Goal: Task Accomplishment & Management: Manage account settings

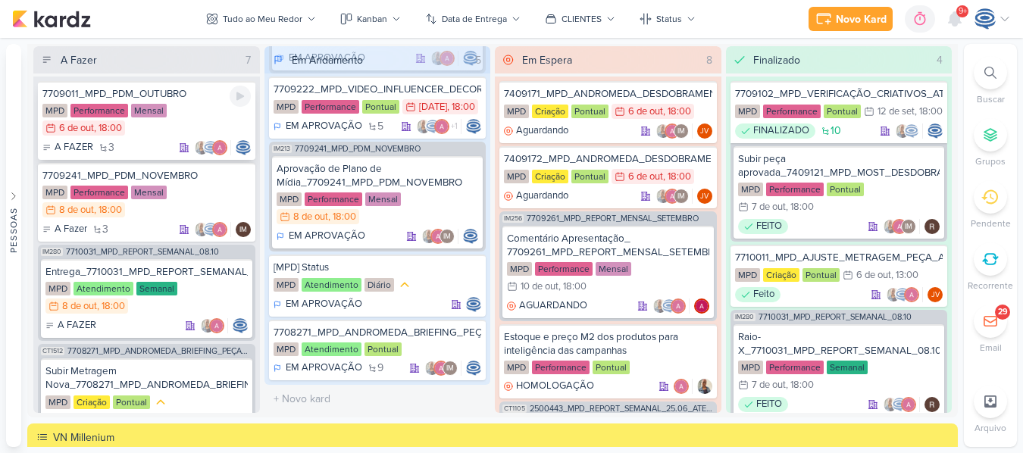
click at [178, 103] on div "7709011_MPD_PDM_OUTUBRO MPD Performance Mensal 6/10 [DATE] 18:00 A FAZER 3" at bounding box center [147, 120] width 218 height 79
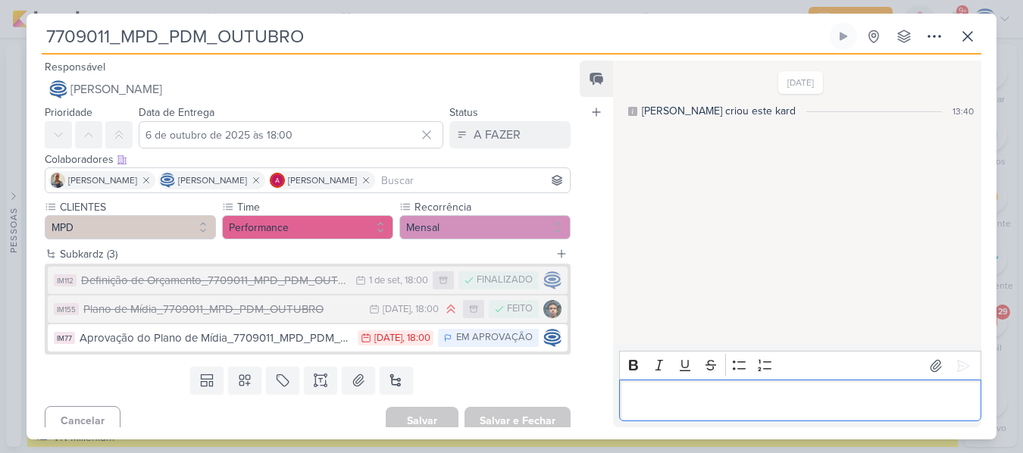
click at [776, 412] on div "Editor editing area: main" at bounding box center [800, 401] width 362 height 42
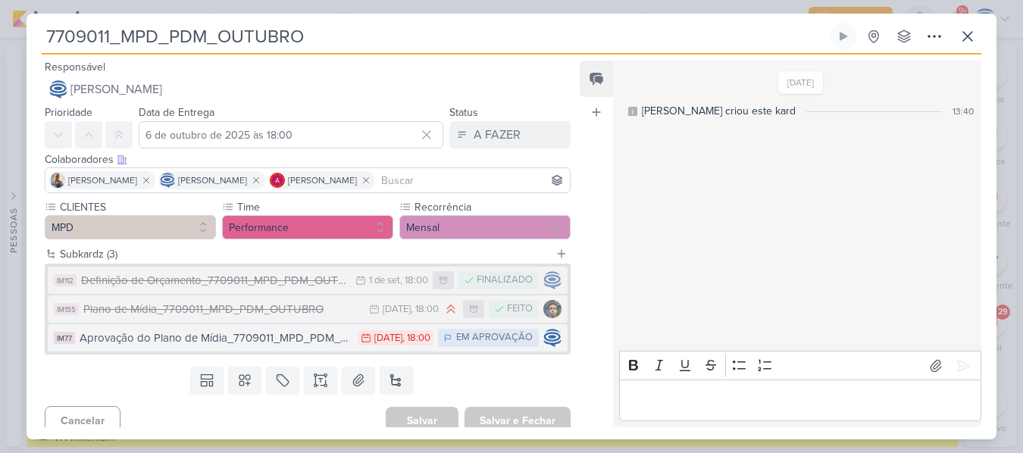
click at [320, 349] on button "IM77 Aprovação do Plano de Mídia_7709011_MPD_PDM_OUTUBRO 5/9 [DATE] 18:00 EM AP…" at bounding box center [308, 337] width 520 height 27
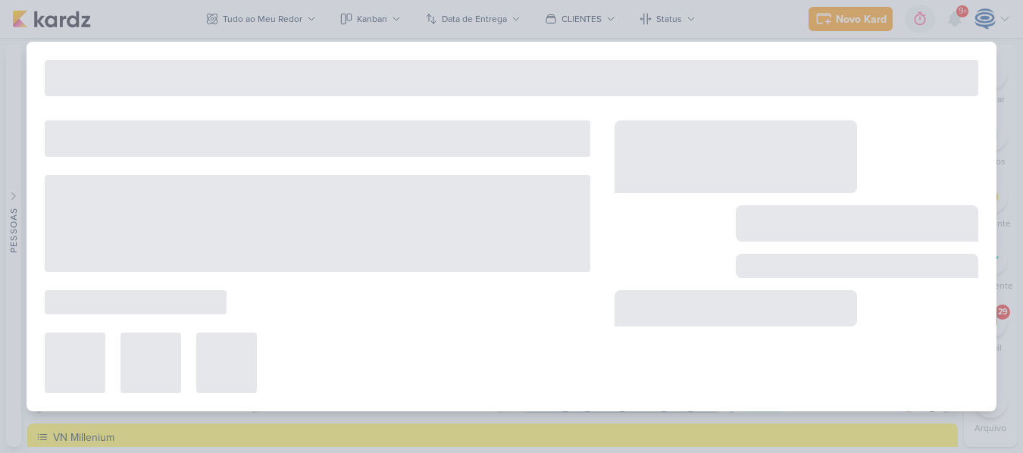
type input "Aprovação do Plano de Mídia_7709011_MPD_PDM_OUTUBRO"
type input "[DATE] 18:00"
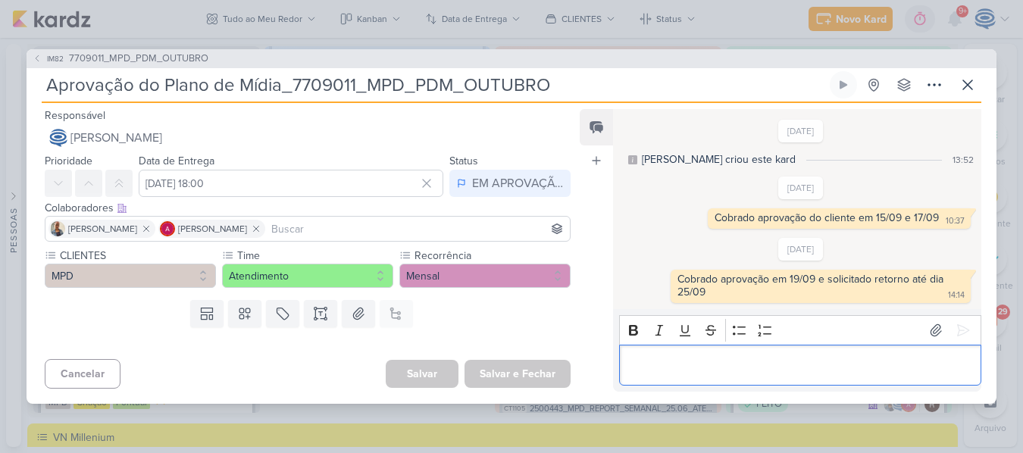
click at [764, 380] on div "Editor editing area: main" at bounding box center [800, 366] width 362 height 42
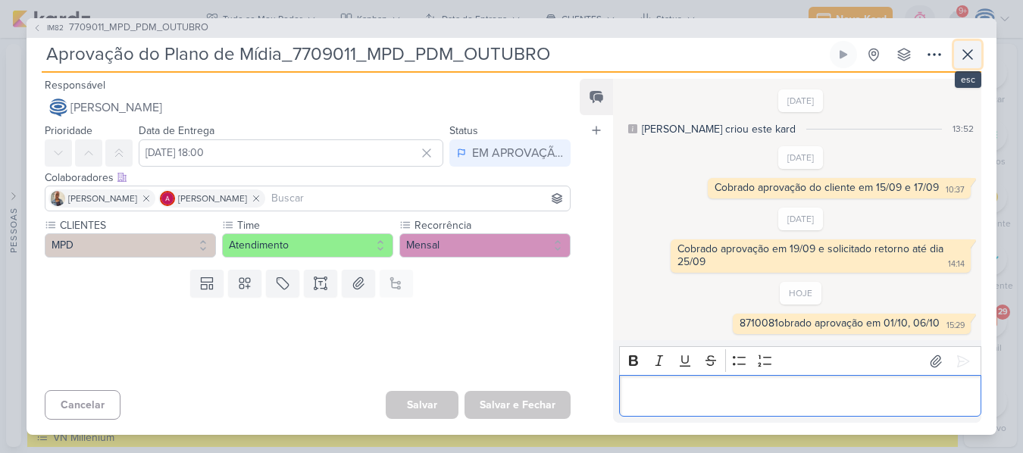
click at [956, 45] on button at bounding box center [967, 54] width 27 height 27
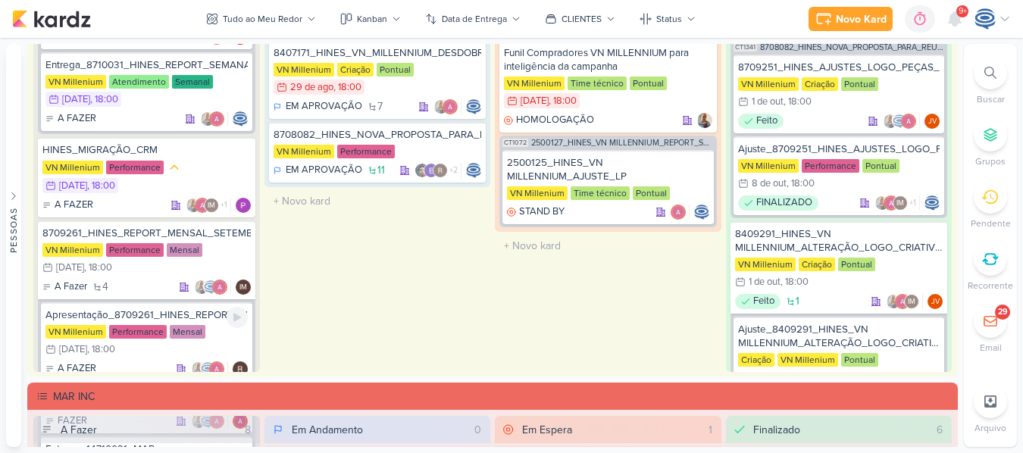
scroll to position [919, 0]
click at [188, 160] on div "VN Millenium Performance 9/10 [DATE] 18:00" at bounding box center [146, 176] width 208 height 35
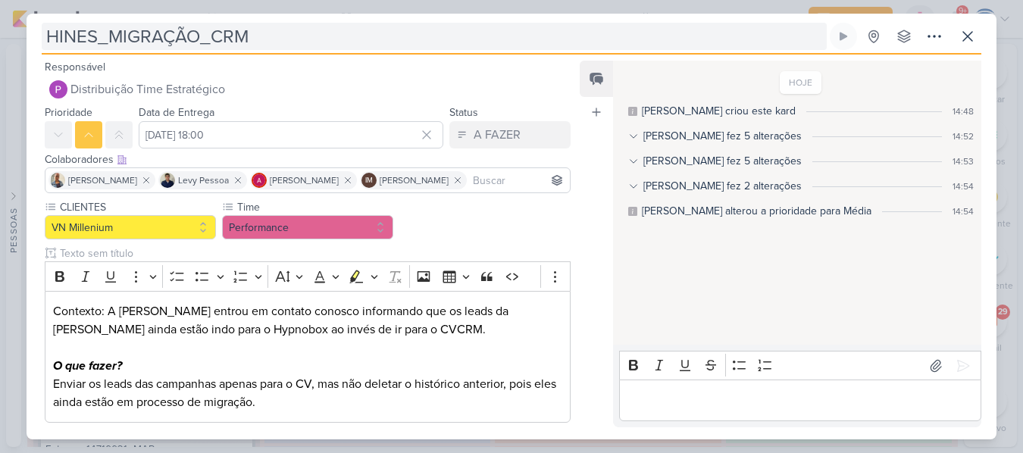
click at [47, 41] on input "HINES_MIGRAÇÃO_CRM" at bounding box center [434, 36] width 785 height 27
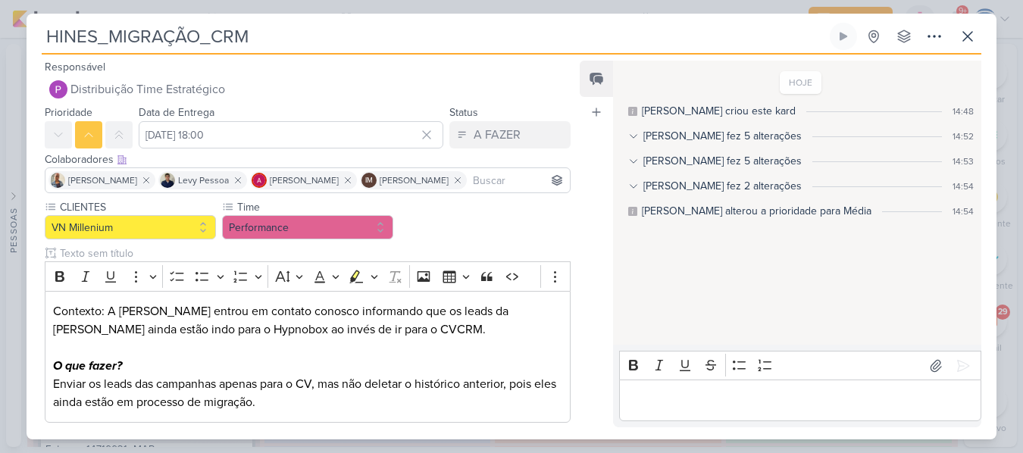
paste input "8710081"
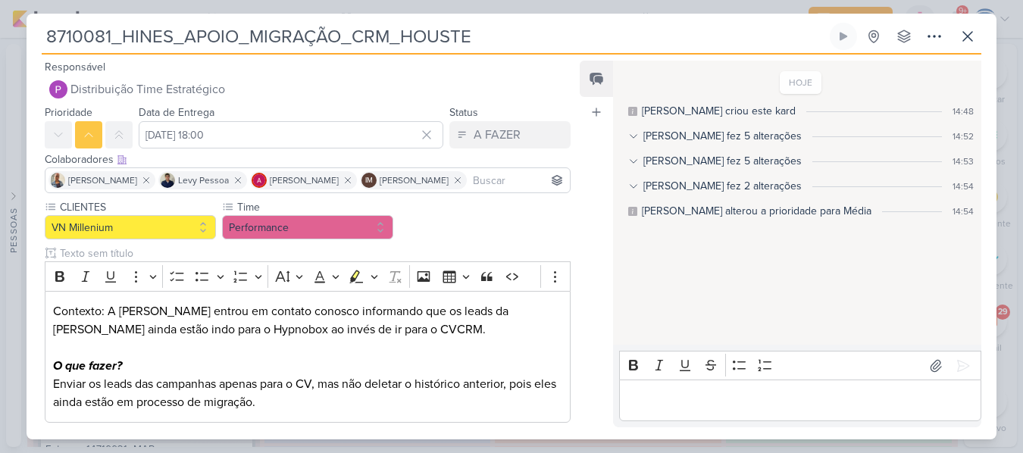
scroll to position [80, 0]
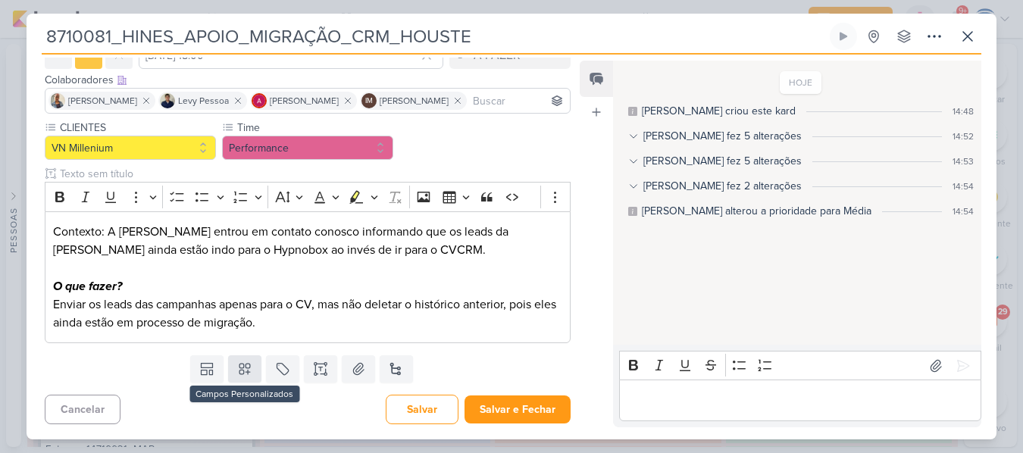
type input "8710081_HINES_APOIO_MIGRAÇÃO_CRM_HOUSTE"
click at [246, 371] on icon at bounding box center [244, 369] width 15 height 15
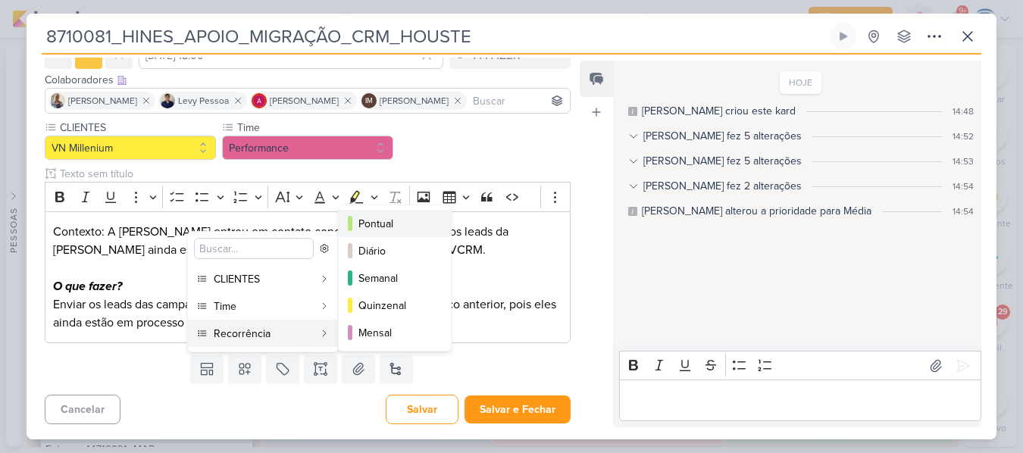
click at [387, 226] on div "Pontual" at bounding box center [395, 224] width 74 height 16
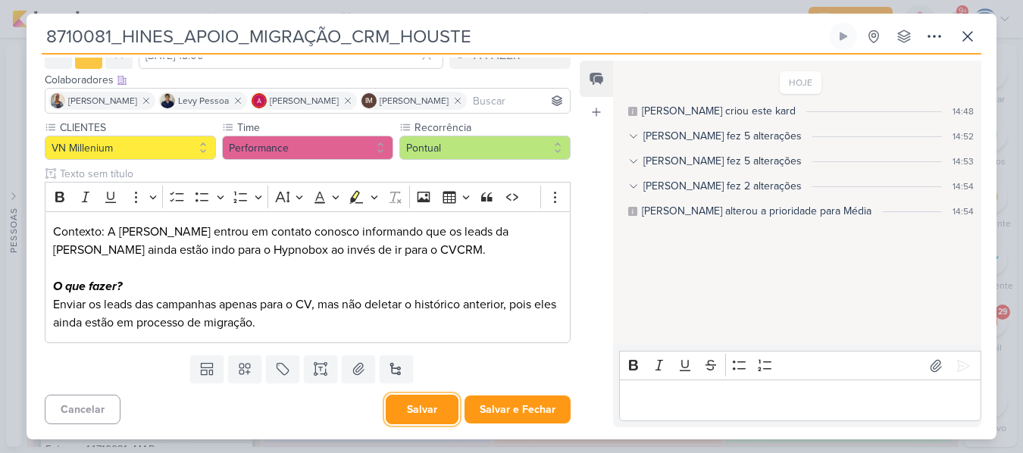
click at [409, 410] on button "Salvar" at bounding box center [422, 410] width 73 height 30
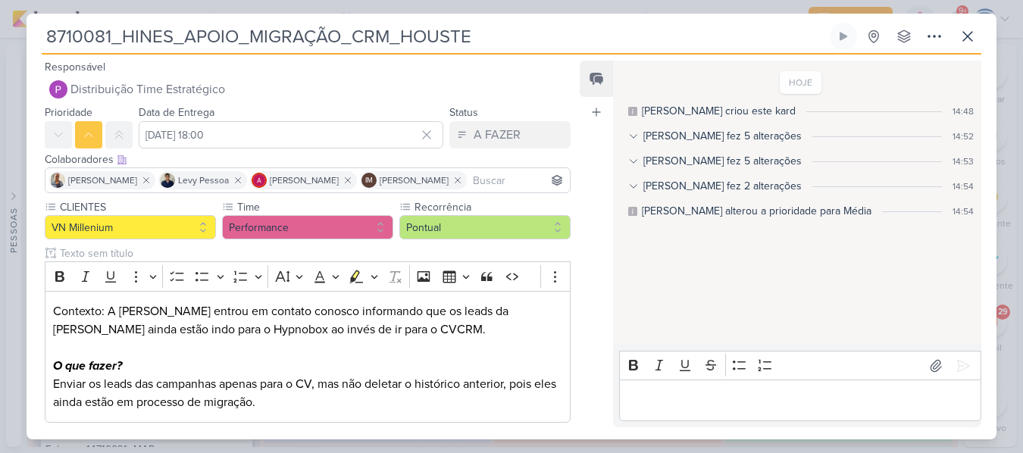
scroll to position [0, 0]
drag, startPoint x: 465, startPoint y: 45, endPoint x: 22, endPoint y: 42, distance: 443.4
click at [22, 42] on div "8710081_HINES_APOIO_MIGRAÇÃO_CRM_HOUSTE Criado por mim" at bounding box center [511, 226] width 1023 height 453
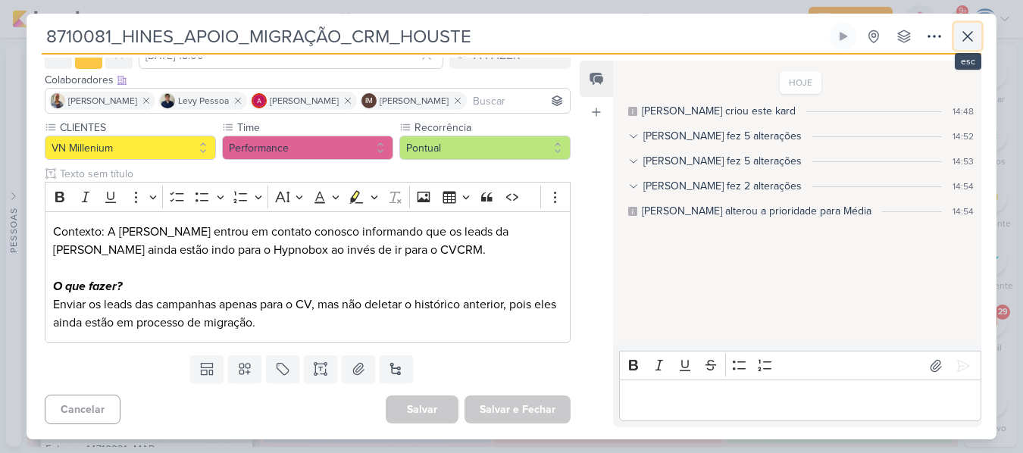
click at [966, 27] on button at bounding box center [967, 36] width 27 height 27
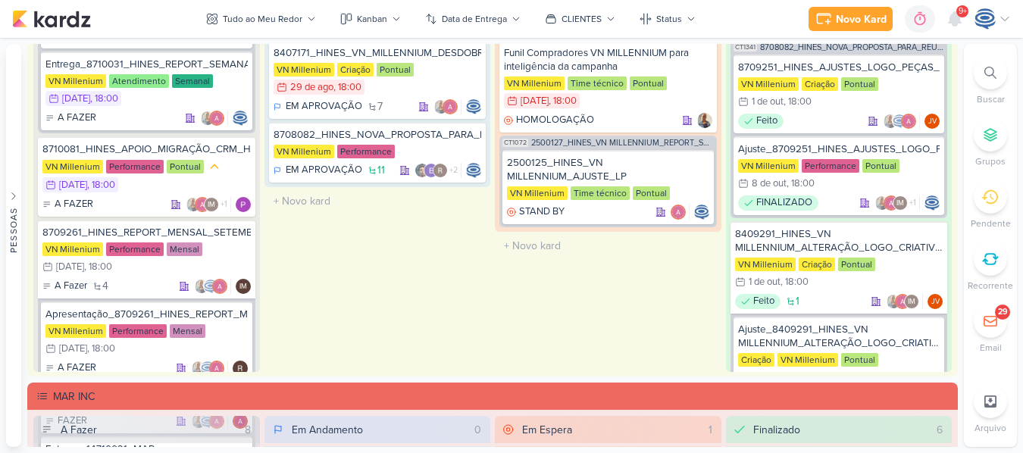
click at [981, 78] on div at bounding box center [990, 72] width 33 height 33
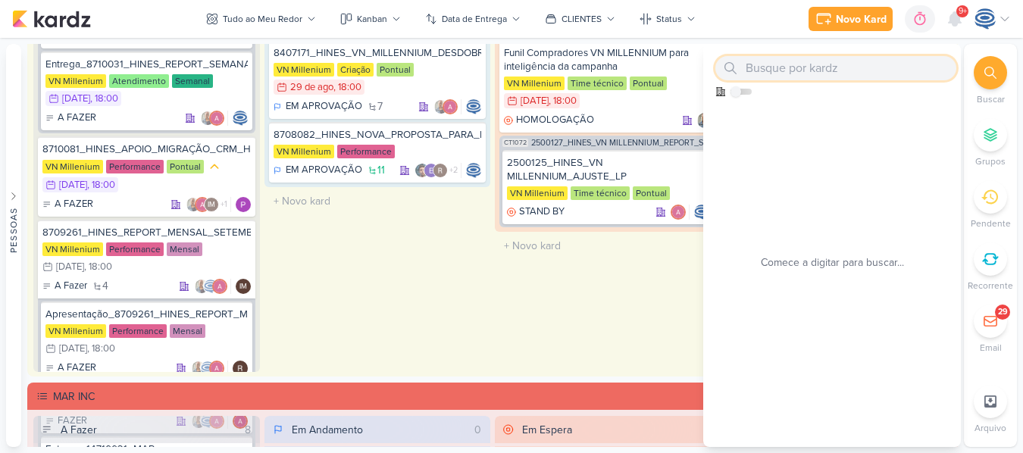
paste input "7710081"
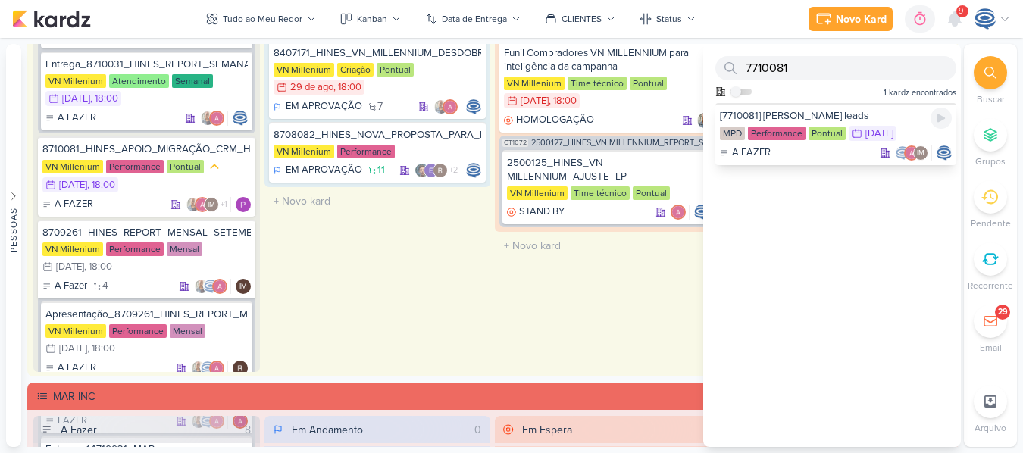
click at [843, 113] on div "[7710081] [PERSON_NAME] leads" at bounding box center [836, 116] width 232 height 14
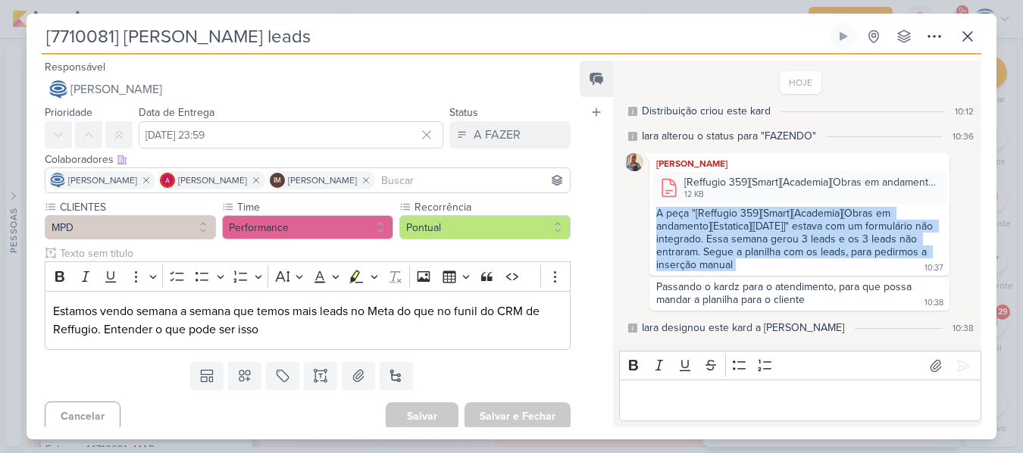
drag, startPoint x: 655, startPoint y: 214, endPoint x: 822, endPoint y: 272, distance: 177.4
click at [822, 272] on div "A peça "[Reffugio 359][Smart][Academia][Obras em andamento][Estatica][[DATE]]" …" at bounding box center [800, 240] width 294 height 66
copy div "A peça "[Reffugio 359][Smart][Academia][Obras em andamento][Estatica][[DATE]]" …"
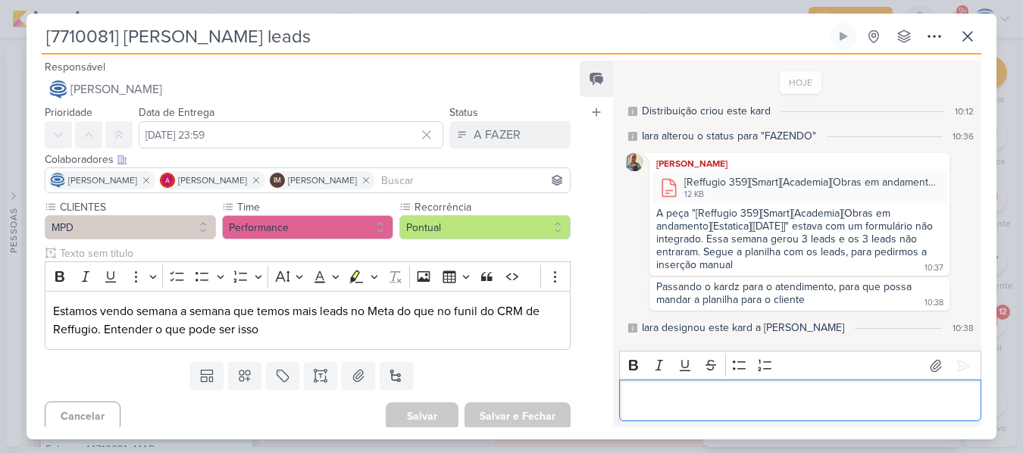
click at [792, 399] on p "Editor editing area: main" at bounding box center [800, 401] width 346 height 18
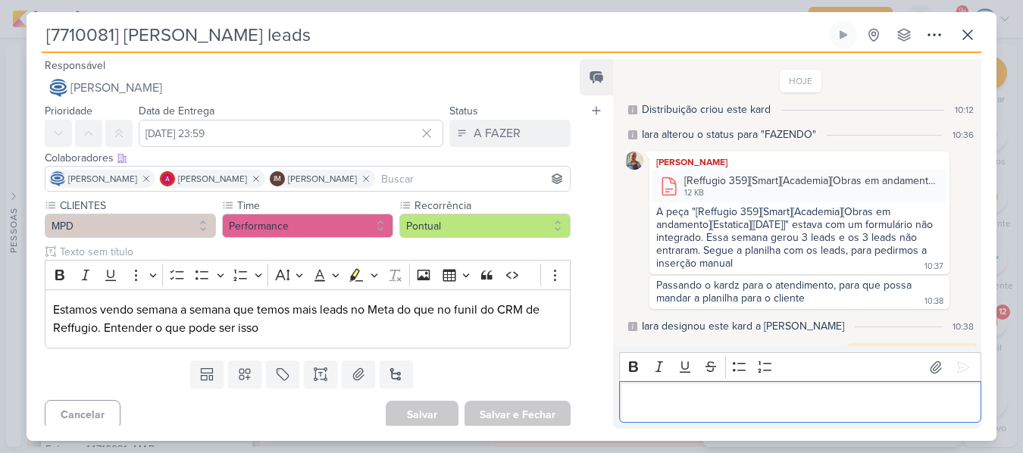
scroll to position [23, 0]
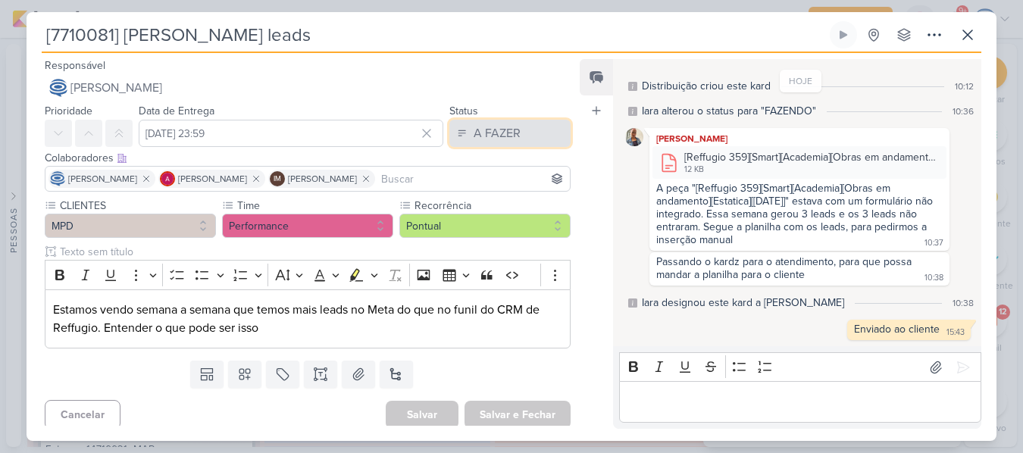
click at [517, 136] on button "A FAZER" at bounding box center [509, 133] width 121 height 27
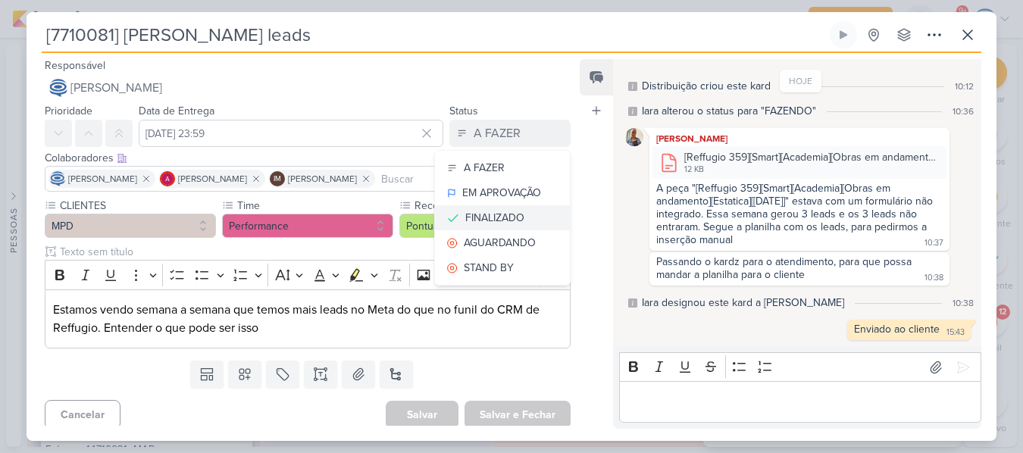
click at [493, 213] on div "FINALIZADO" at bounding box center [494, 218] width 59 height 16
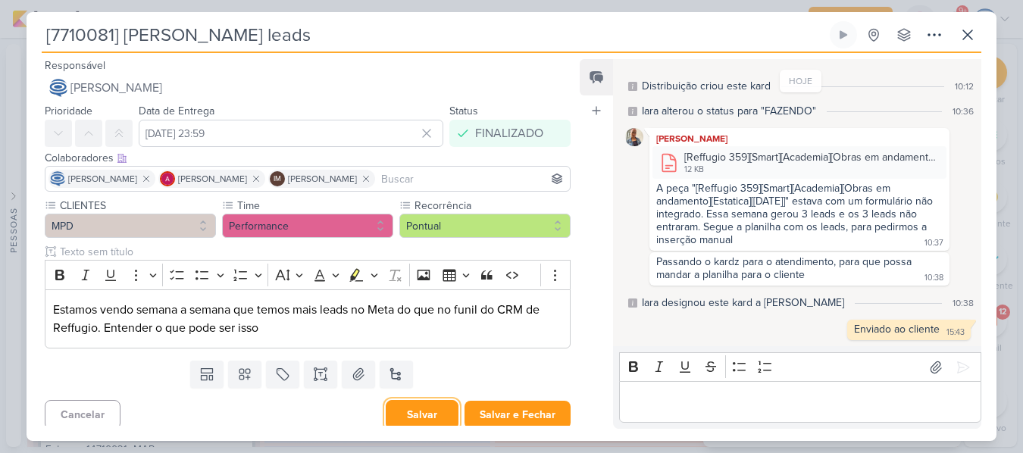
click at [429, 414] on button "Salvar" at bounding box center [422, 415] width 73 height 30
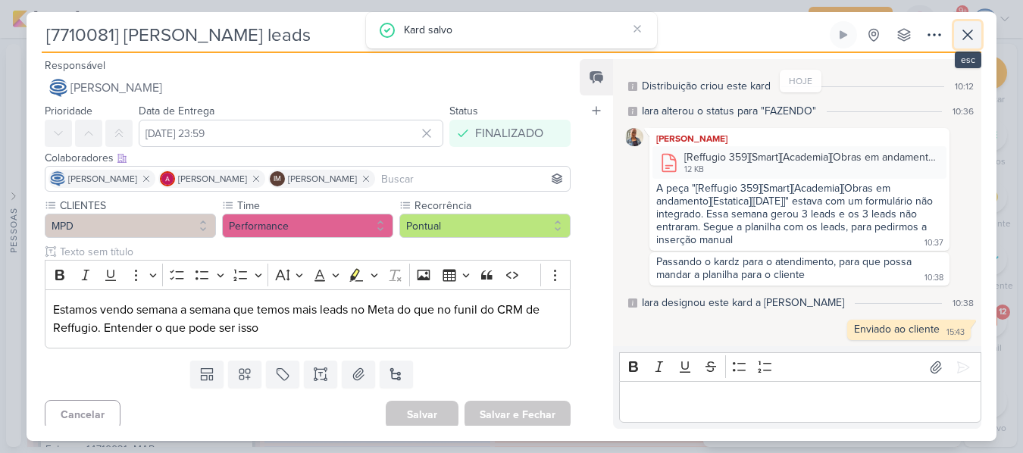
click at [966, 36] on icon at bounding box center [967, 34] width 9 height 9
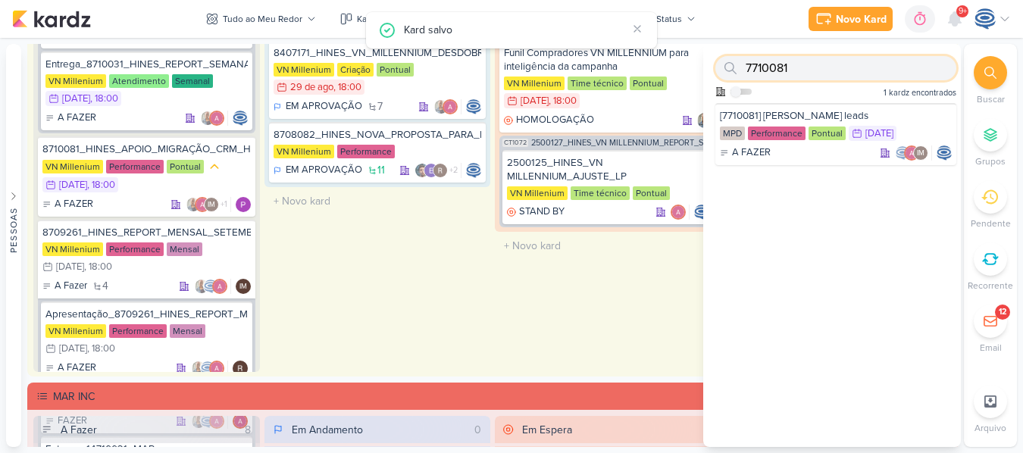
drag, startPoint x: 920, startPoint y: 72, endPoint x: 921, endPoint y: 64, distance: 8.4
click at [921, 64] on input "7710081" at bounding box center [835, 68] width 241 height 24
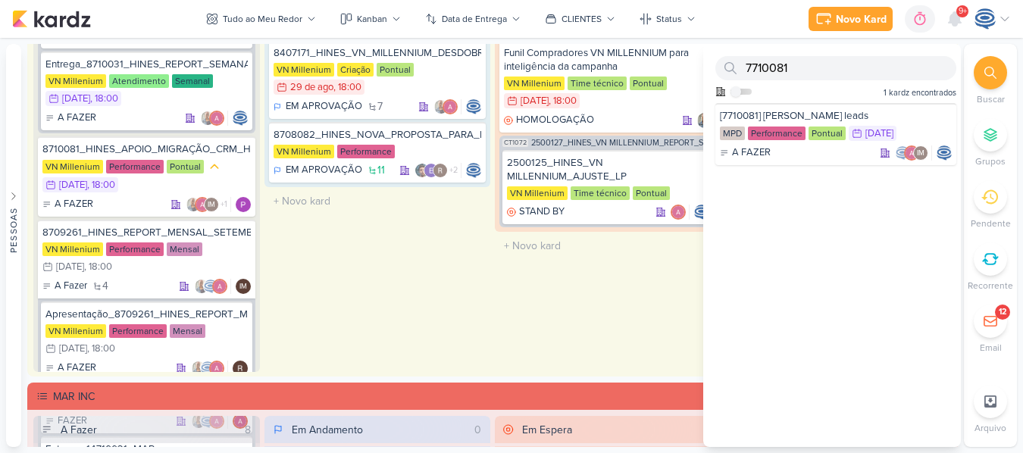
click at [988, 68] on icon at bounding box center [990, 73] width 12 height 12
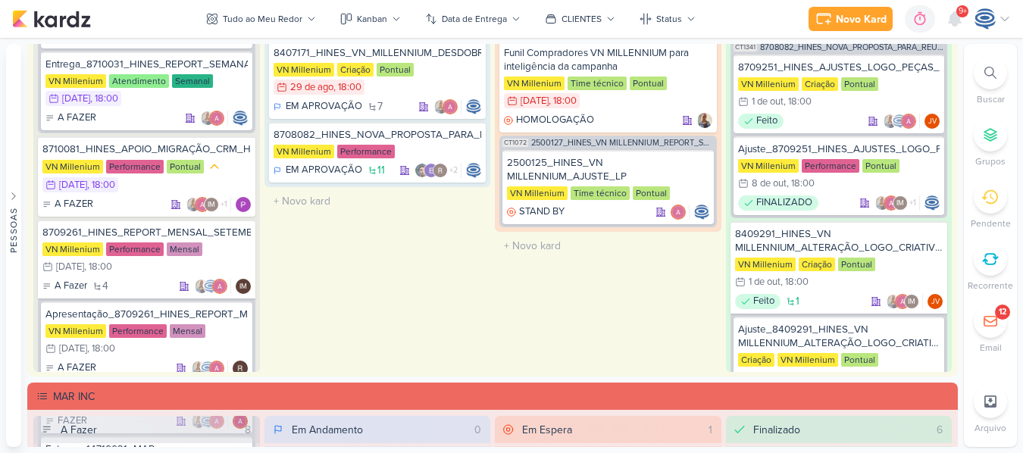
click at [991, 69] on icon at bounding box center [990, 73] width 12 height 12
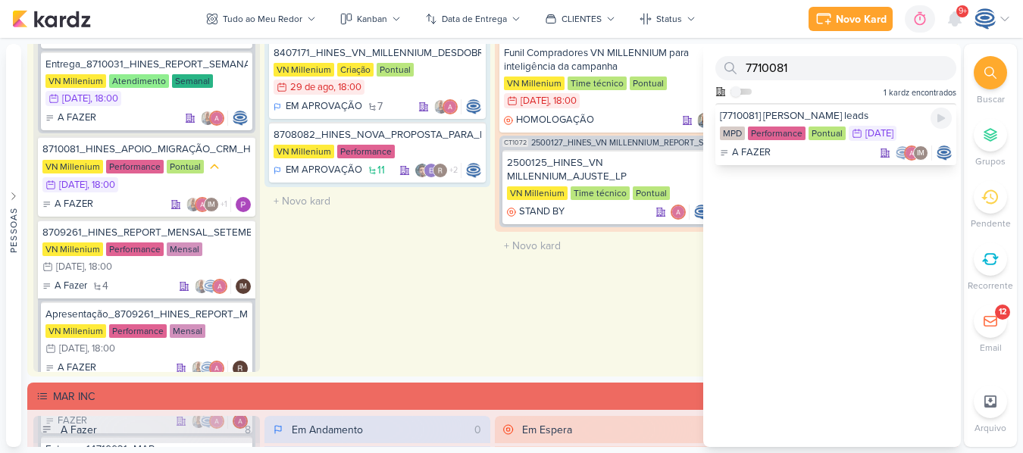
click at [853, 113] on div "[7710081] [PERSON_NAME] leads" at bounding box center [836, 116] width 232 height 14
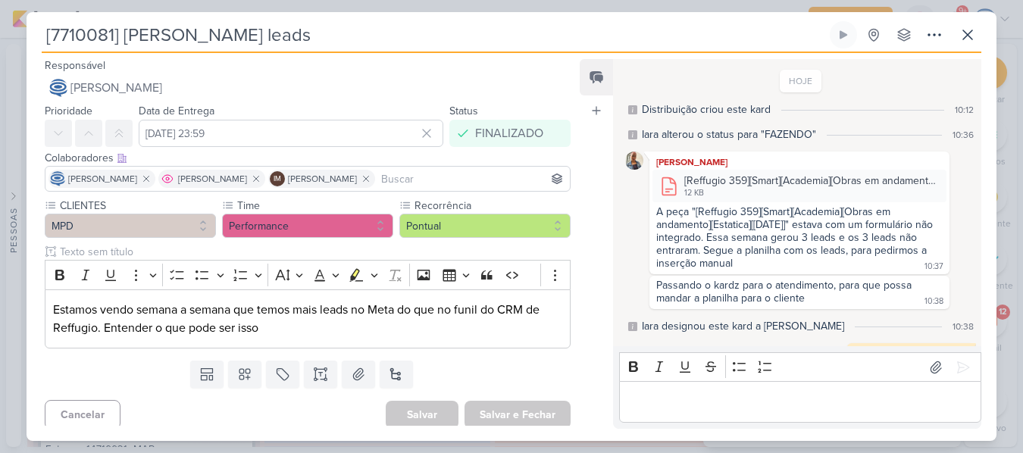
scroll to position [49, 0]
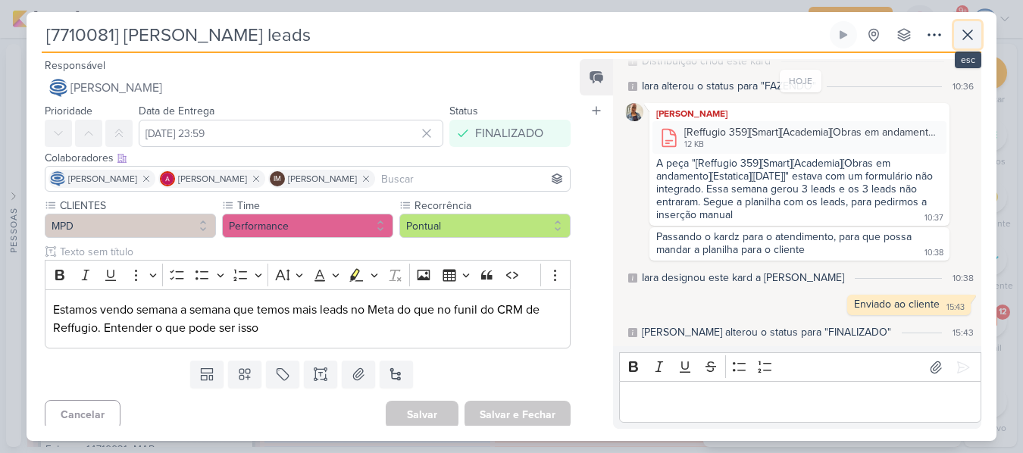
click at [969, 40] on icon at bounding box center [968, 35] width 18 height 18
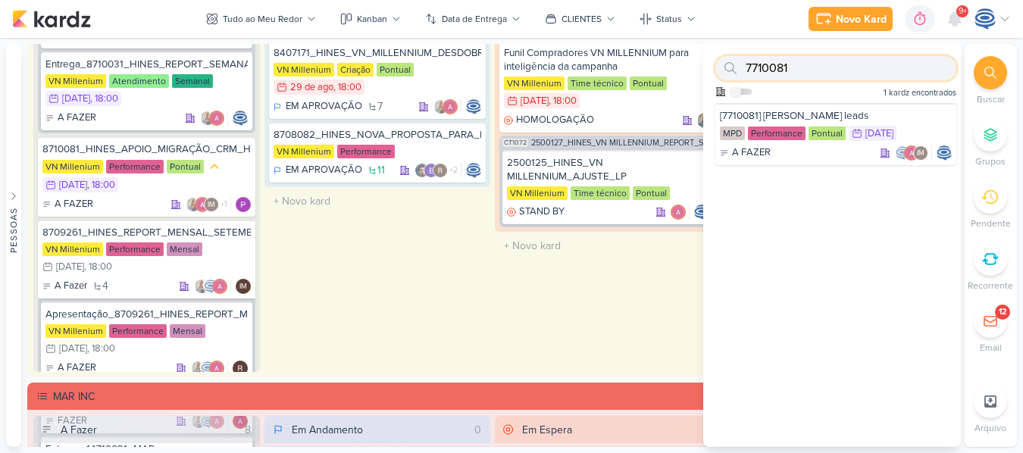
click at [863, 65] on input "7710081" at bounding box center [835, 68] width 241 height 24
paste input "2_MPD_PROPOSTA_PORTAIS_VERTICAIS"
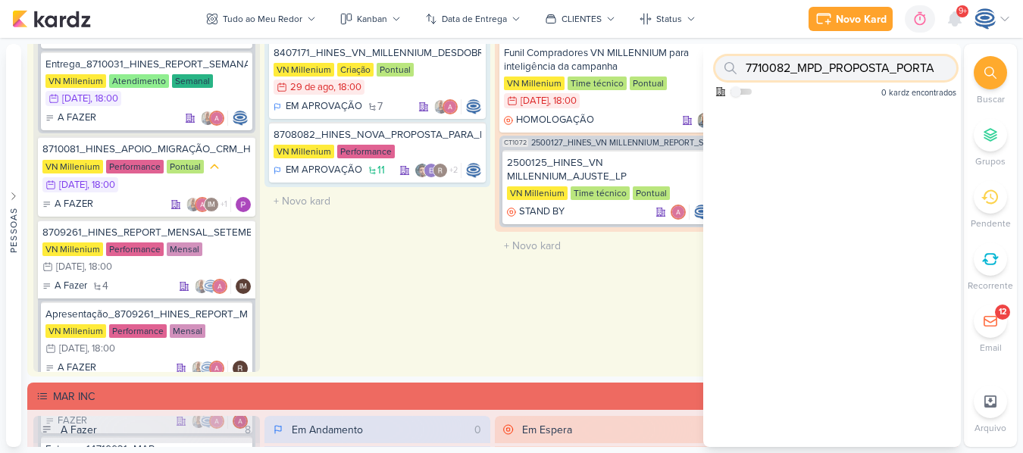
scroll to position [0, 0]
type input "7710082"
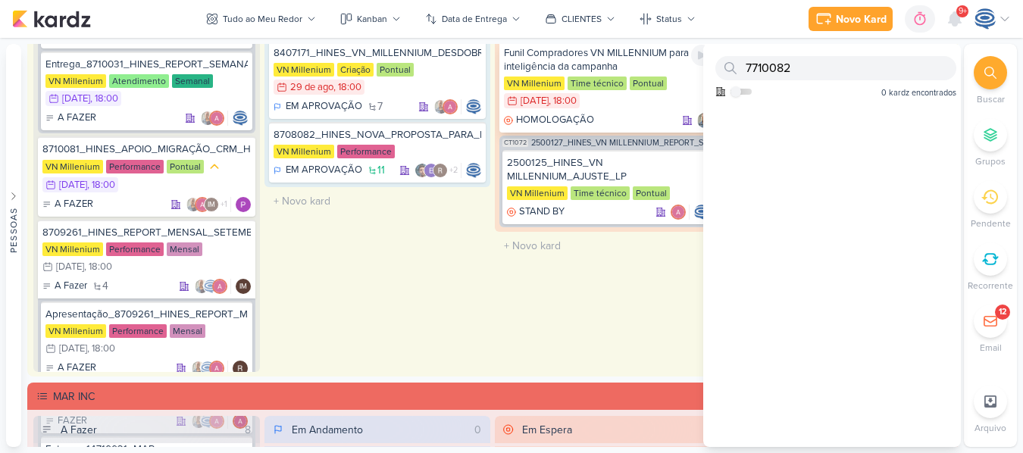
click at [621, 111] on div "Funil Compradores VN MILLENNIUM para inteligência da campanha VN Millenium Time…" at bounding box center [608, 86] width 218 height 92
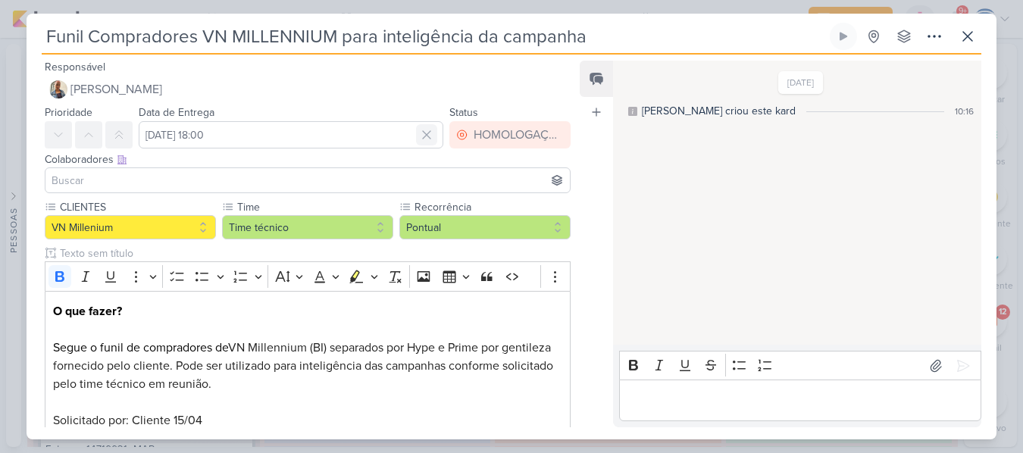
click at [419, 139] on icon at bounding box center [426, 134] width 15 height 15
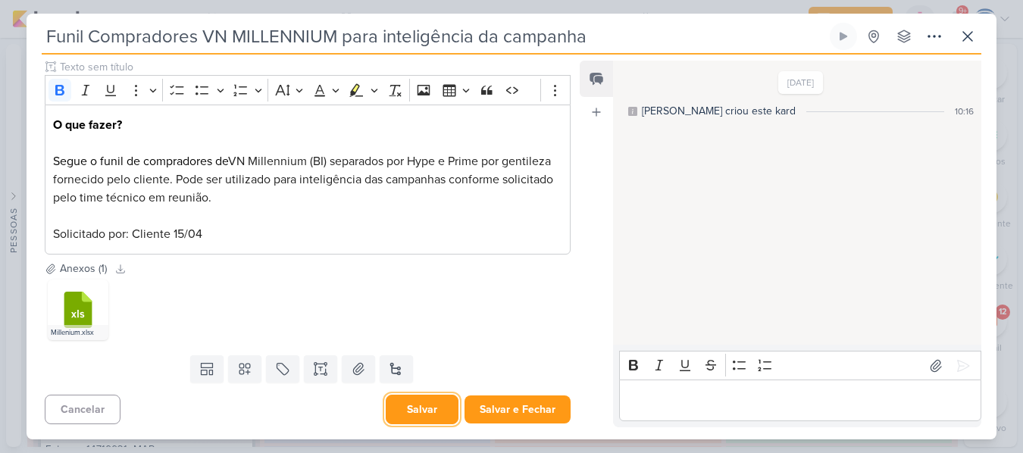
click at [414, 402] on button "Salvar" at bounding box center [422, 410] width 73 height 30
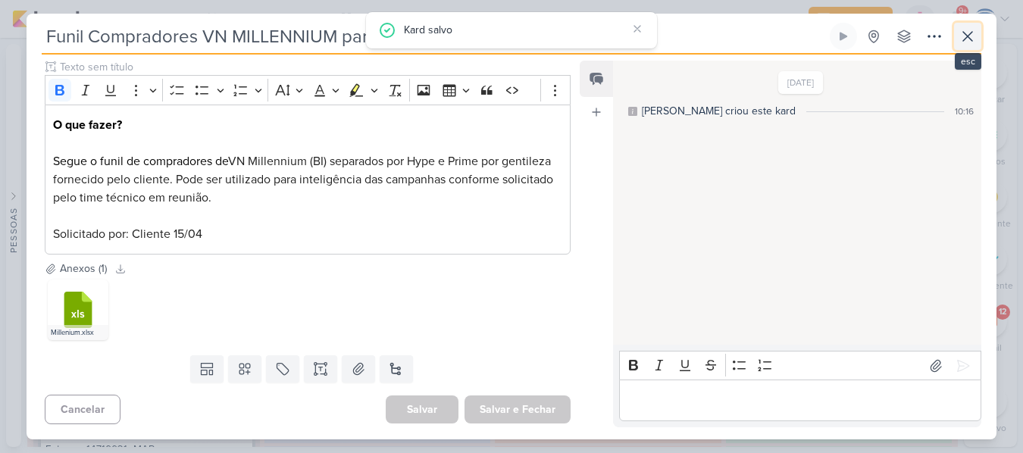
click at [966, 31] on icon at bounding box center [968, 36] width 18 height 18
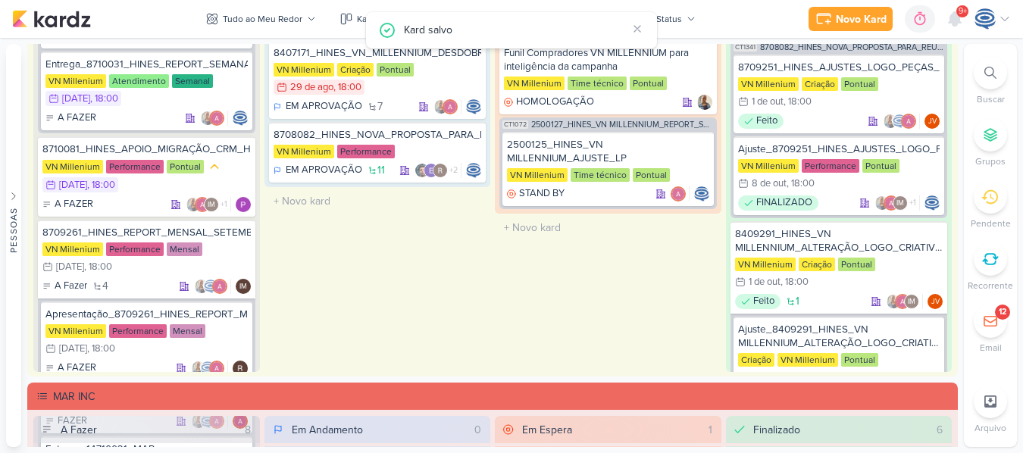
click at [981, 67] on div at bounding box center [990, 72] width 33 height 33
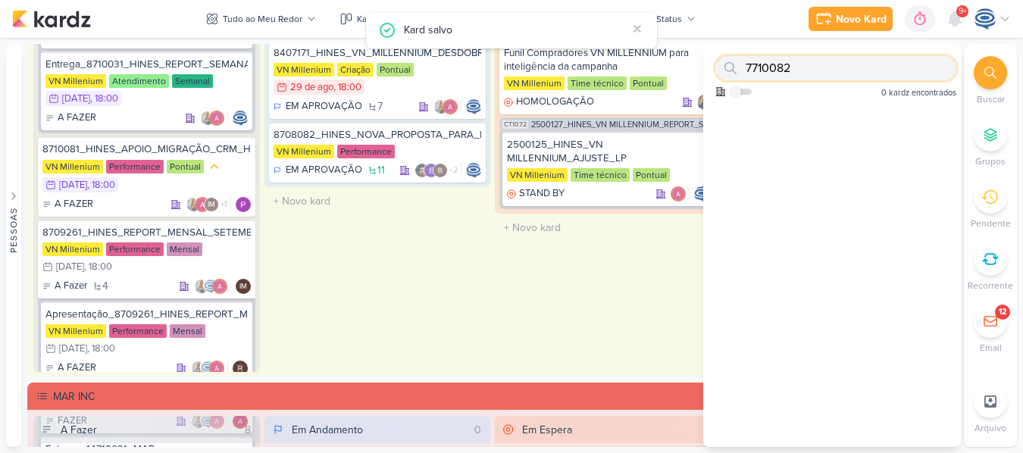
click at [815, 69] on input "7710082" at bounding box center [835, 68] width 241 height 24
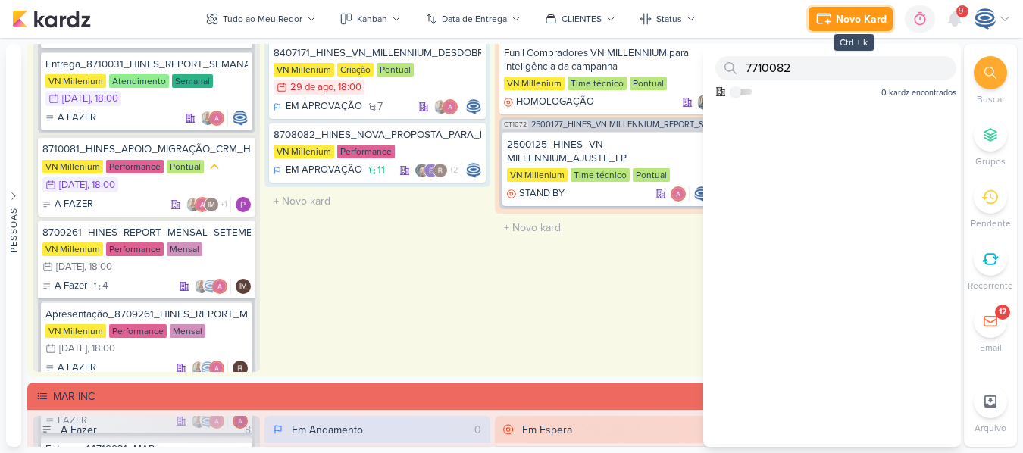
click at [843, 16] on div "Novo Kard" at bounding box center [861, 19] width 51 height 16
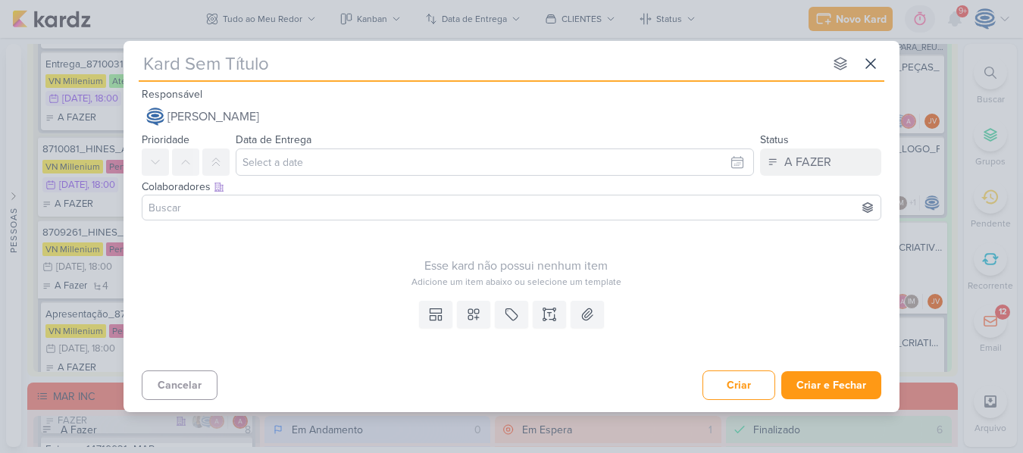
paste input "7710082_MPD_PROPOSTA_PORTAIS_VERTICAIS"
type input "7710082_MPD_PROPOSTA_PORTAIS_VERTICAIS"
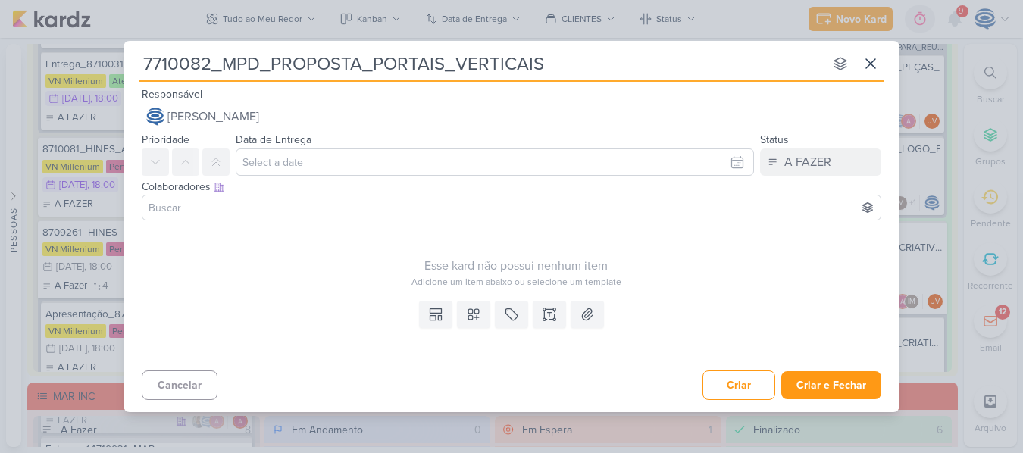
type input "7710082_MPD_PROPOSTA_PORTAIS_VERTICAIS"
click at [542, 315] on icon at bounding box center [549, 314] width 15 height 15
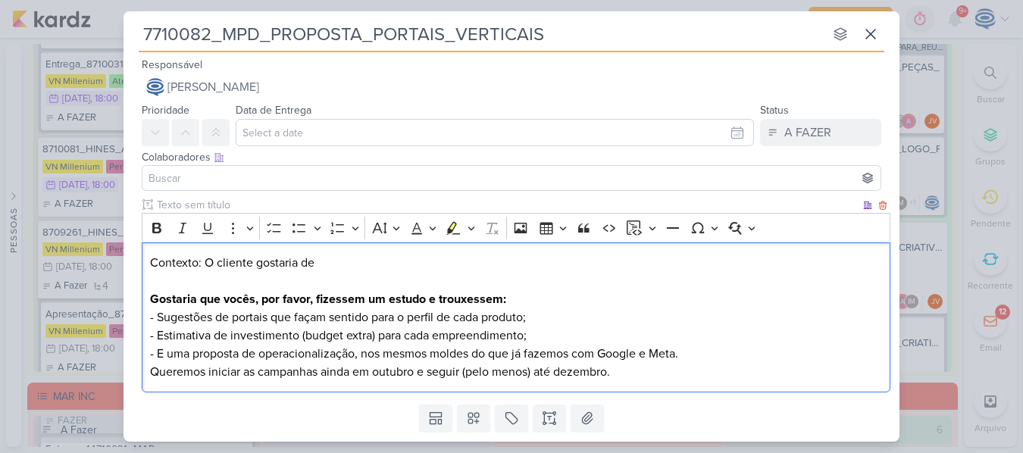
click at [336, 268] on p "Contexto: O cliente gostaria de Gostaria que vocês, por favor, fizessem um estu…" at bounding box center [516, 308] width 733 height 109
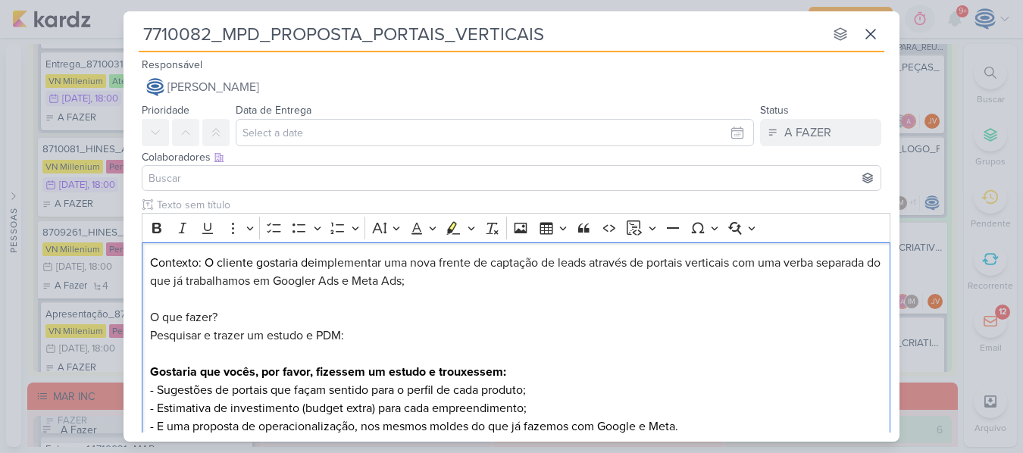
drag, startPoint x: 224, startPoint y: 317, endPoint x: 137, endPoint y: 319, distance: 87.2
click at [137, 319] on div "Clique para deixar o item visível somente à membros da sua organização Rich Tex…" at bounding box center [512, 334] width 776 height 274
drag, startPoint x: 150, startPoint y: 230, endPoint x: 482, endPoint y: 288, distance: 337.0
click at [482, 288] on p "Contexto: O cliente gostaria de implementar uma nova frente de captação de lead…" at bounding box center [516, 345] width 733 height 182
drag, startPoint x: 217, startPoint y: 319, endPoint x: 141, endPoint y: 321, distance: 75.8
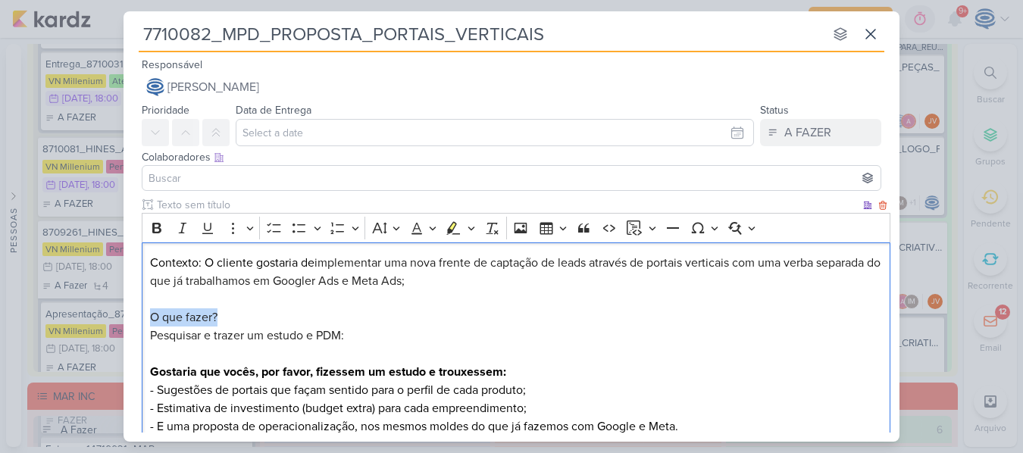
click at [141, 321] on div "Clique para deixar o item visível somente à membros da sua organização Rich Tex…" at bounding box center [512, 334] width 776 height 274
click at [152, 230] on icon "Editor toolbar" at bounding box center [156, 228] width 9 height 11
click at [284, 364] on p "Contexto: O cliente gostaria de implementar uma nova frente de captação de lead…" at bounding box center [516, 345] width 733 height 182
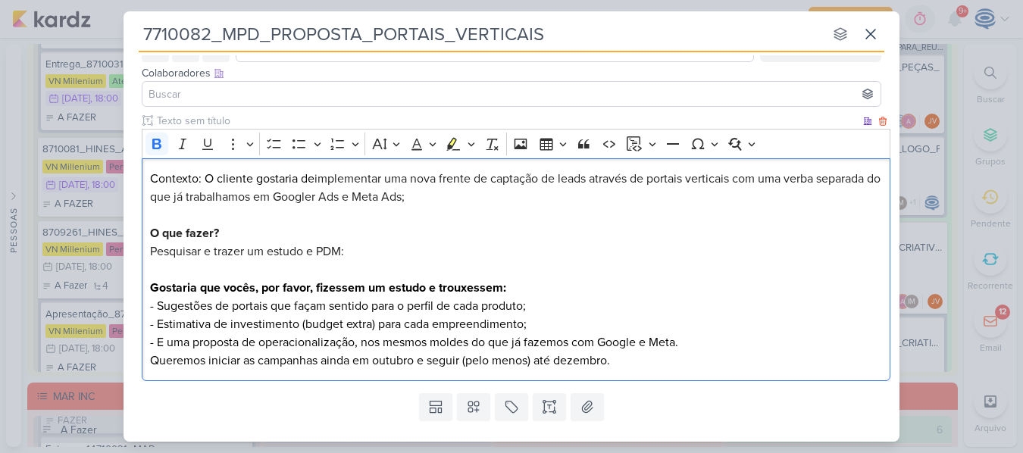
scroll to position [85, 0]
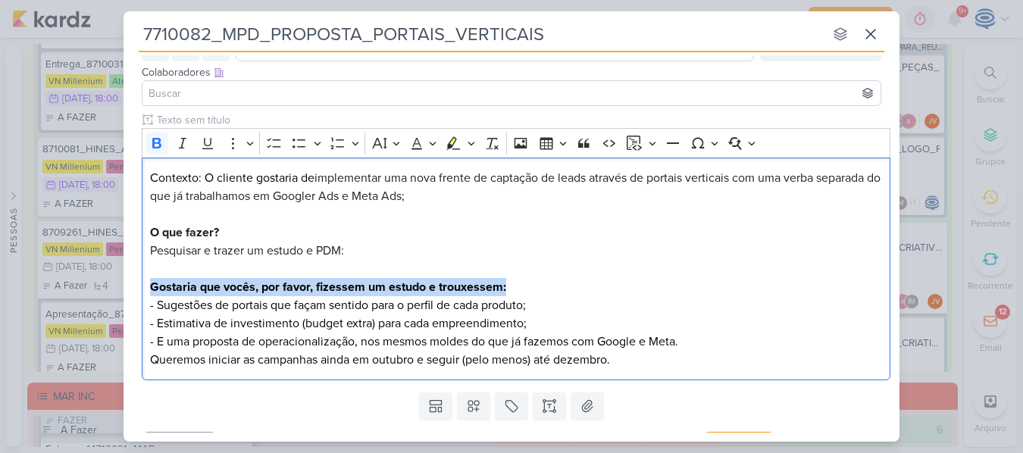
drag, startPoint x: 513, startPoint y: 289, endPoint x: 122, endPoint y: 283, distance: 391.1
click at [122, 283] on div "7710082_MPD_PROPOSTA_PORTAIS_VERTICAIS nenhum grupo disponível esc Responsável …" at bounding box center [511, 226] width 1023 height 453
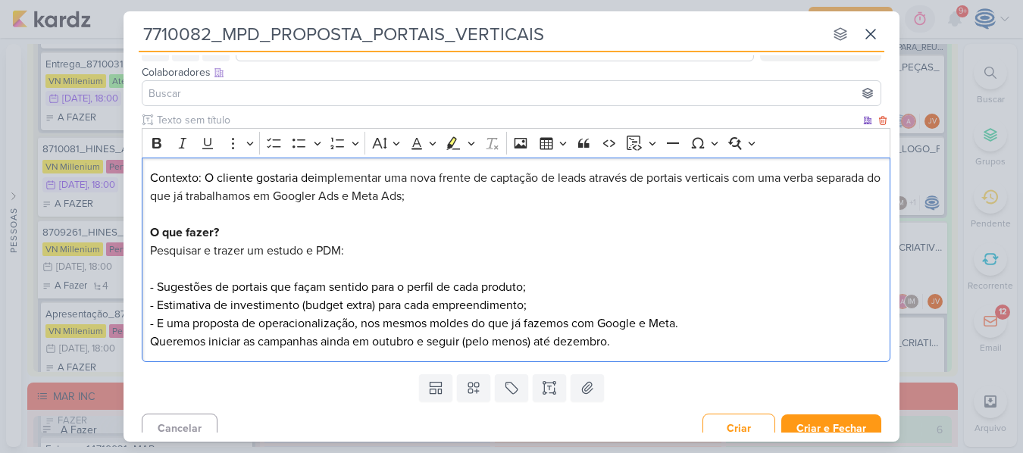
click at [526, 284] on p "Contexto: O cliente gostaria de implementar uma nova frente de captação de lead…" at bounding box center [516, 251] width 733 height 164
drag, startPoint x: 197, startPoint y: 327, endPoint x: 158, endPoint y: 322, distance: 39.0
click at [158, 322] on p "Contexto: O cliente gostaria de implementar uma nova frente de captação de lead…" at bounding box center [516, 251] width 733 height 164
click at [663, 324] on p "Contexto: O cliente gostaria de implementar uma nova frente de captação de lead…" at bounding box center [516, 251] width 733 height 164
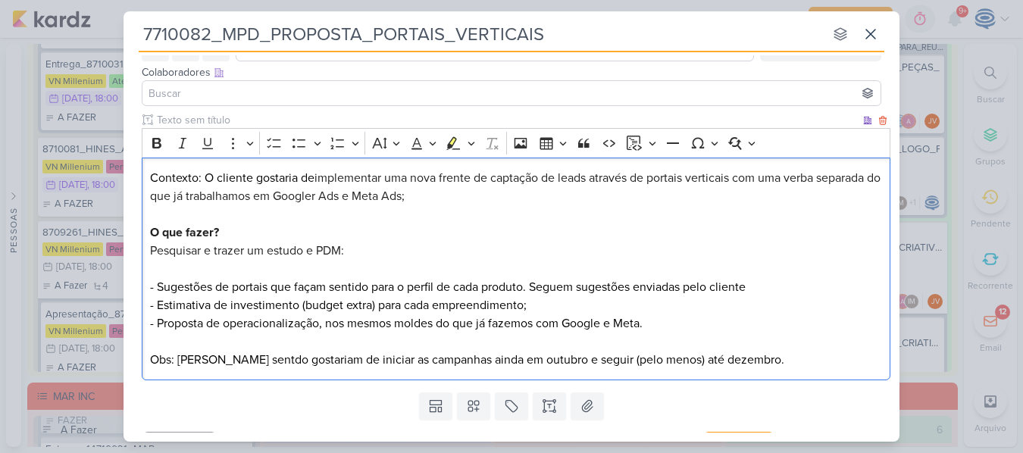
click at [778, 360] on p "Contexto: O cliente gostaria de implementar uma nova frente de captação de lead…" at bounding box center [516, 269] width 733 height 200
click at [236, 361] on p "Contexto: O cliente gostaria de implementar uma nova frente de captação de lead…" at bounding box center [516, 269] width 733 height 200
click at [833, 360] on p "Contexto: O cliente gostaria de implementar uma nova frente de captação de lead…" at bounding box center [516, 269] width 733 height 200
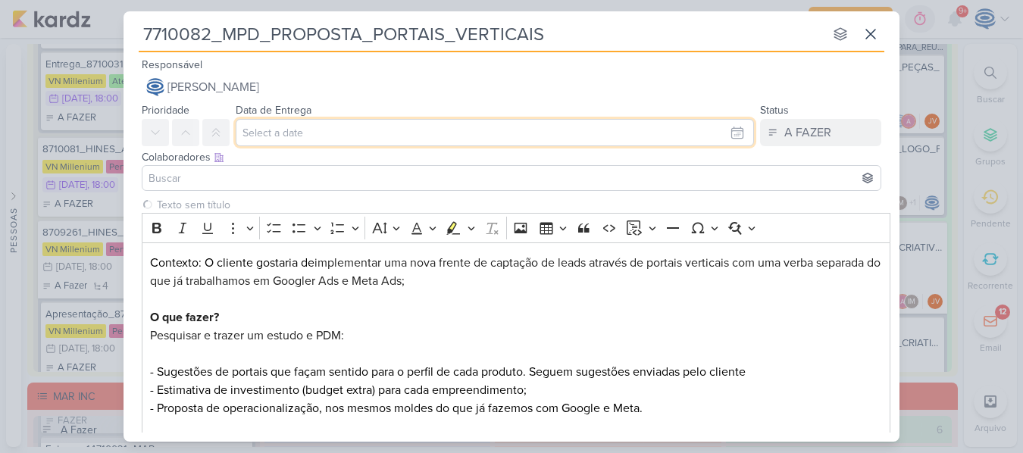
click at [337, 131] on input "text" at bounding box center [495, 132] width 518 height 27
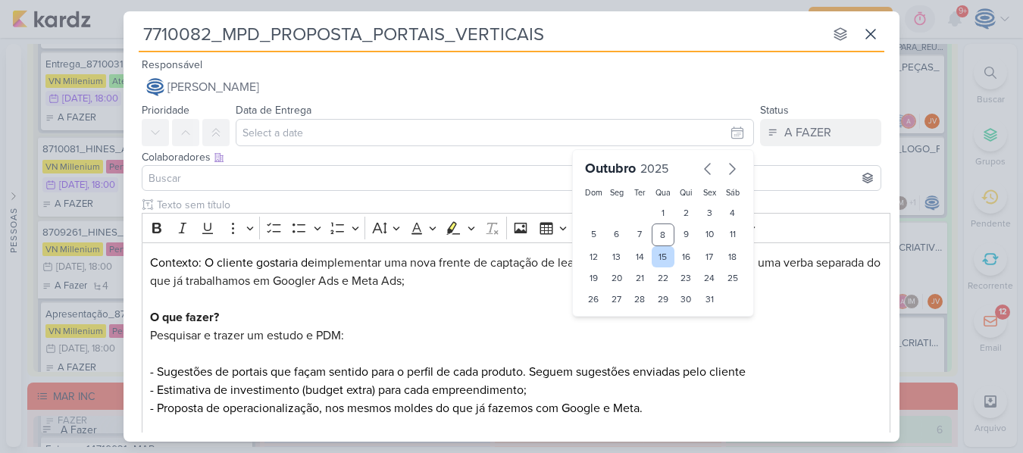
click at [652, 256] on div "15" at bounding box center [663, 256] width 23 height 21
type input "[DATE] 23:59"
click at [618, 321] on select "00 01 02 03 04 05 06 07 08 09 10 11 12 13 14 15 16 17 18 19 20 21 22 23" at bounding box center [616, 325] width 21 height 18
select select "18"
click at [606, 316] on select "00 01 02 03 04 05 06 07 08 09 10 11 12 13 14 15 16 17 18 19 20 21 22 23" at bounding box center [616, 325] width 21 height 18
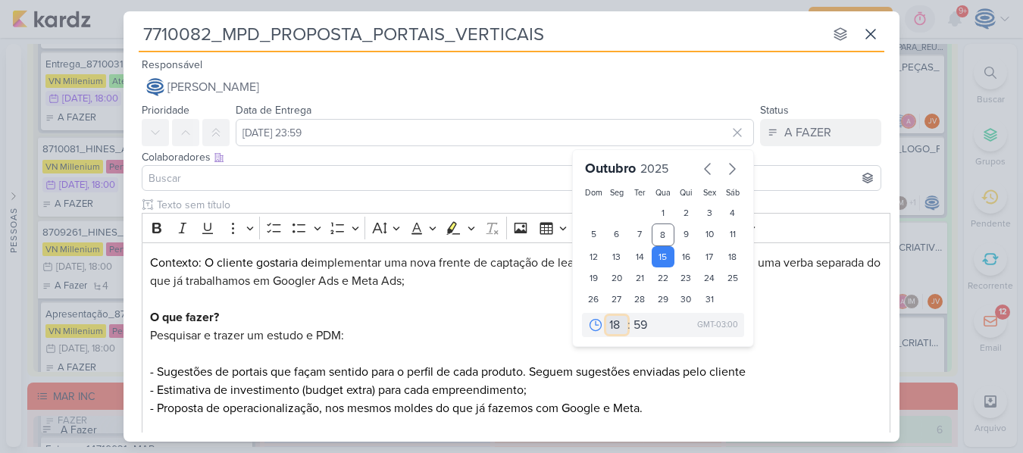
type input "[DATE] 18:59"
click at [640, 328] on select "00 05 10 15 20 25 30 35 40 45 50 55 59" at bounding box center [641, 325] width 21 height 18
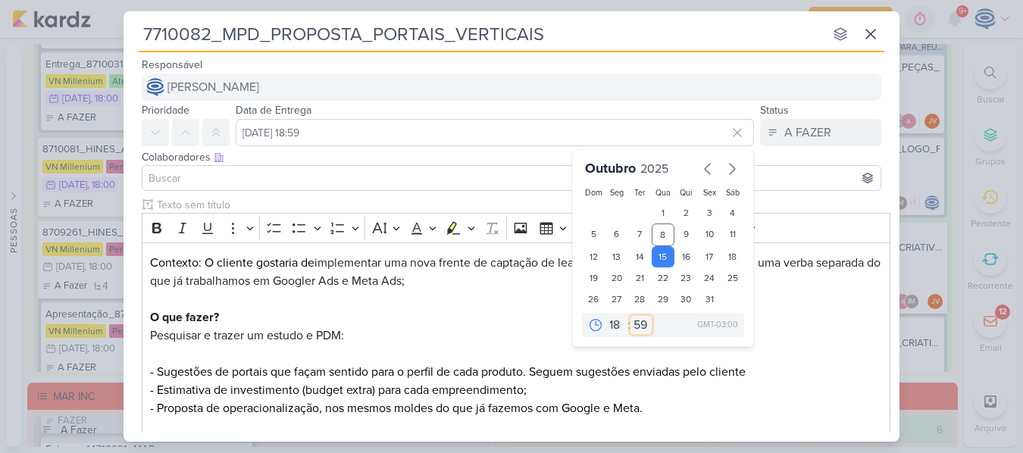
select select "0"
click at [631, 316] on select "00 05 10 15 20 25 30 35 40 45 50 55 59" at bounding box center [641, 325] width 21 height 18
type input "[DATE] 18:00"
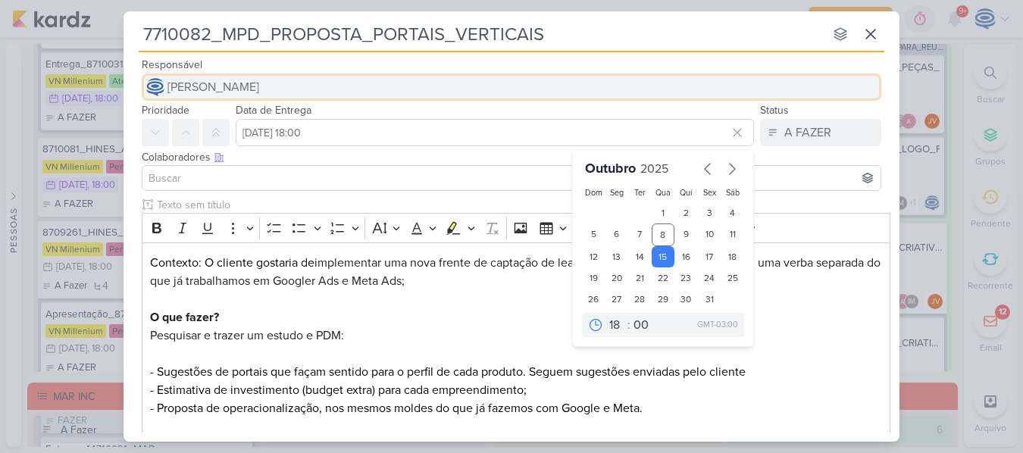
click at [480, 89] on button "[PERSON_NAME]" at bounding box center [512, 87] width 740 height 27
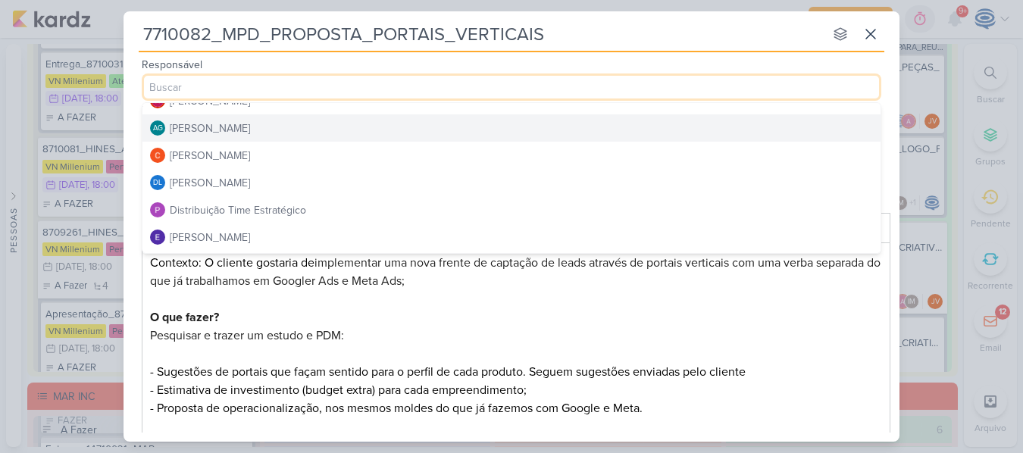
scroll to position [52, 0]
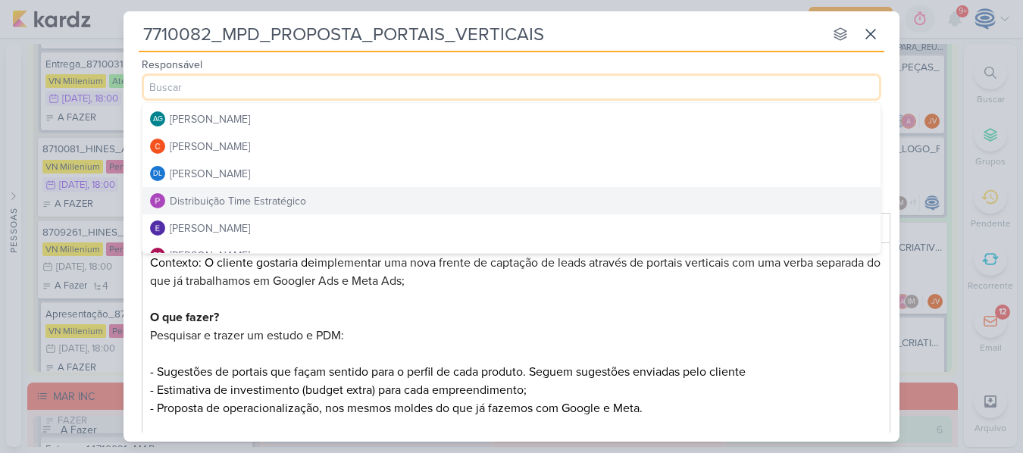
click at [283, 200] on div "Distribuição Time Estratégico" at bounding box center [238, 201] width 136 height 16
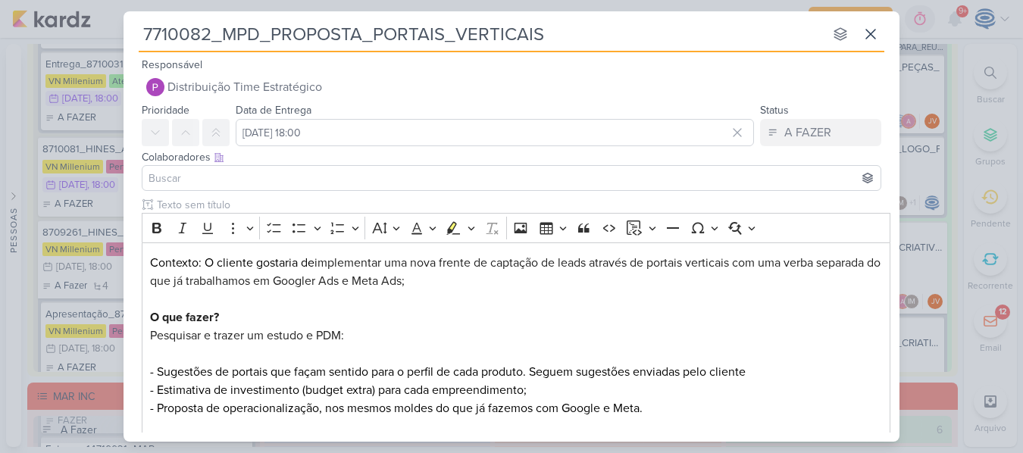
click at [205, 185] on input at bounding box center [512, 178] width 732 height 18
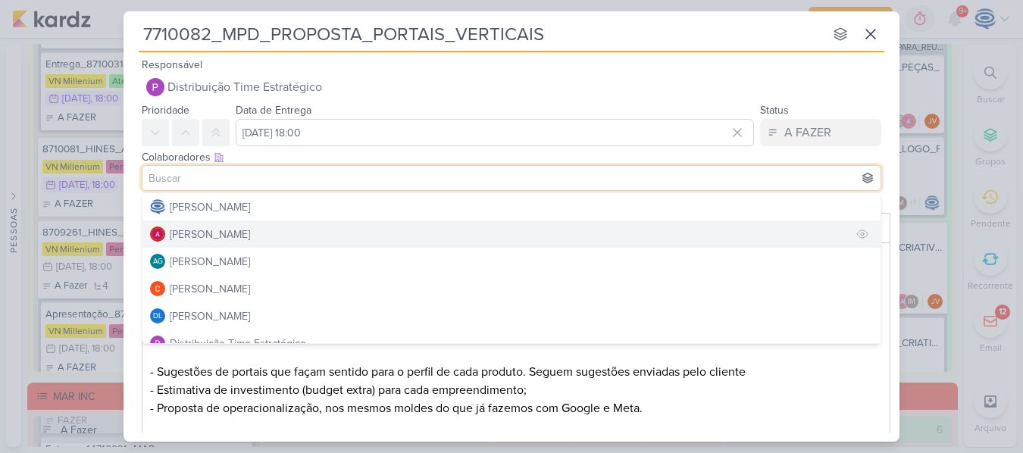
click at [210, 238] on div "[PERSON_NAME]" at bounding box center [210, 235] width 80 height 16
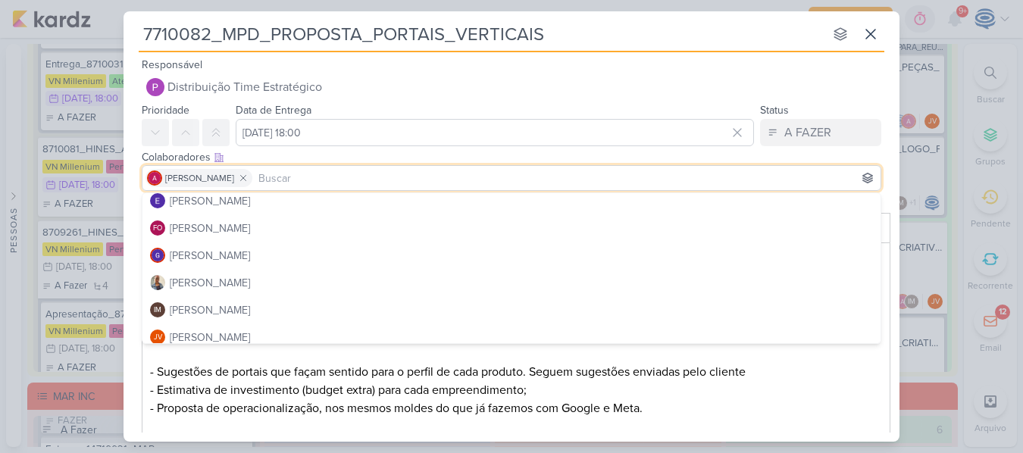
scroll to position [185, 0]
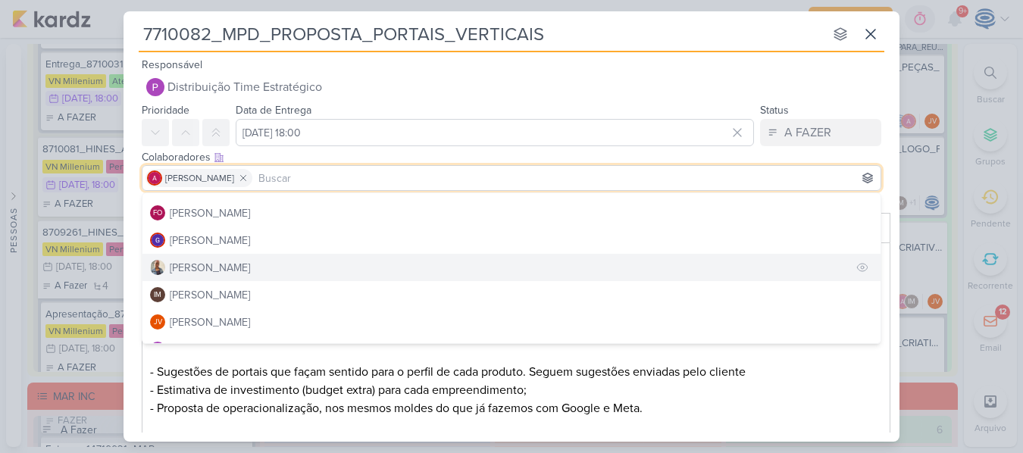
click at [216, 277] on button "[PERSON_NAME]" at bounding box center [511, 267] width 738 height 27
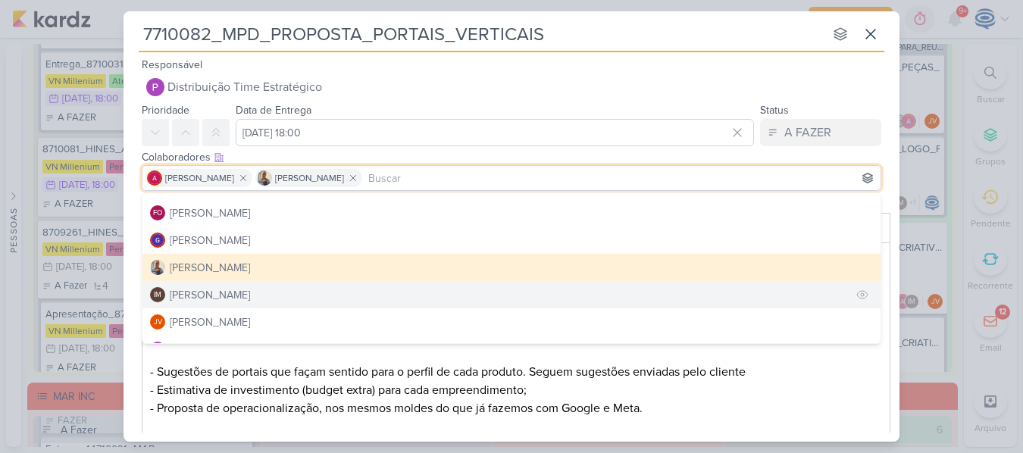
click at [219, 300] on div "[PERSON_NAME]" at bounding box center [210, 295] width 80 height 16
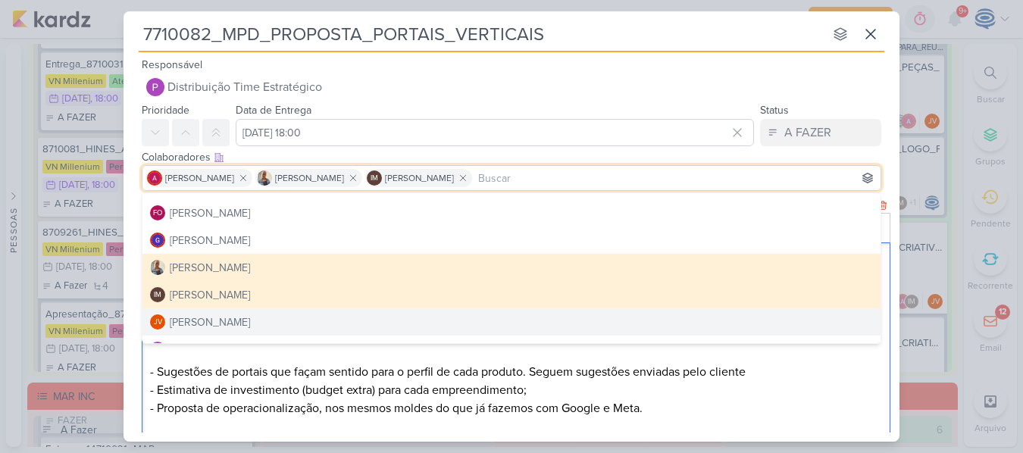
click at [221, 367] on p "Contexto: O cliente gostaria de implementar uma nova frente de captação de lead…" at bounding box center [516, 354] width 733 height 200
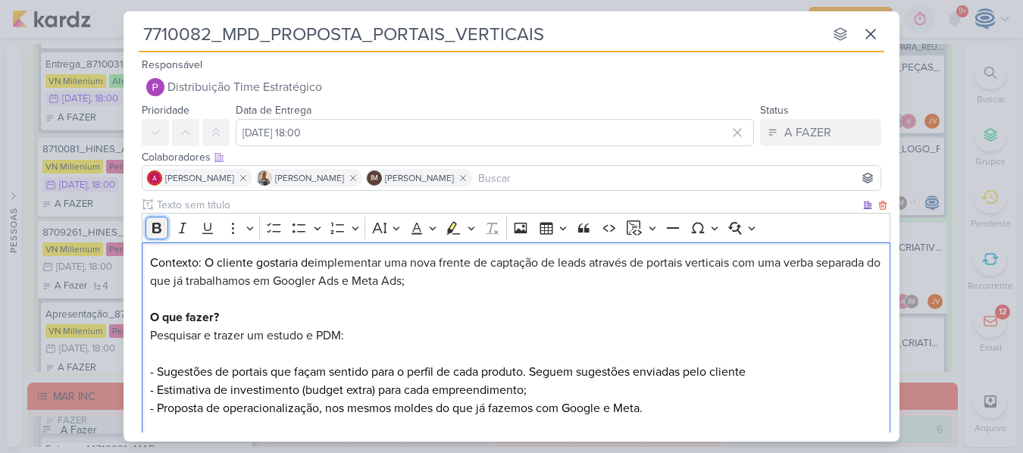
click at [158, 227] on icon "Editor toolbar" at bounding box center [156, 228] width 15 height 15
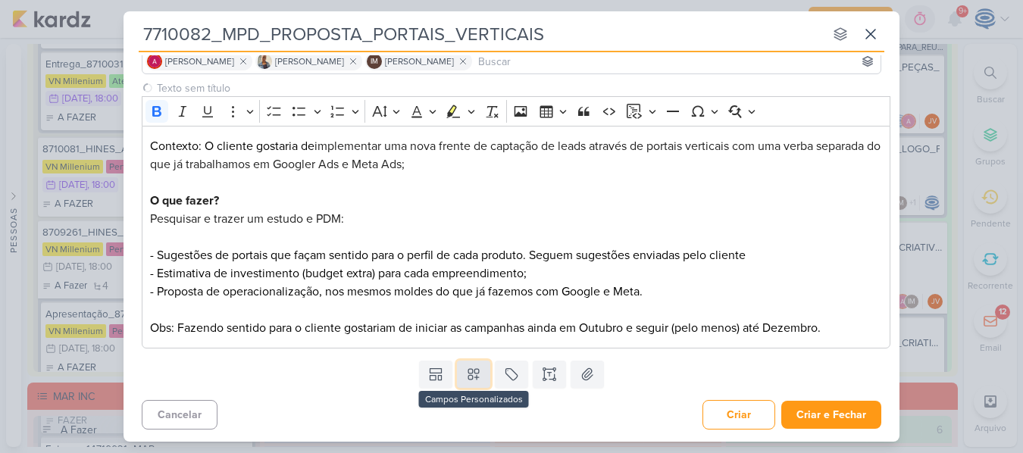
click at [468, 377] on icon at bounding box center [473, 375] width 11 height 11
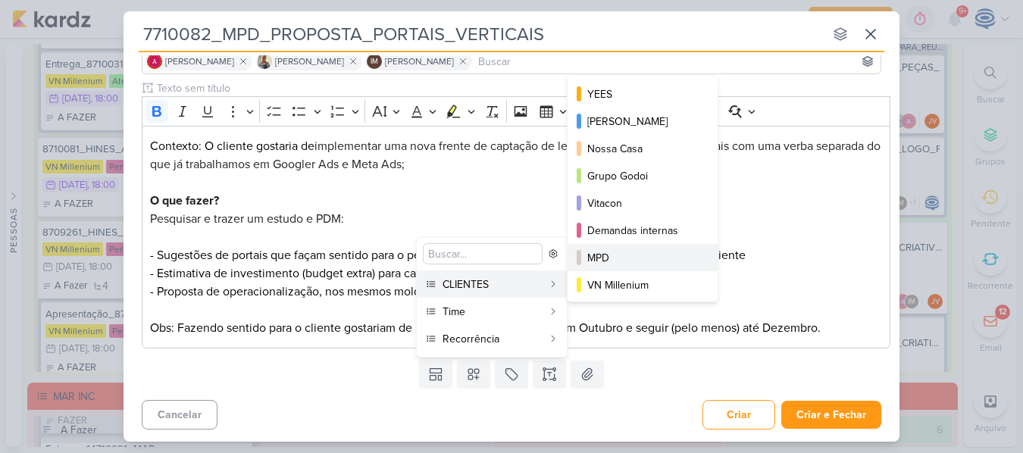
click at [617, 261] on div "MPD" at bounding box center [643, 258] width 112 height 16
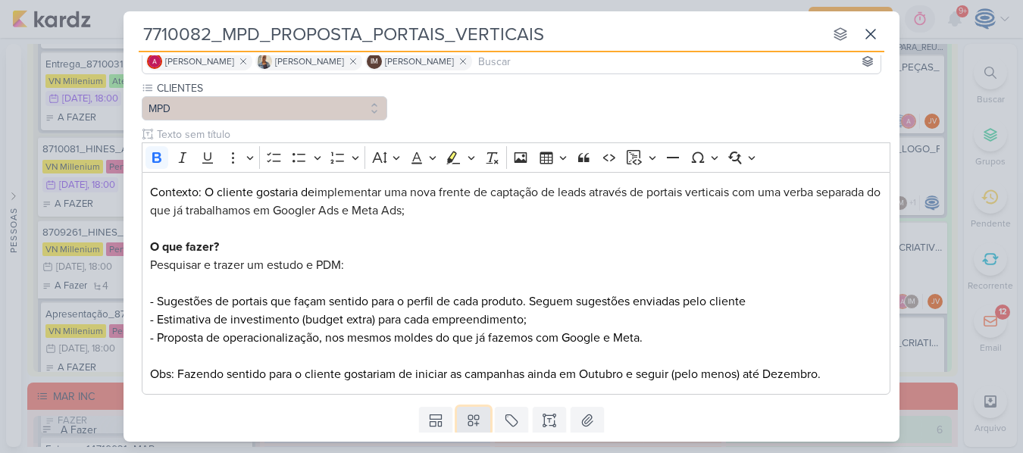
click at [468, 412] on button at bounding box center [473, 420] width 33 height 27
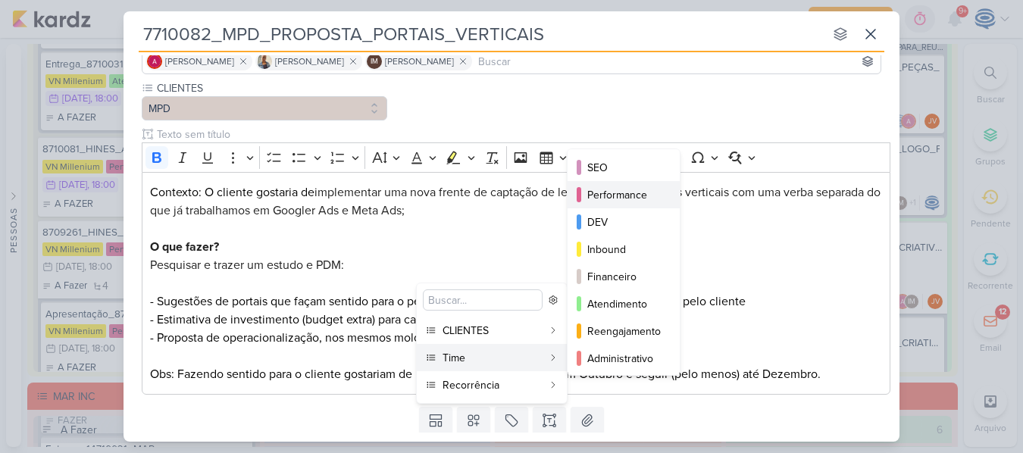
click at [604, 195] on div "Performance" at bounding box center [624, 195] width 74 height 16
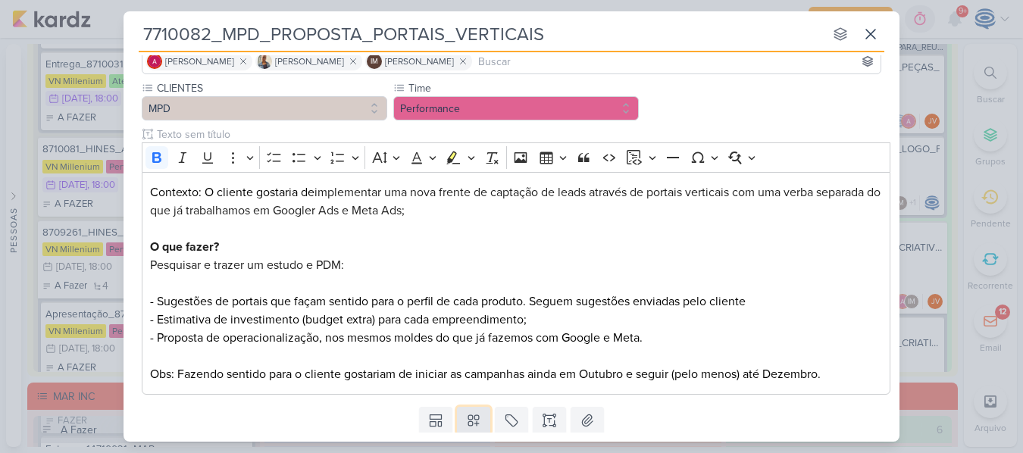
click at [469, 416] on icon at bounding box center [473, 421] width 11 height 11
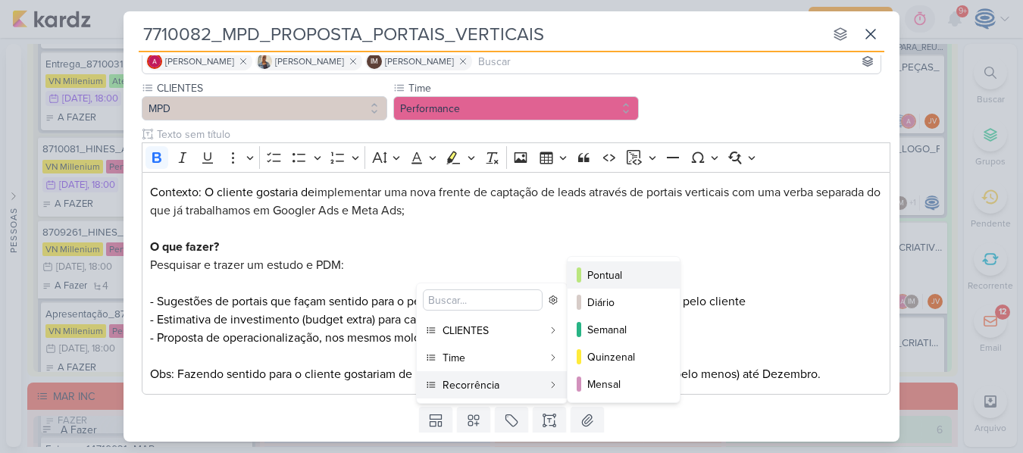
click at [617, 280] on div "Pontual" at bounding box center [624, 276] width 74 height 16
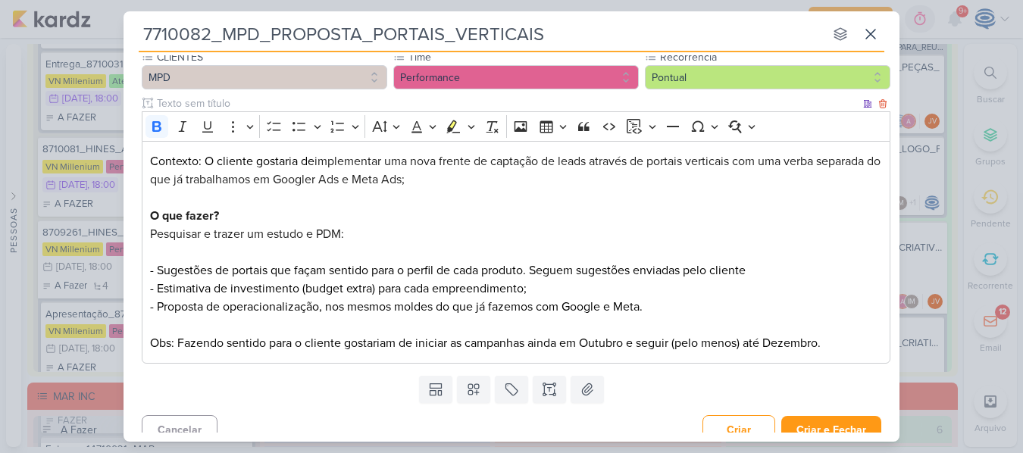
scroll to position [163, 0]
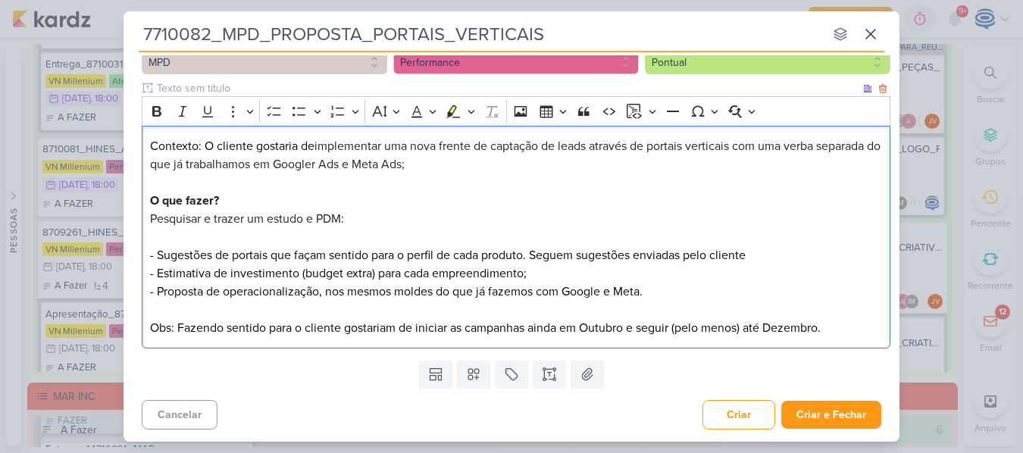
click at [758, 257] on p "Contexto: O cliente gostaria de implementar uma nova frente de captação de lead…" at bounding box center [516, 237] width 733 height 200
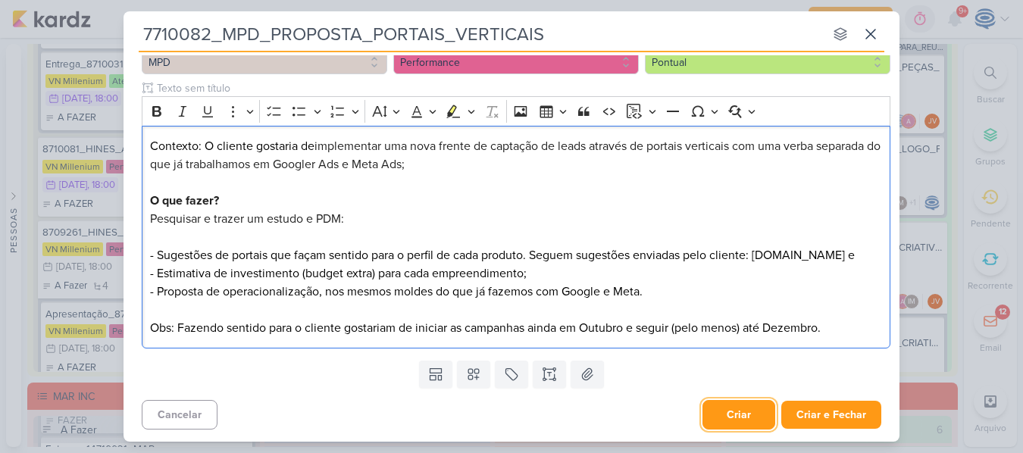
click at [743, 416] on button "Criar" at bounding box center [739, 415] width 73 height 30
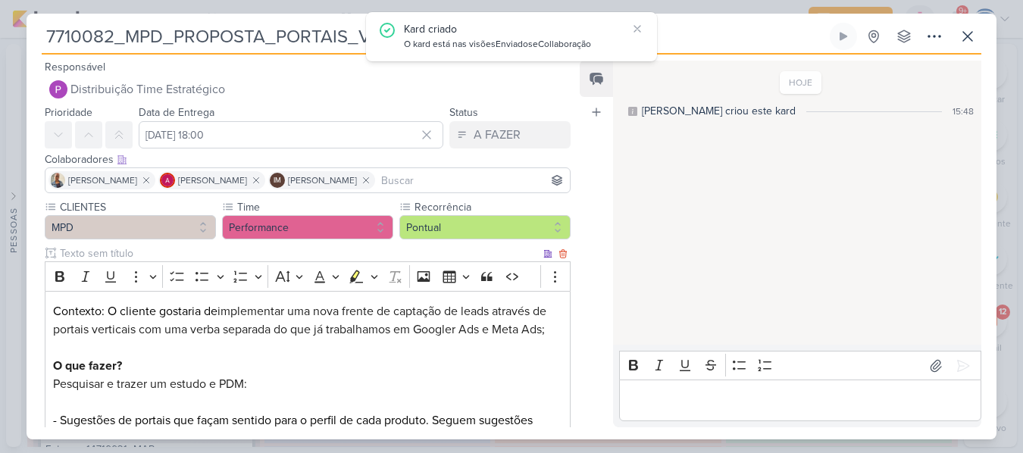
scroll to position [207, 0]
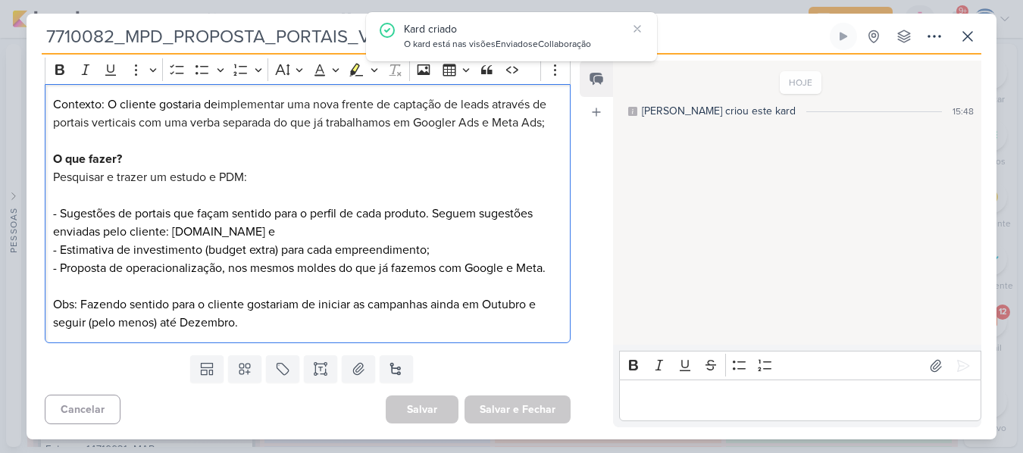
click at [550, 269] on p "Contexto: O cliente gostaria de implementar uma nova frente de captação de lead…" at bounding box center [307, 213] width 509 height 236
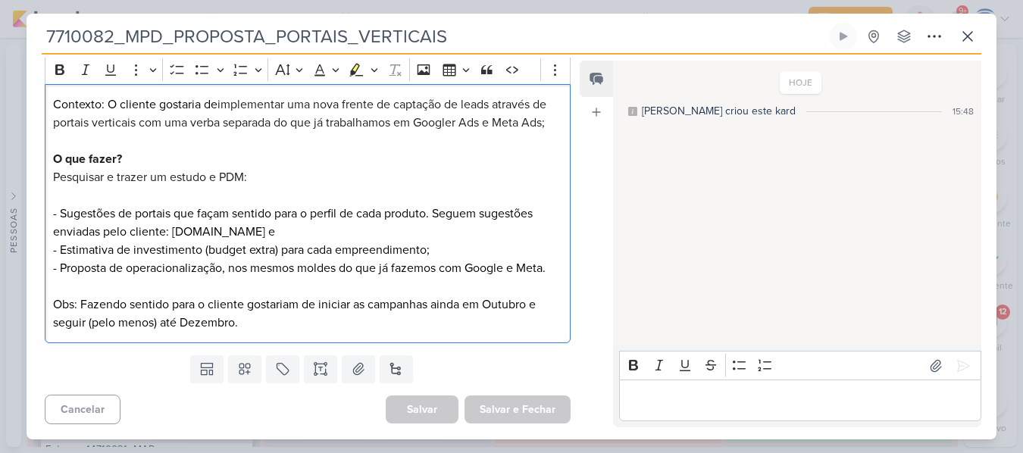
click at [516, 318] on p "Contexto: O cliente gostaria de implementar uma nova frente de captação de lead…" at bounding box center [307, 213] width 509 height 236
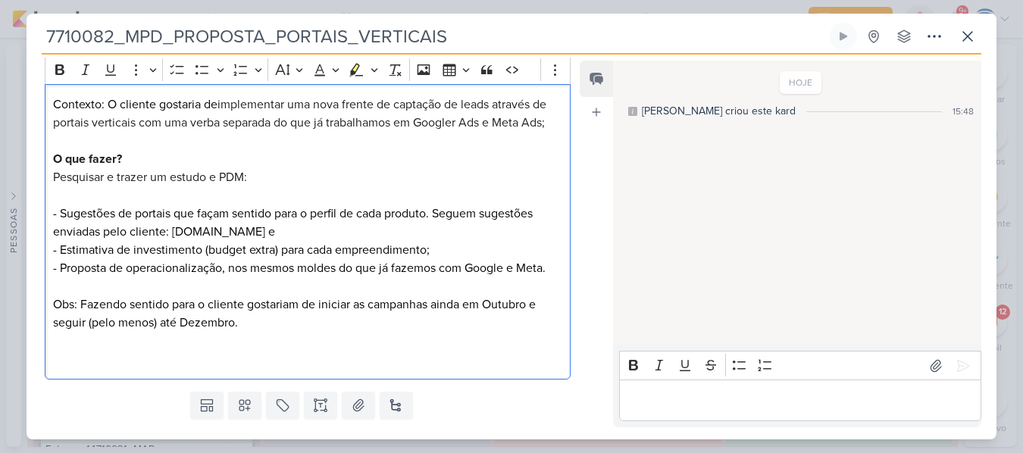
click at [457, 121] on span "implementar uma nova frente de captação de leads através de portais verticais c…" at bounding box center [299, 113] width 493 height 33
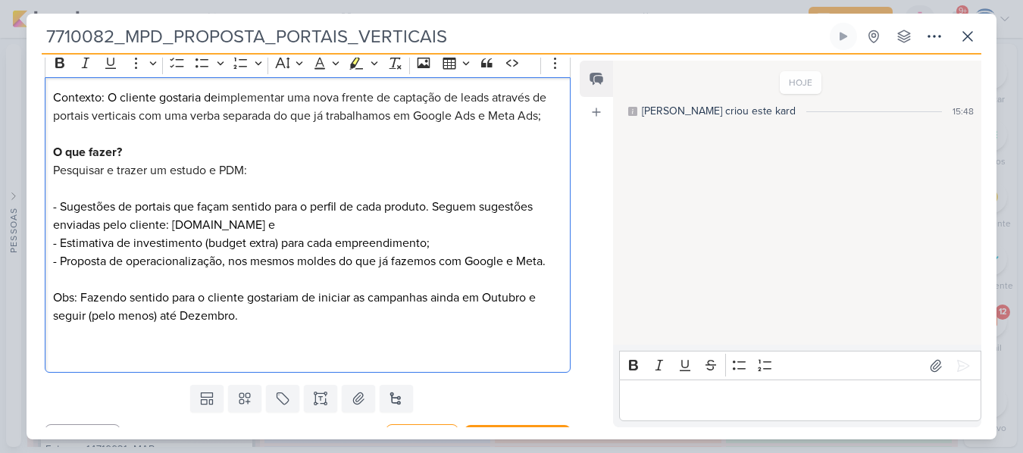
scroll to position [222, 0]
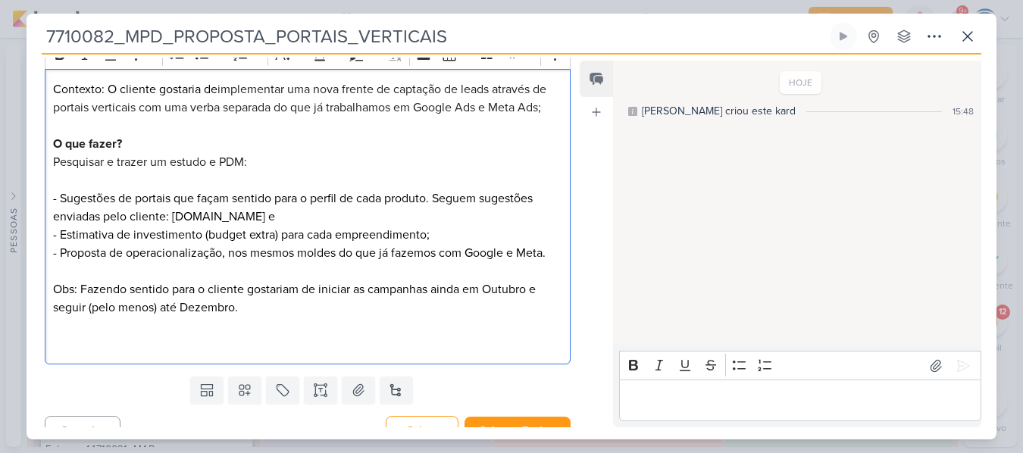
click at [245, 224] on p "Contexto: O cliente gostaria de implementar uma nova frente de captação de lead…" at bounding box center [307, 216] width 509 height 273
click at [481, 198] on p "Contexto: O cliente gostaria de implementar uma nova frente de captação de lead…" at bounding box center [307, 216] width 509 height 273
click at [99, 218] on p "Contexto: O cliente gostaria de implementar uma nova frente de captação de lead…" at bounding box center [307, 216] width 509 height 273
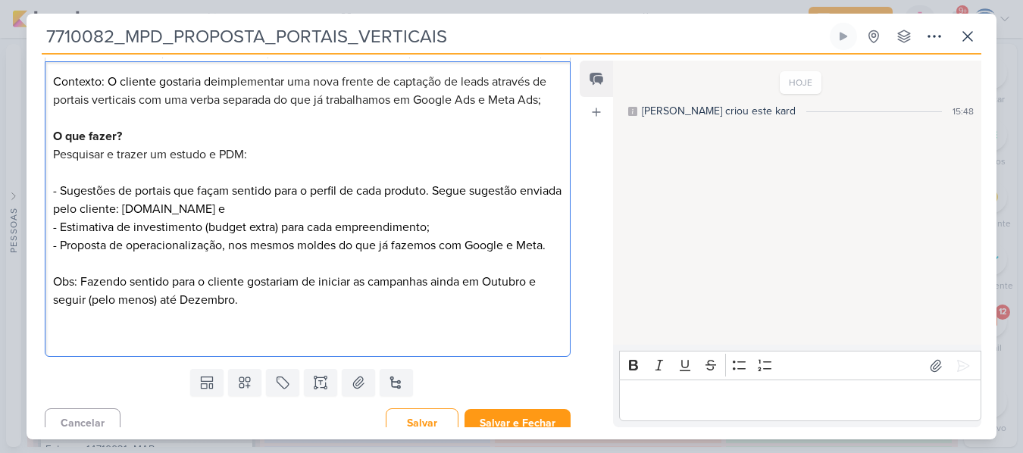
scroll to position [231, 0]
click at [239, 330] on p "Contexto: O cliente gostaria de implementar uma nova frente de captação de lead…" at bounding box center [307, 207] width 509 height 273
click at [228, 205] on p "Contexto: O cliente gostaria de implementar uma nova frente de captação de lead…" at bounding box center [307, 207] width 509 height 273
click at [125, 334] on p "Contexto: O cliente gostaria de implementar uma nova frente de captação de lead…" at bounding box center [307, 207] width 509 height 273
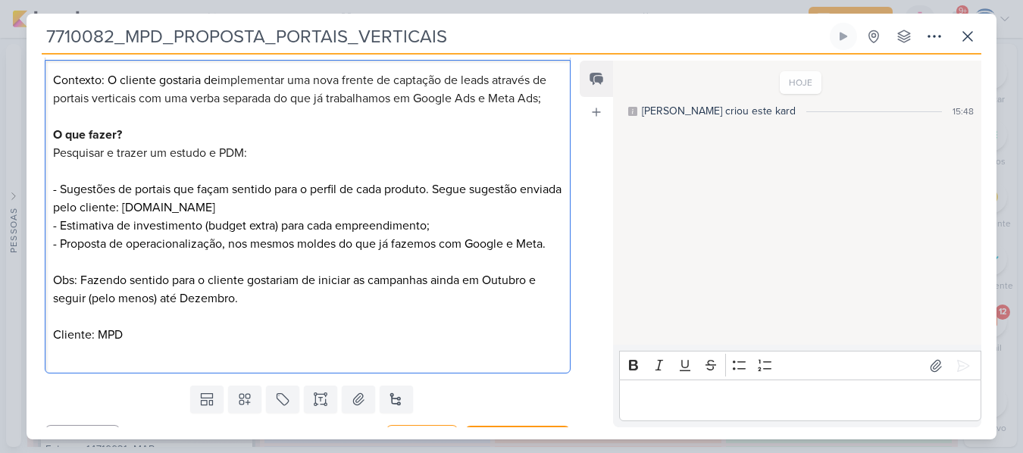
click at [226, 209] on p "Contexto: O cliente gostaria de implementar uma nova frente de captação de lead…" at bounding box center [307, 216] width 509 height 291
click at [152, 340] on p "Contexto: O cliente gostaria de implementar uma nova frente de captação de lead…" at bounding box center [307, 216] width 509 height 291
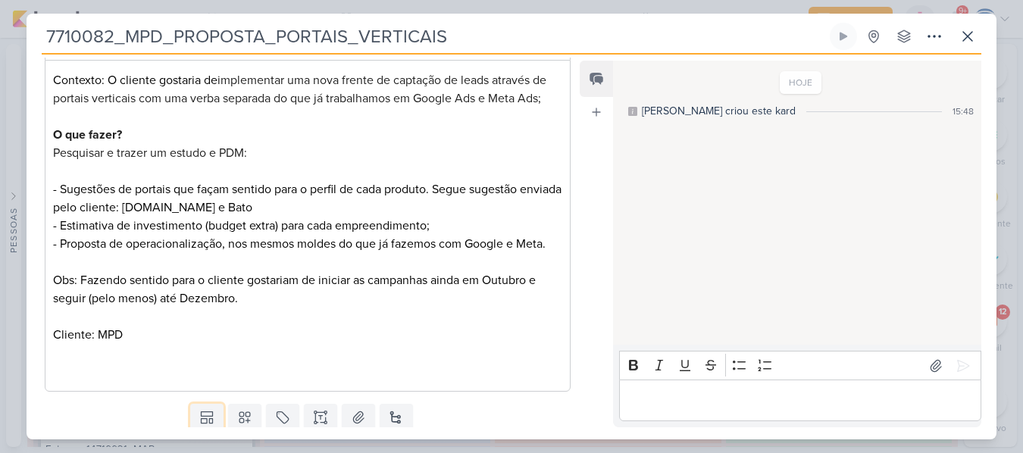
scroll to position [235, 0]
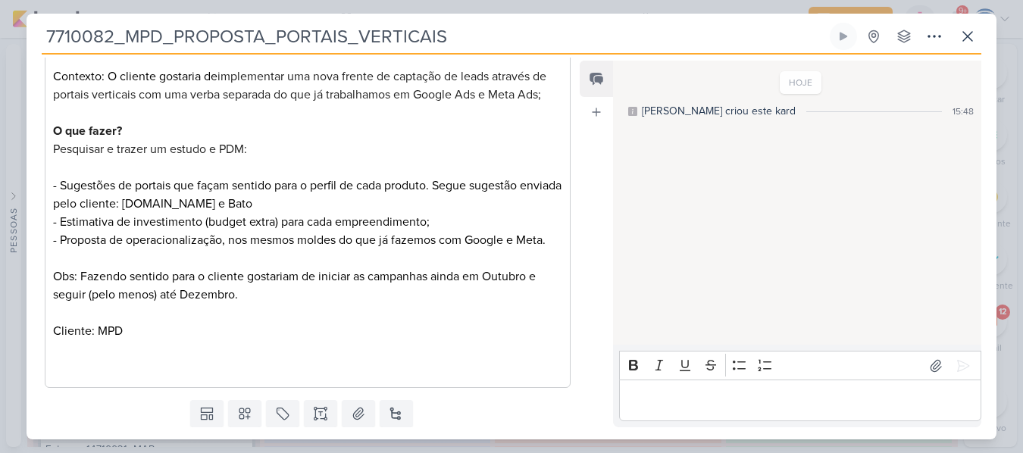
click at [152, 340] on p "Contexto: O cliente gostaria de implementar uma nova frente de captação de lead…" at bounding box center [307, 221] width 509 height 309
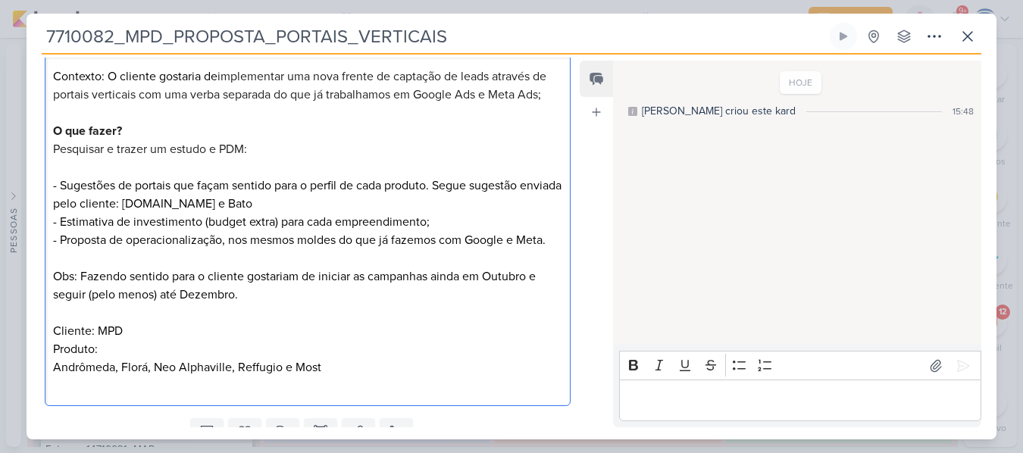
scroll to position [298, 0]
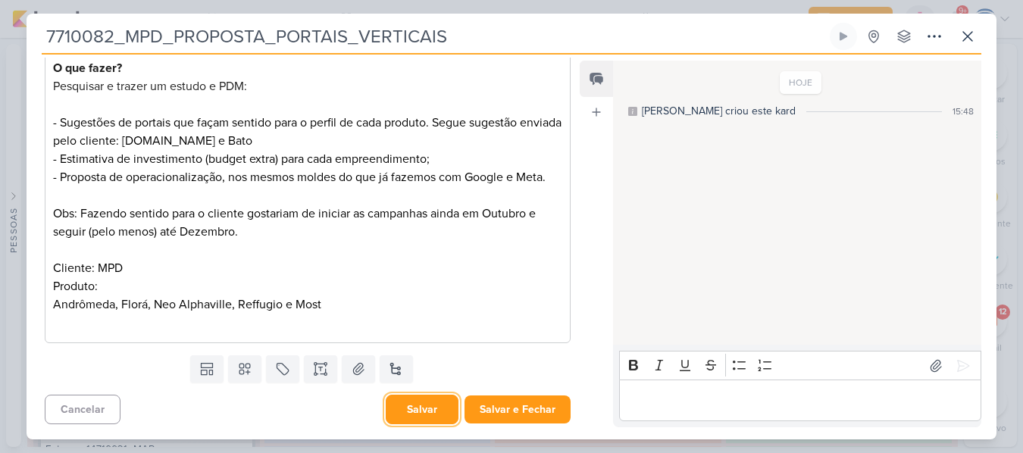
click at [427, 423] on button "Salvar" at bounding box center [422, 410] width 73 height 30
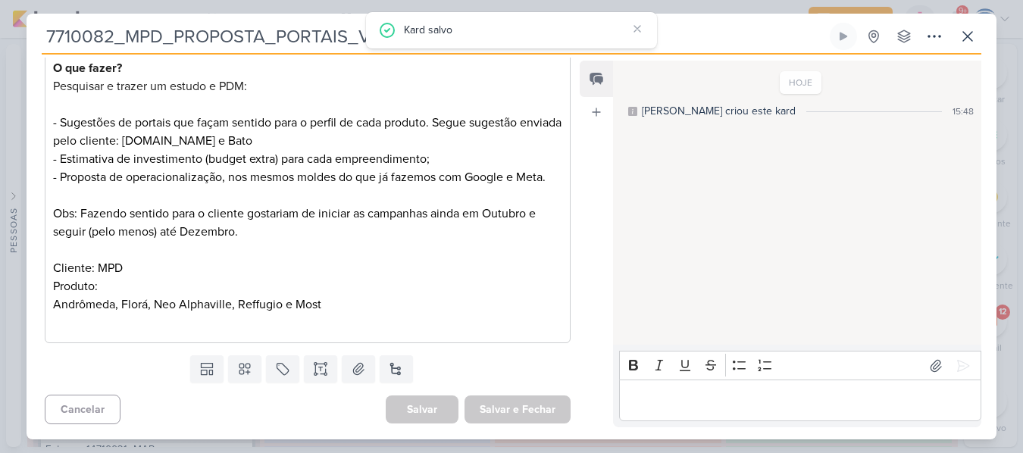
scroll to position [0, 0]
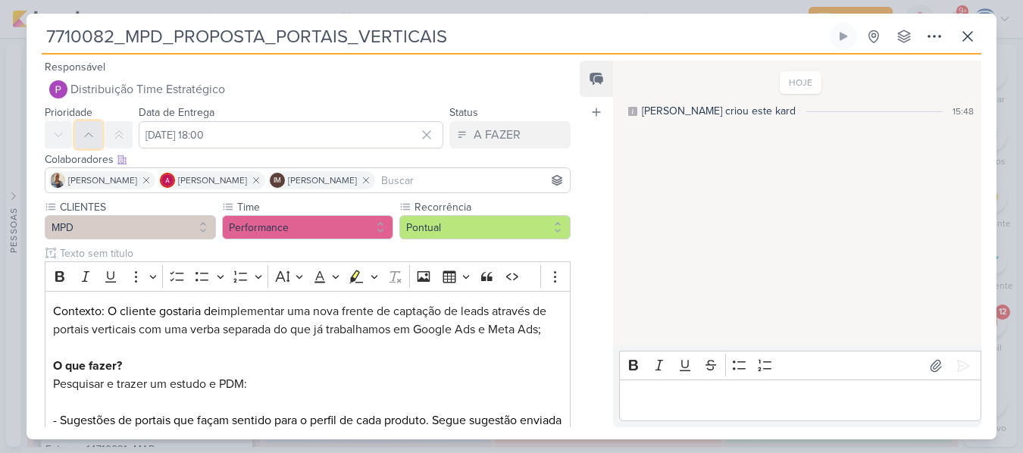
click at [82, 141] on button at bounding box center [88, 134] width 27 height 27
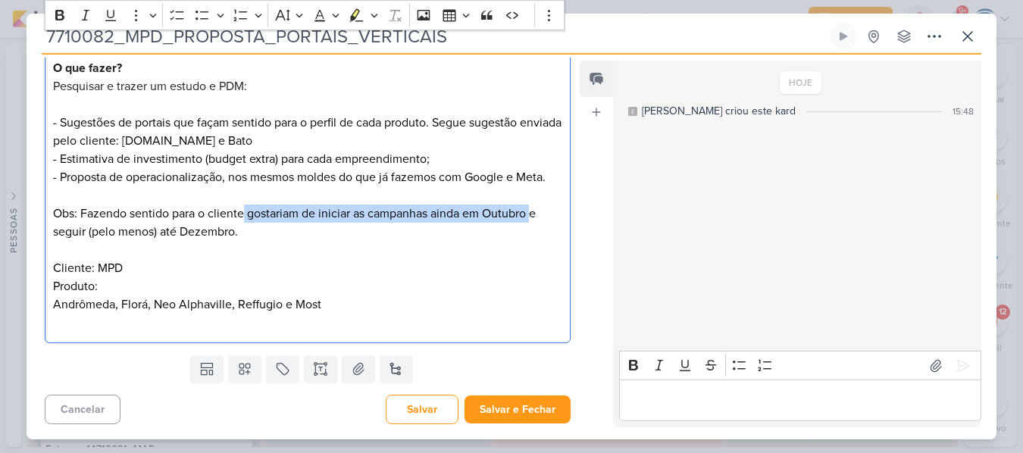
drag, startPoint x: 245, startPoint y: 217, endPoint x: 532, endPoint y: 214, distance: 287.2
click at [532, 214] on p "Contexto: O cliente gostaria de implementar uma nova frente de captação de lead…" at bounding box center [307, 168] width 509 height 327
click at [357, 20] on icon "Editor toolbar" at bounding box center [356, 15] width 15 height 15
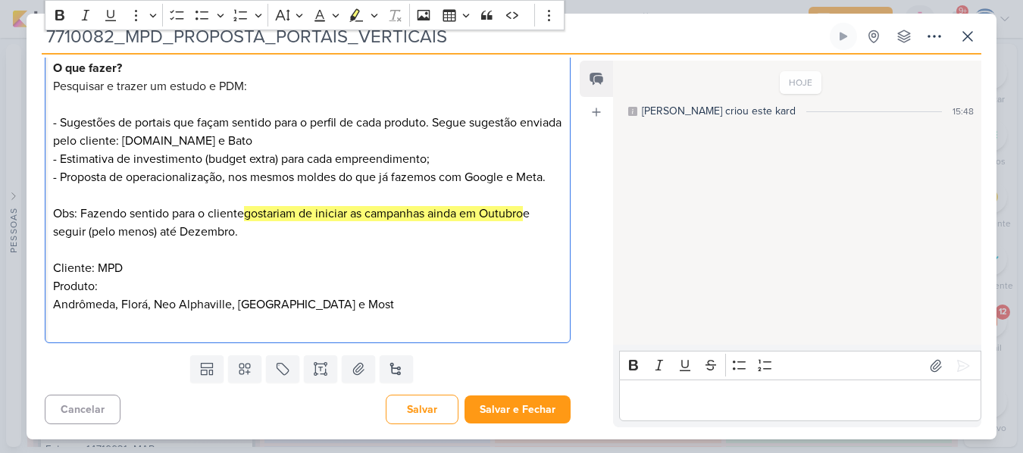
click at [437, 264] on p "Contexto: O cliente gostaria de implementar uma nova frente de captação de lead…" at bounding box center [307, 168] width 509 height 327
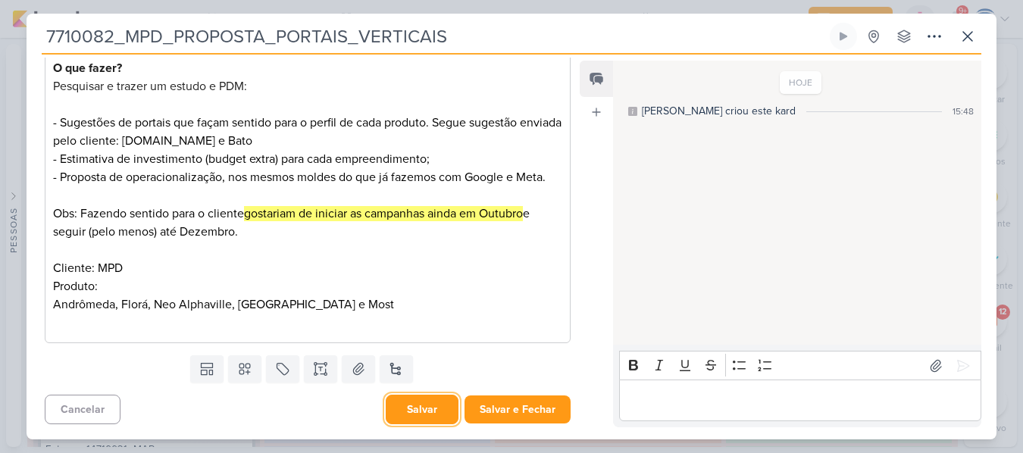
click at [408, 414] on button "Salvar" at bounding box center [422, 410] width 73 height 30
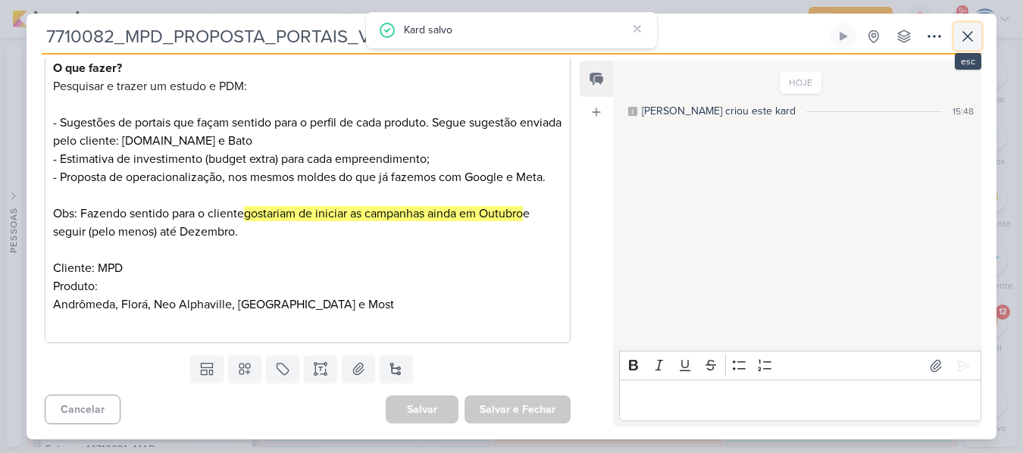
click at [968, 35] on icon at bounding box center [968, 36] width 18 height 18
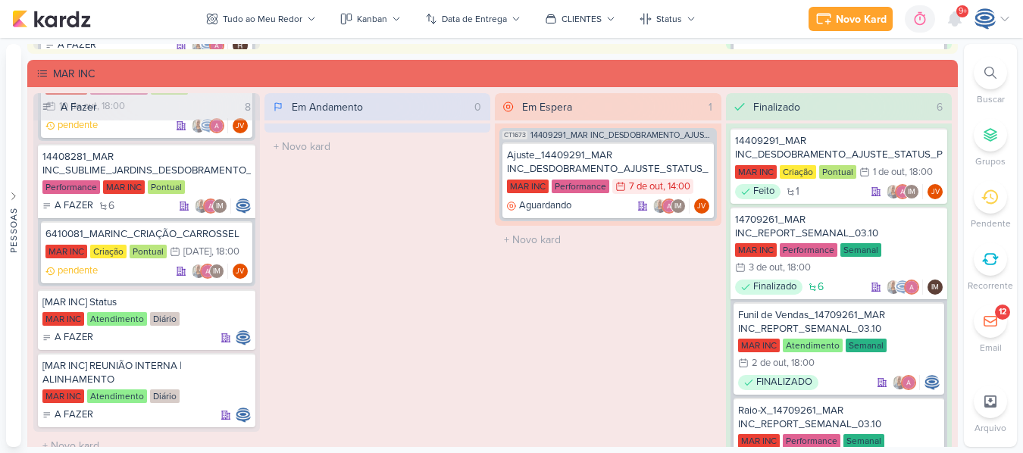
scroll to position [2159, 0]
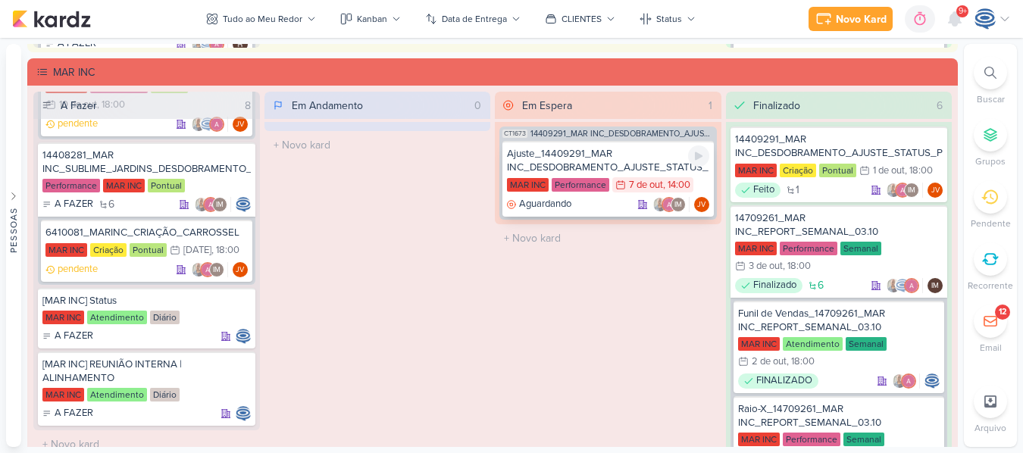
click at [624, 167] on div "Ajuste_14409291_MAR INC_DESDOBRAMENTO_AJUSTE_STATUS_PRODUTO" at bounding box center [608, 160] width 202 height 27
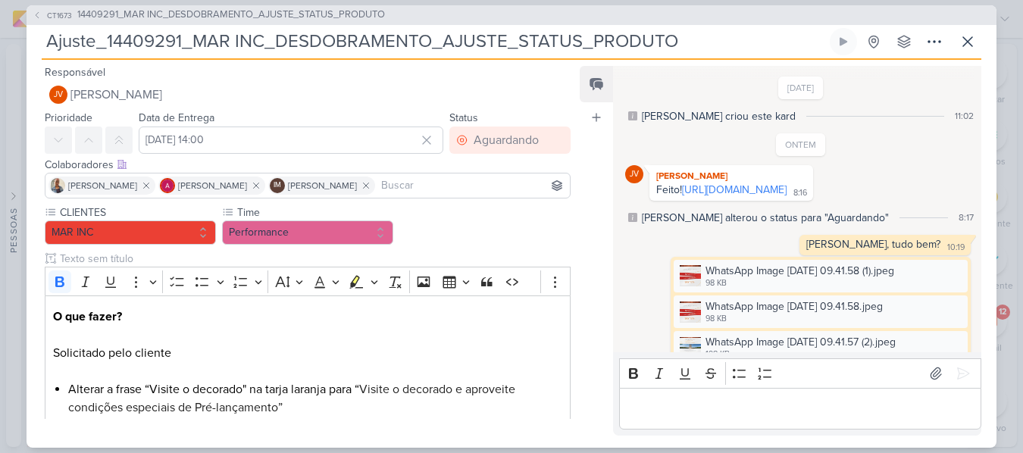
scroll to position [1236, 0]
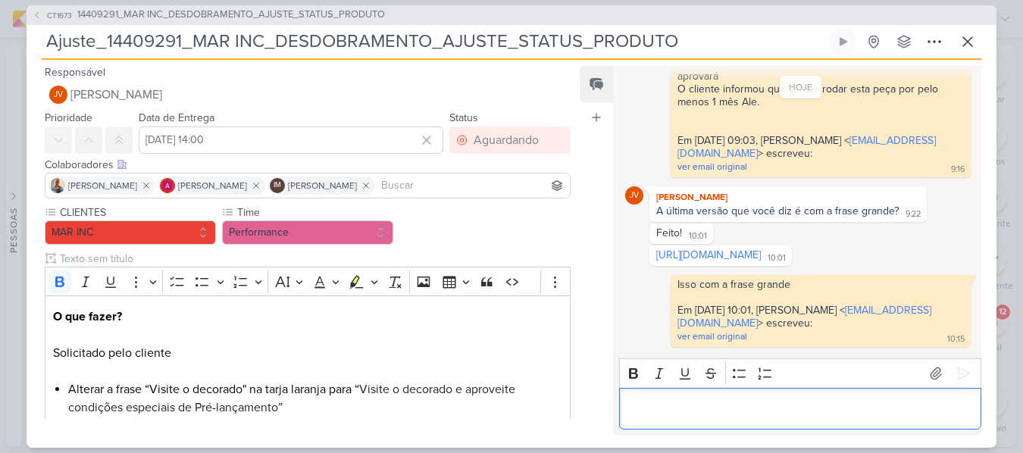
click at [701, 415] on p "Editor editing area: main" at bounding box center [800, 408] width 346 height 18
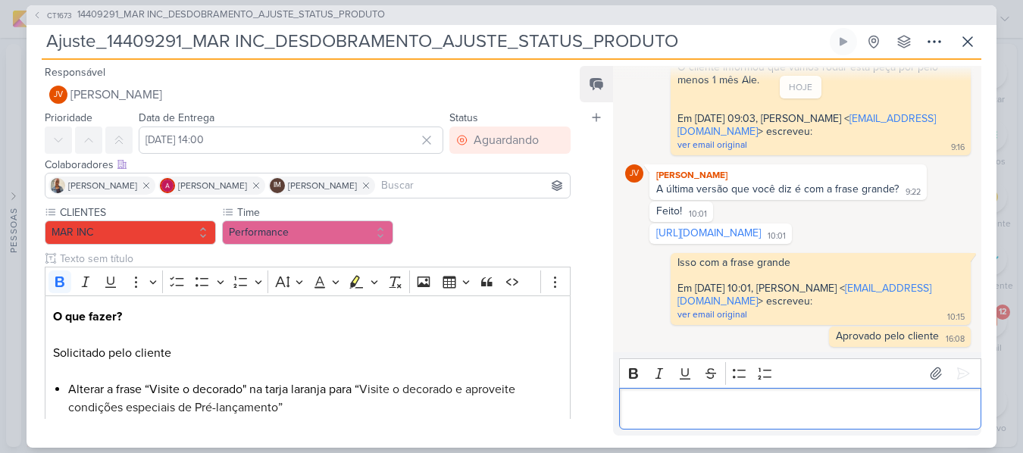
scroll to position [1258, 0]
click at [366, 15] on span "14409291_MAR INC_DESDOBRAMENTO_AJUSTE_STATUS_PRODUTO" at bounding box center [231, 15] width 308 height 15
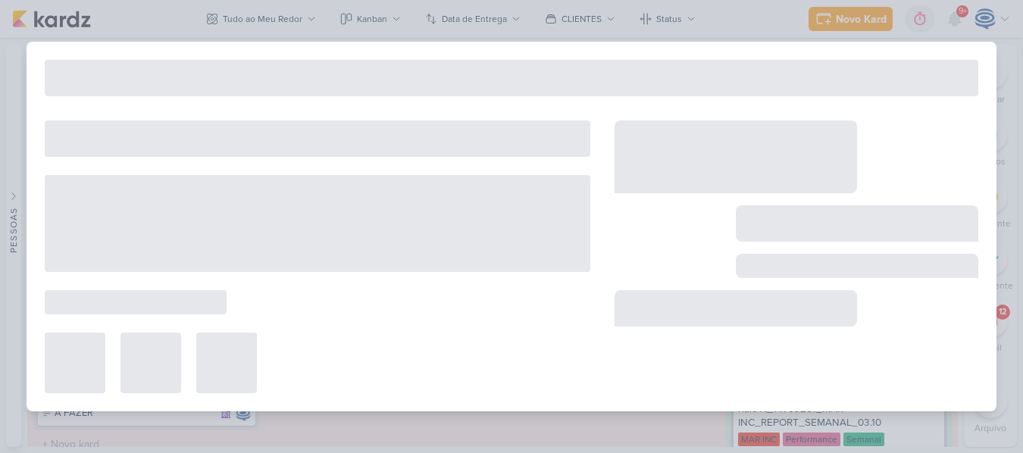
type input "14409291_MAR INC_DESDOBRAMENTO_AJUSTE_STATUS_PRODUTO"
type input "[DATE] 18:00"
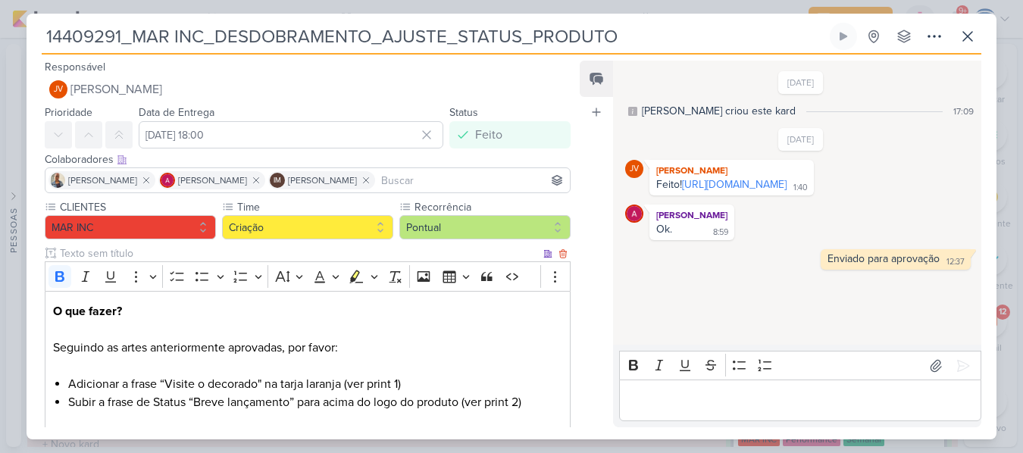
scroll to position [364, 0]
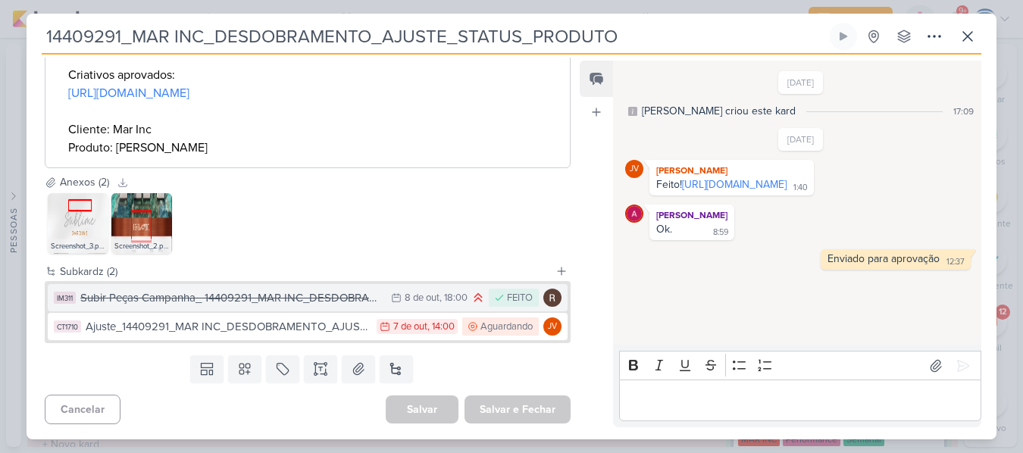
click at [365, 302] on div "Subir Peças Campanha_ 14409291_MAR INC_DESDOBRAMENTO_AJUSTE_STATUS_PRODUTO" at bounding box center [231, 298] width 303 height 17
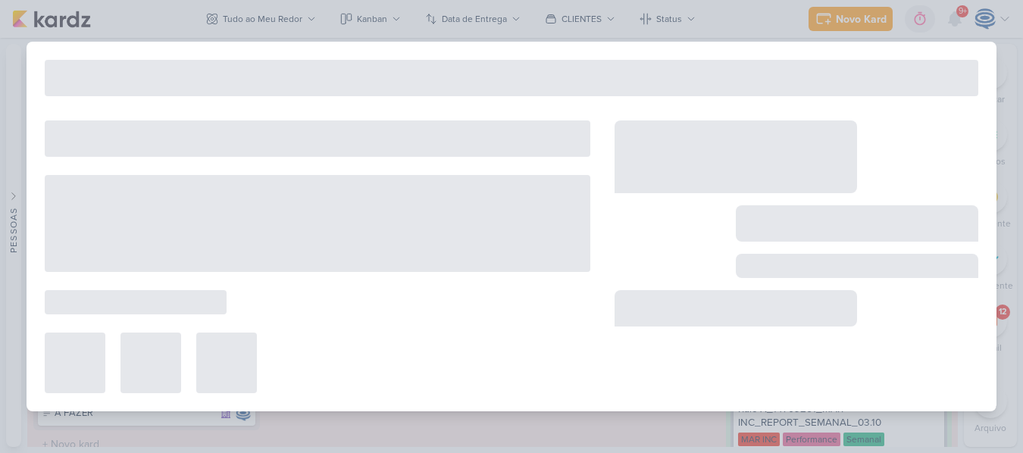
type input "Subir Peças Campanha_ 14409291_MAR INC_DESDOBRAMENTO_AJUSTE_STATUS_PRODUTO"
type input "[DATE] 18:00"
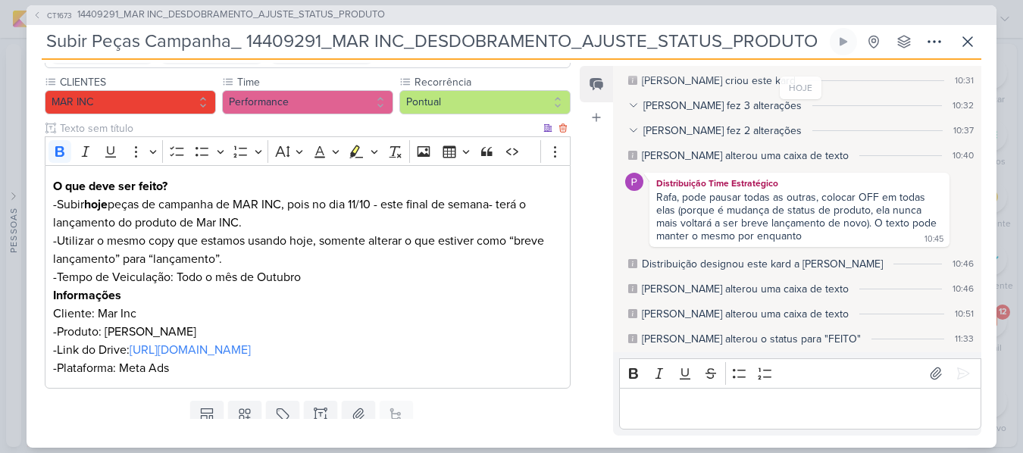
scroll to position [0, 0]
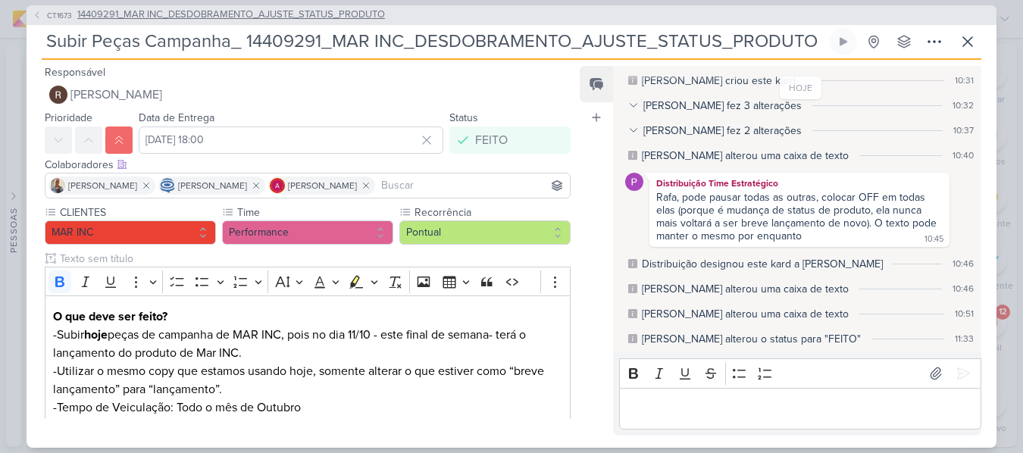
click at [138, 18] on span "14409291_MAR INC_DESDOBRAMENTO_AJUSTE_STATUS_PRODUTO" at bounding box center [231, 15] width 308 height 15
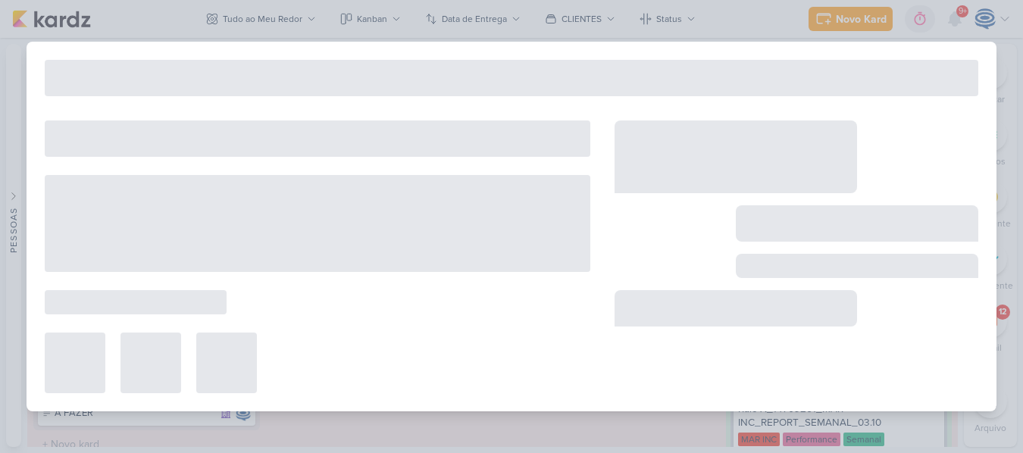
type input "14409291_MAR INC_DESDOBRAMENTO_AJUSTE_STATUS_PRODUTO"
type input "[DATE] 18:00"
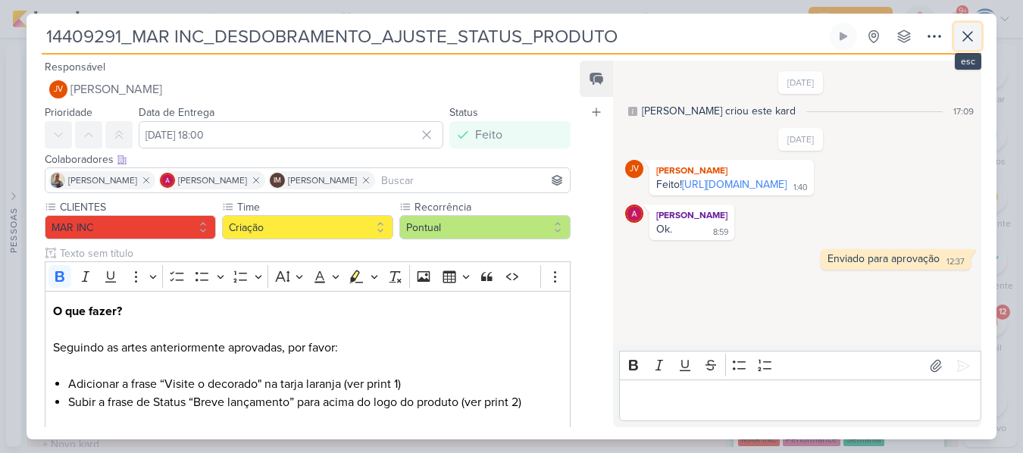
click at [959, 42] on icon at bounding box center [968, 36] width 18 height 18
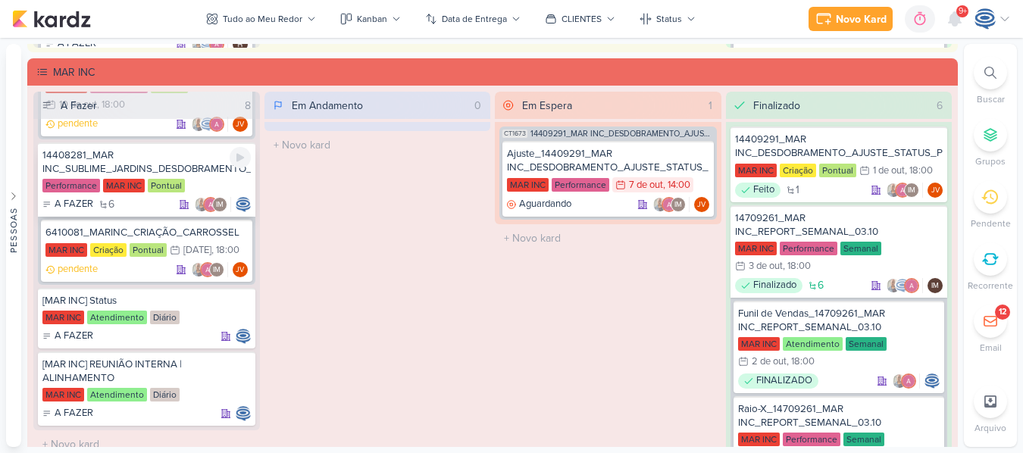
click at [196, 156] on div "14408281_MAR INC_SUBLIME_JARDINS_DESDOBRAMENTO_PEÇAS_META_ADS" at bounding box center [146, 162] width 208 height 27
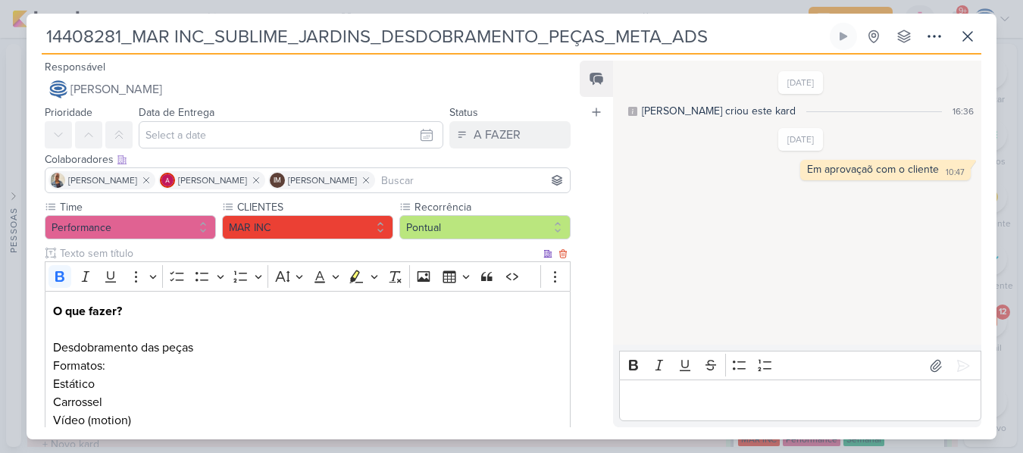
scroll to position [318, 0]
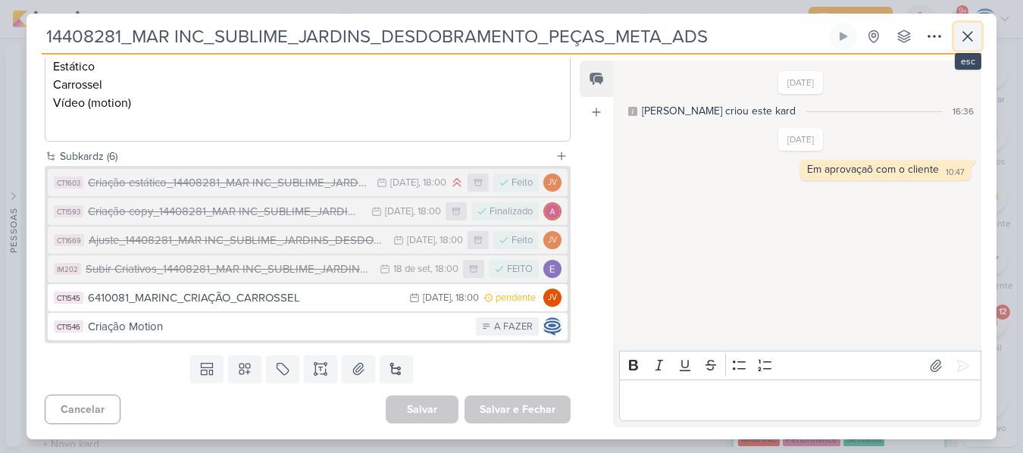
click at [957, 37] on button at bounding box center [967, 36] width 27 height 27
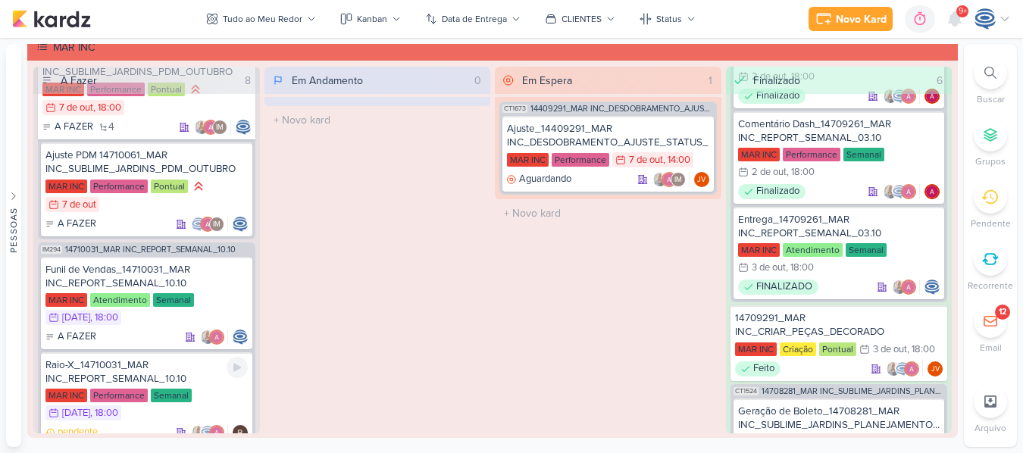
scroll to position [656, 0]
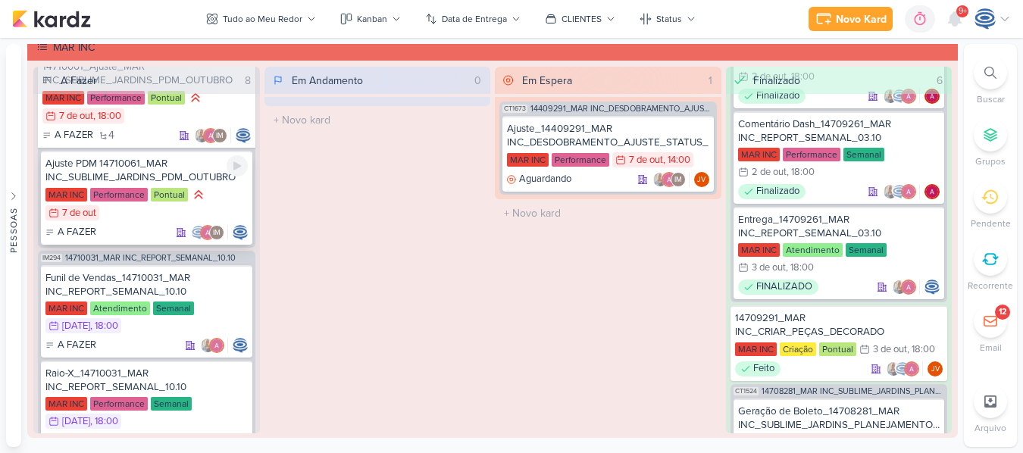
click at [199, 186] on div "Ajuste PDM 14710061_MAR INC_SUBLIME_JARDINS_PDM_OUTUBRO MAR INC Performance Pon…" at bounding box center [146, 198] width 211 height 94
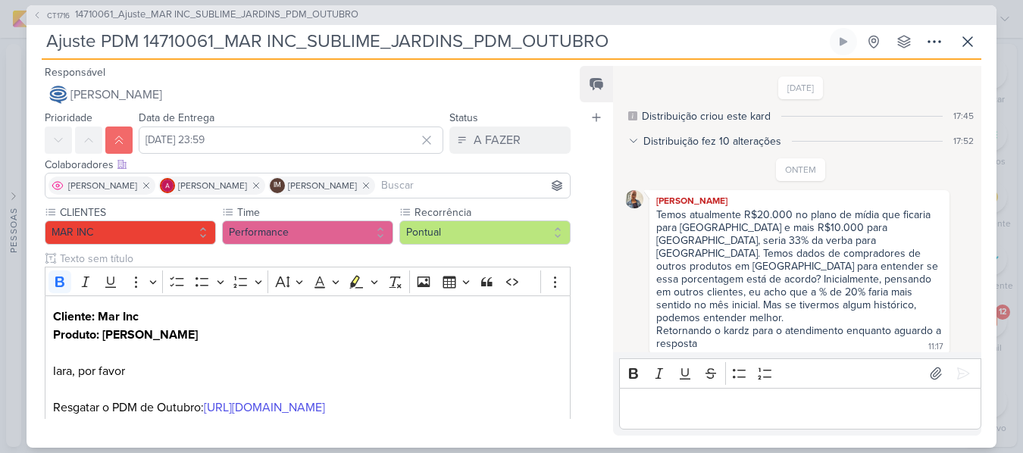
scroll to position [103, 0]
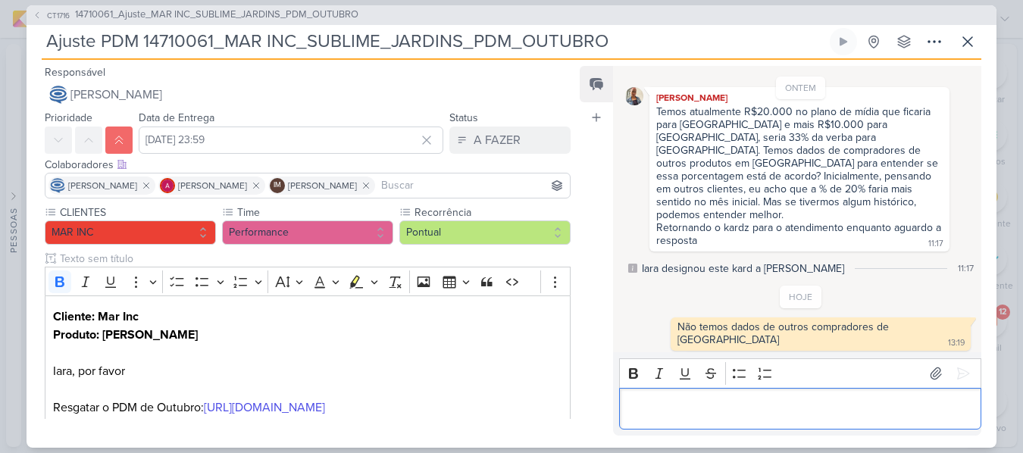
click at [676, 412] on p "Editor editing area: main" at bounding box center [800, 408] width 346 height 18
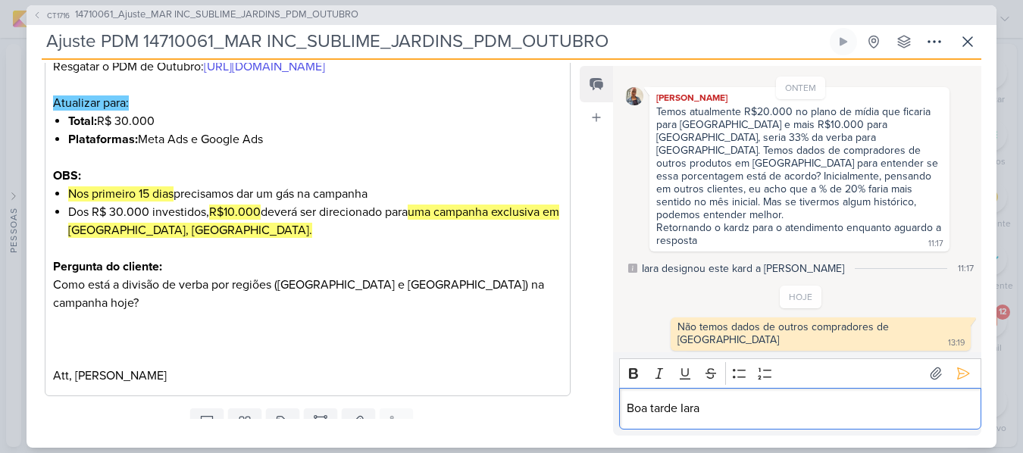
scroll to position [342, 0]
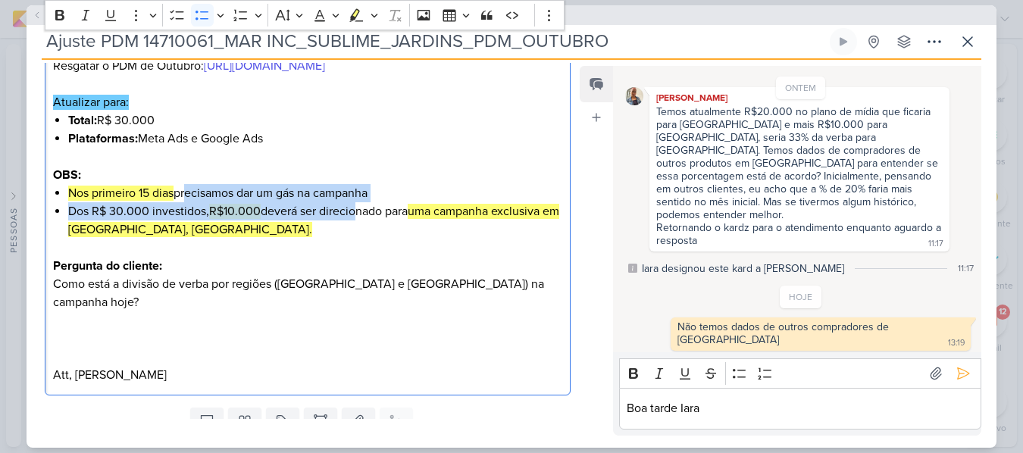
drag, startPoint x: 187, startPoint y: 230, endPoint x: 354, endPoint y: 251, distance: 168.1
click at [354, 239] on ul "Nos primeiro 15 dias precisamos dar um gás na campanha Dos R$ 30.000 investidos…" at bounding box center [315, 211] width 494 height 55
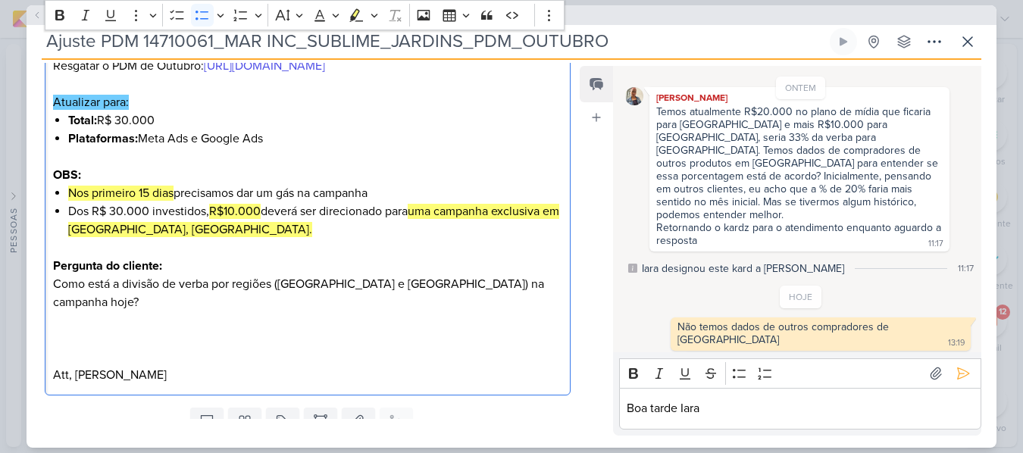
click at [369, 239] on li "Dos R$ 30.000 investidos, R$10.000 deverá ser direcionado para uma campanha exc…" at bounding box center [315, 220] width 494 height 36
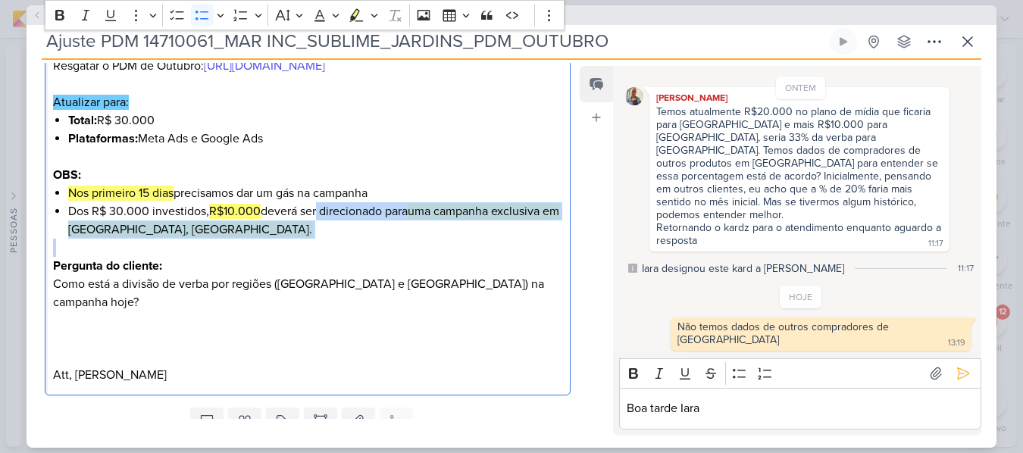
drag, startPoint x: 319, startPoint y: 252, endPoint x: 384, endPoint y: 283, distance: 72.2
click at [384, 283] on div "Cliente: Mar Inc Produto: Sublime Jardins Iara, por favor Resgatar o PDM de Out…" at bounding box center [308, 175] width 526 height 442
click at [298, 257] on p "Editor editing area: main" at bounding box center [307, 248] width 509 height 18
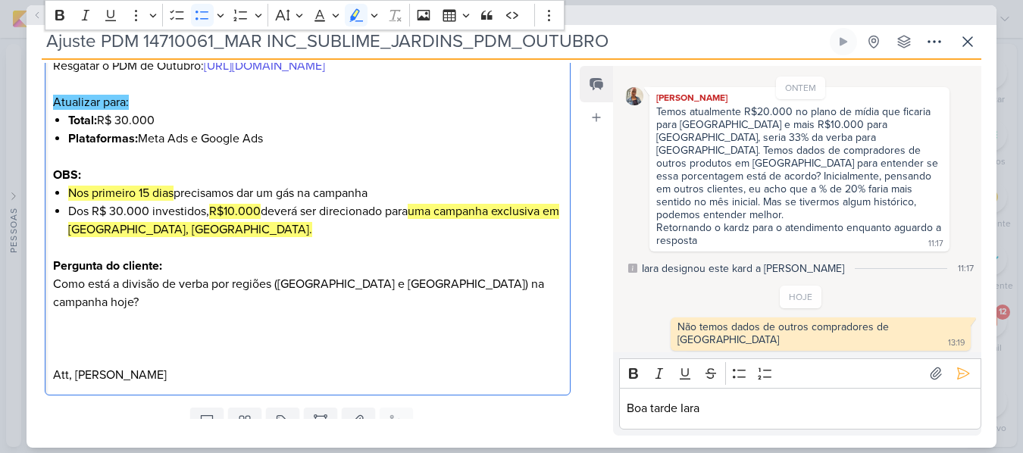
click at [129, 237] on mark "uma campanha exclusiva em [GEOGRAPHIC_DATA], [GEOGRAPHIC_DATA]." at bounding box center [313, 220] width 491 height 33
click at [186, 311] on p "Como está a divisão de verba por regiões ([GEOGRAPHIC_DATA] e [GEOGRAPHIC_DATA]…" at bounding box center [307, 293] width 509 height 36
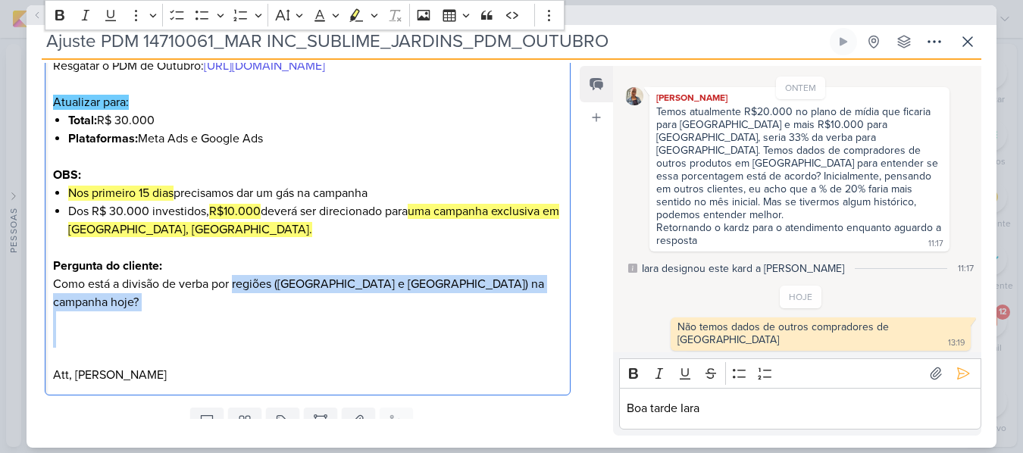
drag, startPoint x: 235, startPoint y: 324, endPoint x: 449, endPoint y: 349, distance: 215.9
click at [449, 349] on div "Cliente: Mar Inc Produto: Sublime Jardins Iara, por favor Resgatar o PDM de Out…" at bounding box center [308, 175] width 526 height 442
click at [449, 348] on p "Editor editing area: main" at bounding box center [307, 339] width 509 height 18
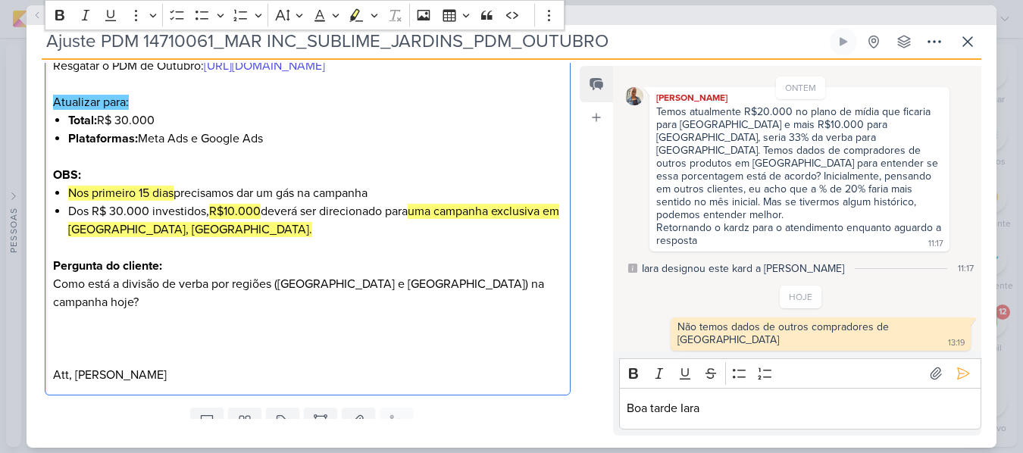
click at [449, 348] on p "Editor editing area: main" at bounding box center [307, 339] width 509 height 18
click at [716, 416] on p "Boa tarde Iara" at bounding box center [800, 408] width 346 height 18
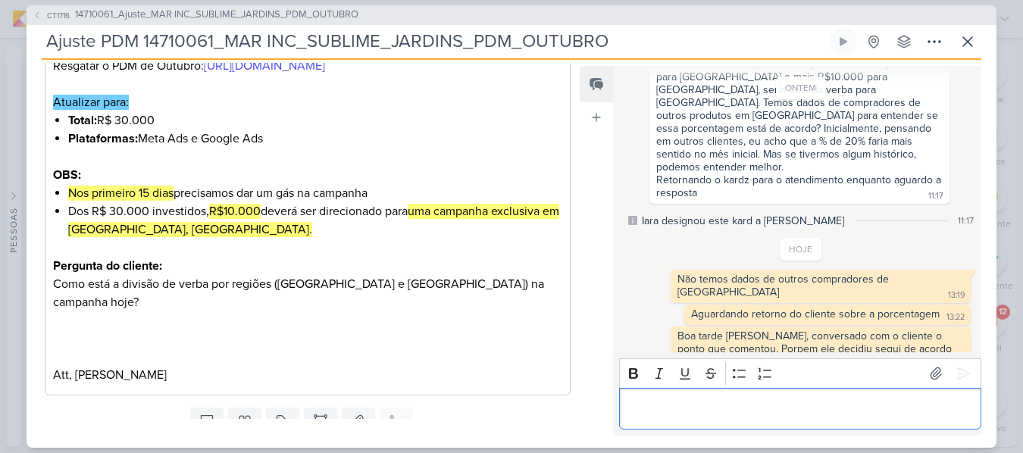
scroll to position [0, 0]
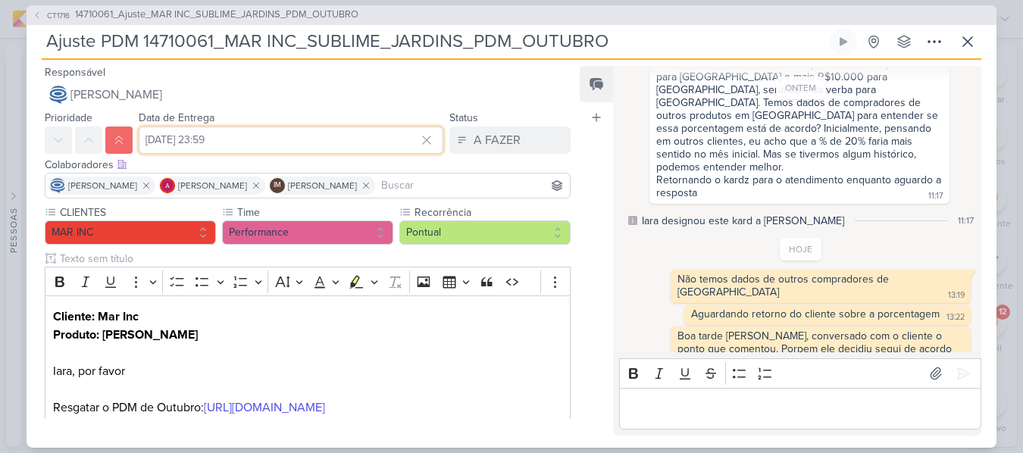
click at [183, 141] on input "[DATE] 23:59" at bounding box center [291, 140] width 305 height 27
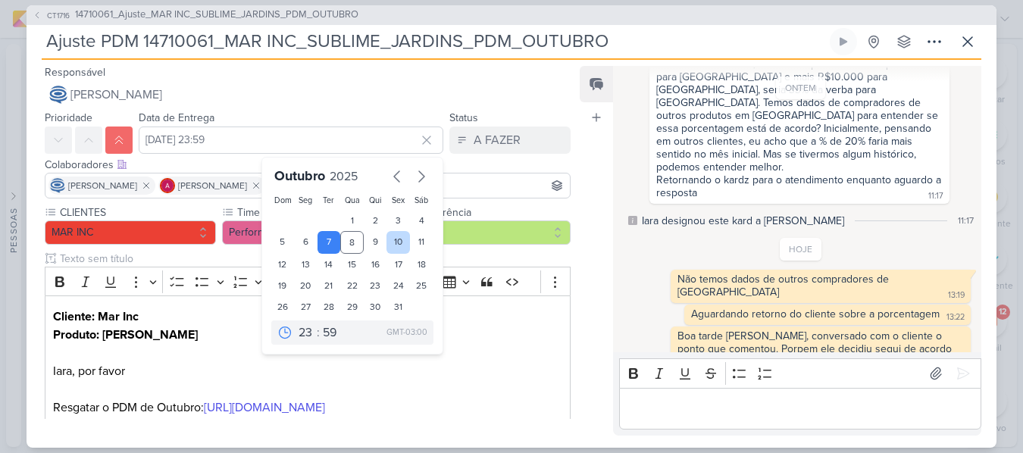
click at [394, 243] on div "10" at bounding box center [398, 242] width 23 height 23
type input "10 de outubro de 2025 às 23:59"
click at [297, 333] on select "00 01 02 03 04 05 06 07 08 09 10 11 12 13 14 15 16 17 18 19 20 21 22 23" at bounding box center [306, 333] width 21 height 18
select select "18"
click at [296, 324] on select "00 01 02 03 04 05 06 07 08 09 10 11 12 13 14 15 16 17 18 19 20 21 22 23" at bounding box center [306, 333] width 21 height 18
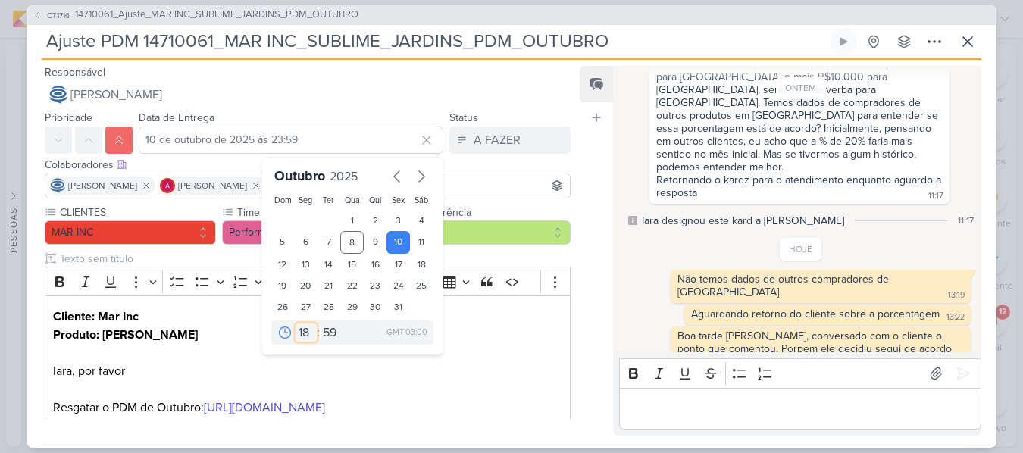
type input "[DATE] 18:59"
click at [321, 341] on select "00 05 10 15 20 25 30 35 40 45 50 55 59" at bounding box center [330, 333] width 21 height 18
select select "0"
click at [320, 324] on select "00 05 10 15 20 25 30 35 40 45 50 55 59" at bounding box center [330, 333] width 21 height 18
type input "[DATE] 18:00"
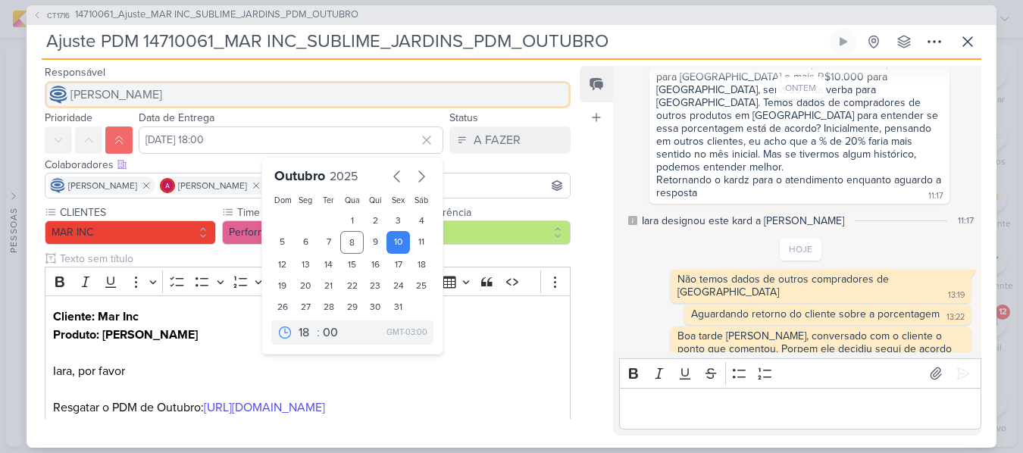
click at [268, 88] on button "[PERSON_NAME]" at bounding box center [308, 94] width 526 height 27
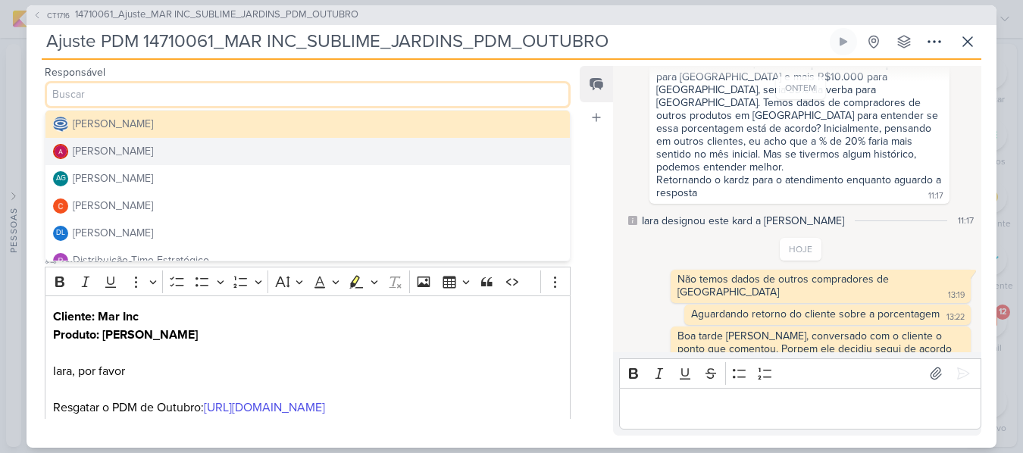
click at [164, 151] on button "[PERSON_NAME]" at bounding box center [307, 151] width 524 height 27
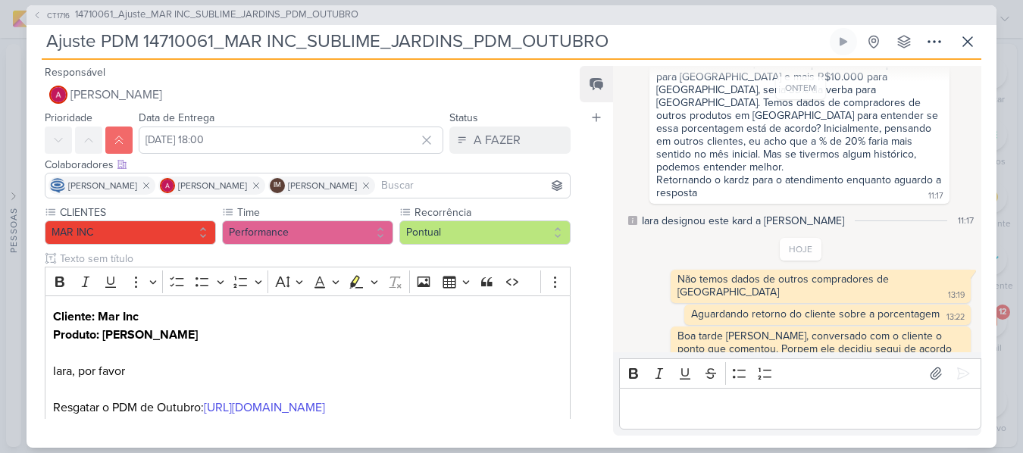
scroll to position [12, 0]
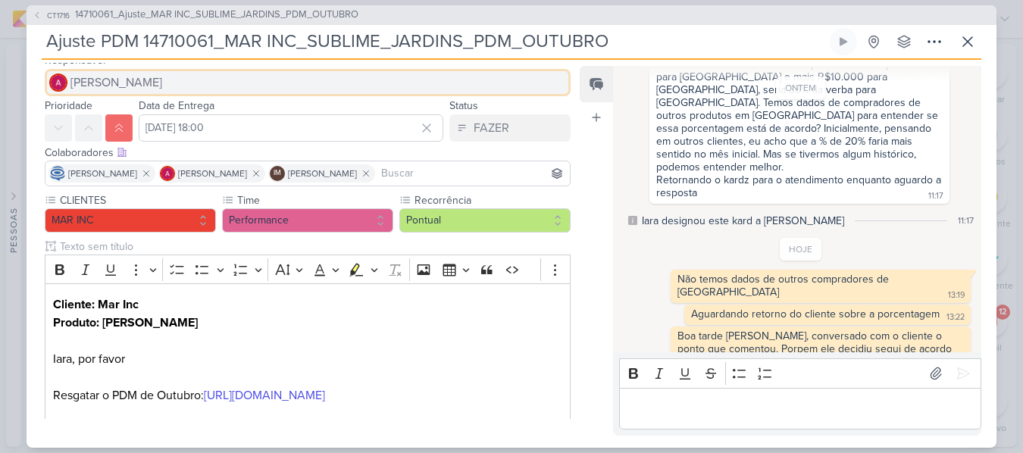
click at [174, 89] on button "[PERSON_NAME]" at bounding box center [308, 82] width 526 height 27
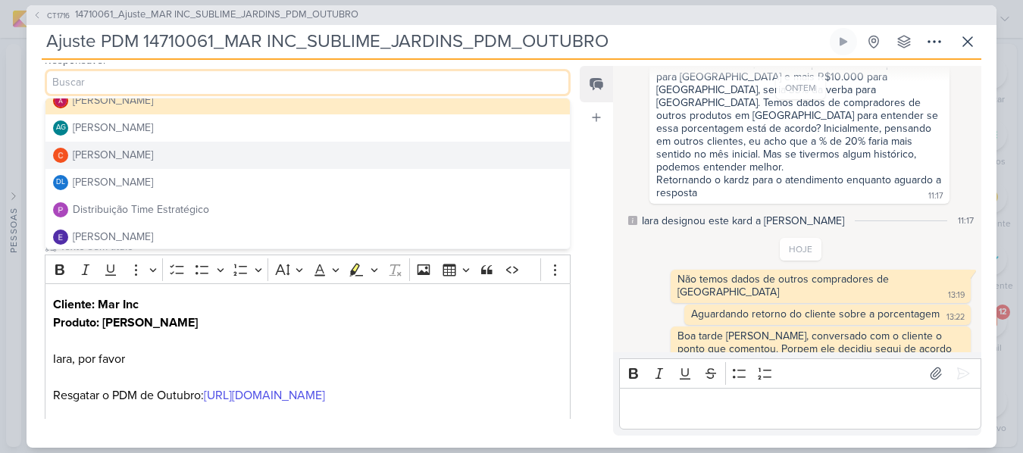
scroll to position [40, 0]
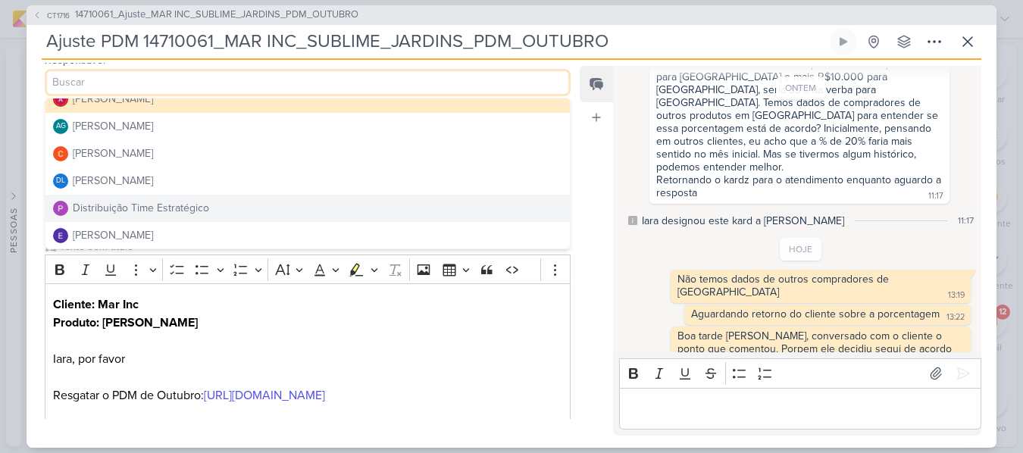
click at [173, 207] on div "Distribuição Time Estratégico" at bounding box center [141, 208] width 136 height 16
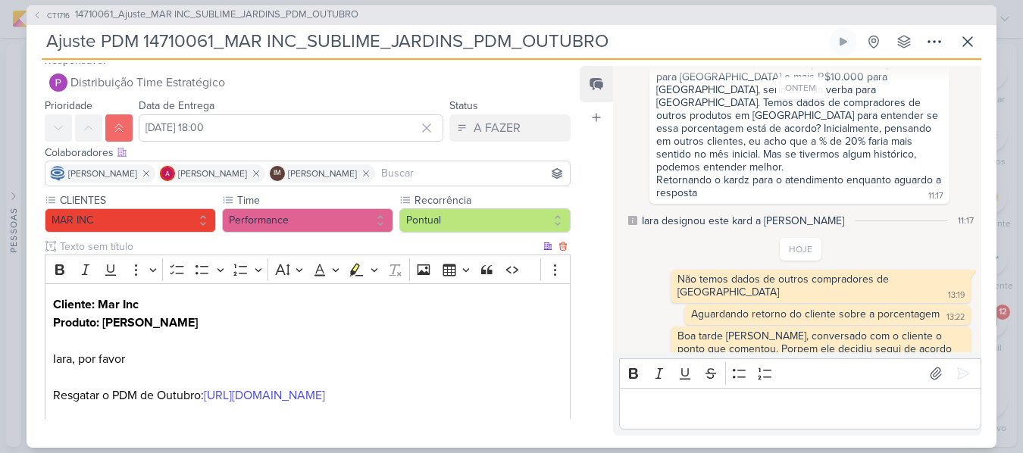
scroll to position [421, 0]
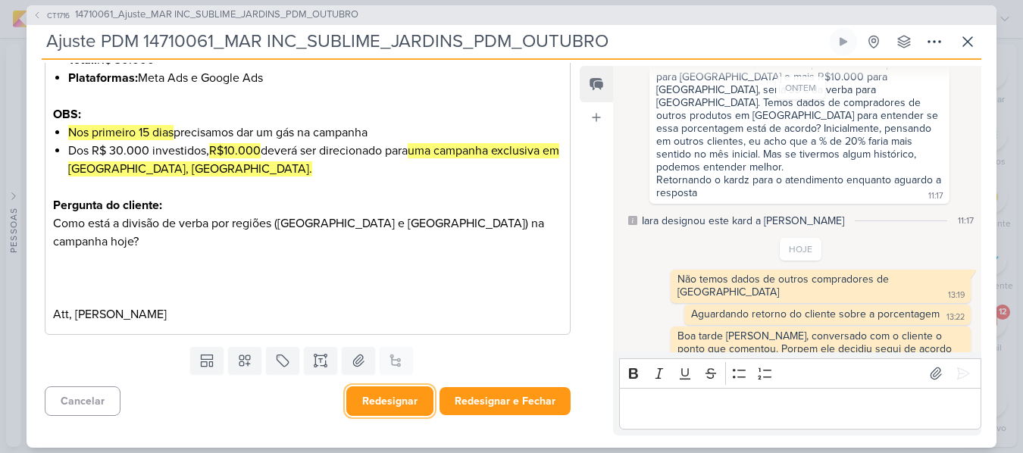
click at [401, 401] on button "Redesignar" at bounding box center [389, 402] width 87 height 30
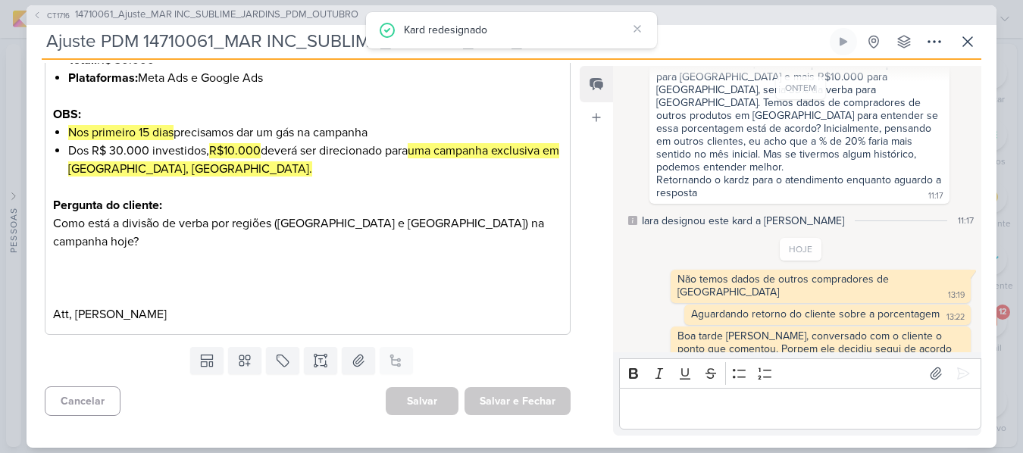
scroll to position [0, 0]
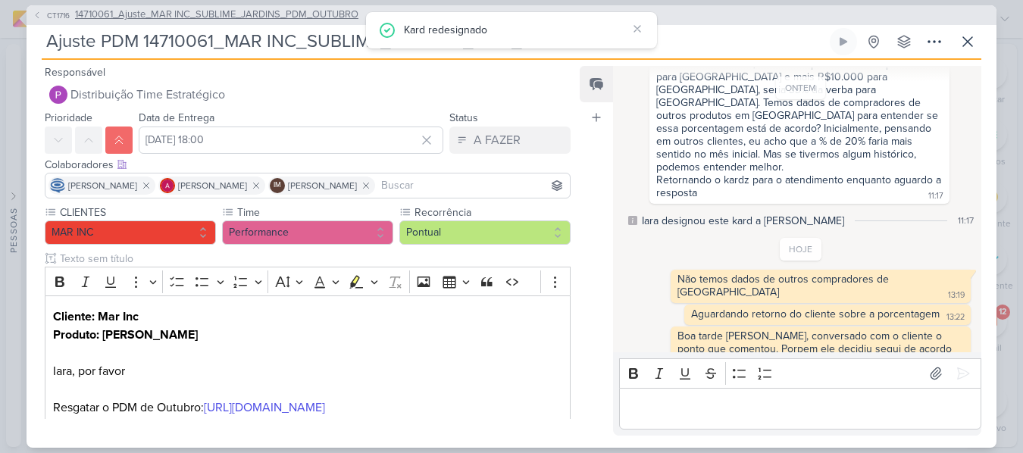
click at [152, 20] on span "14710061_Ajuste_MAR INC_SUBLIME_JARDINS_PDM_OUTUBRO" at bounding box center [216, 15] width 283 height 15
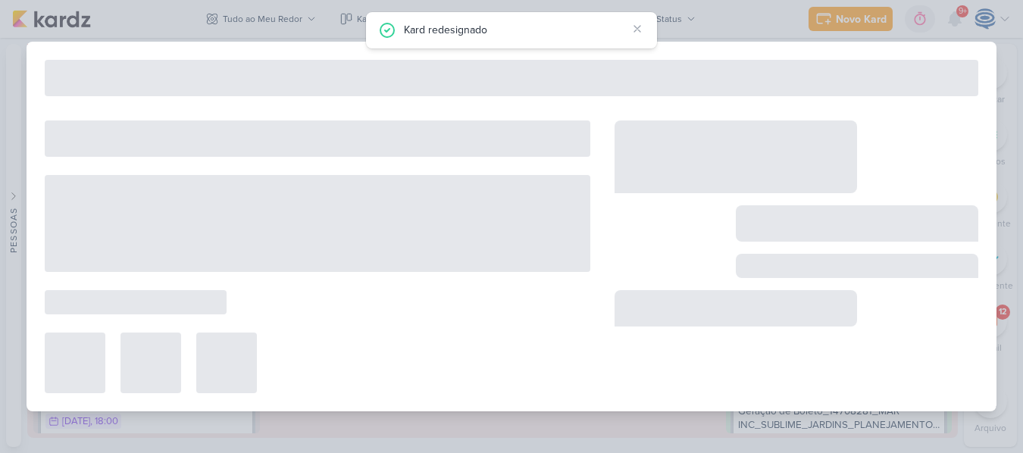
type input "14710061_Ajuste_MAR INC_SUBLIME_JARDINS_PDM_OUTUBRO"
type input "[DATE] 18:00"
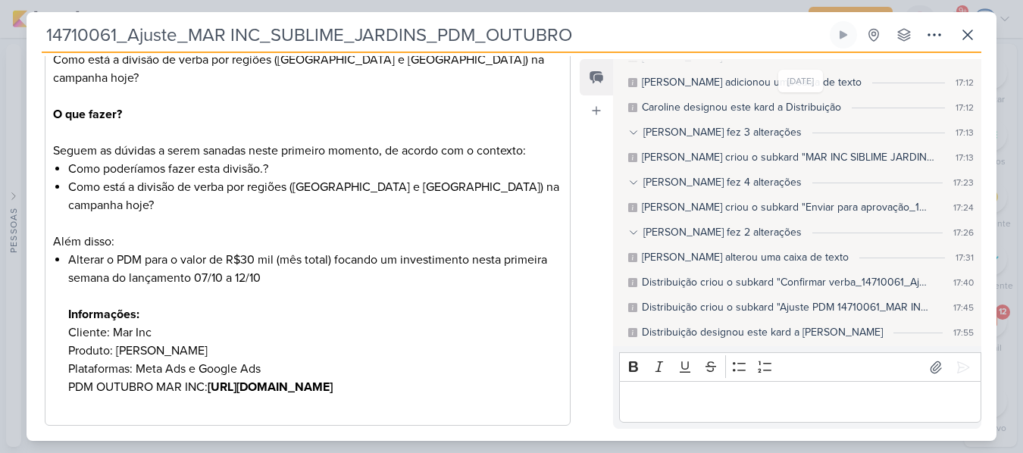
scroll to position [448, 0]
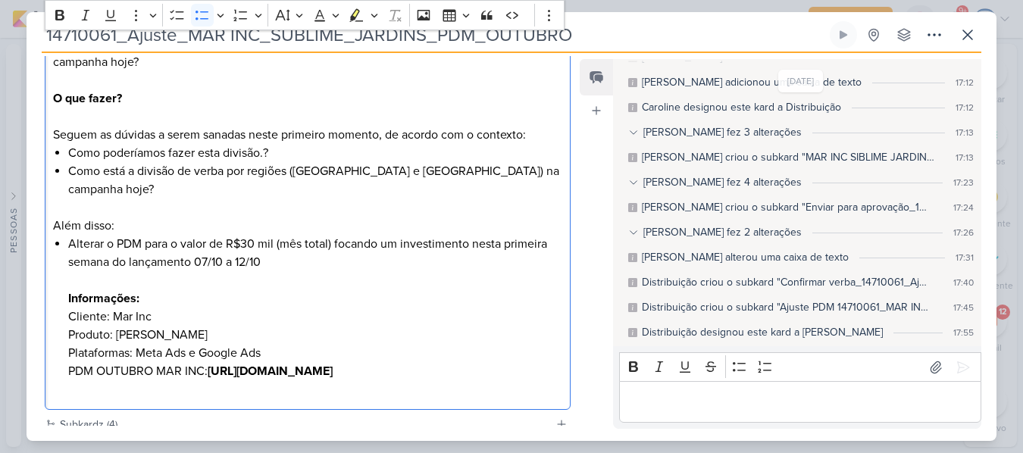
drag, startPoint x: 343, startPoint y: 280, endPoint x: 268, endPoint y: 253, distance: 79.8
click at [268, 253] on li "Alterar o PDM para o valor de R$30 mil (mês total) focando um investimento nest…" at bounding box center [315, 317] width 494 height 164
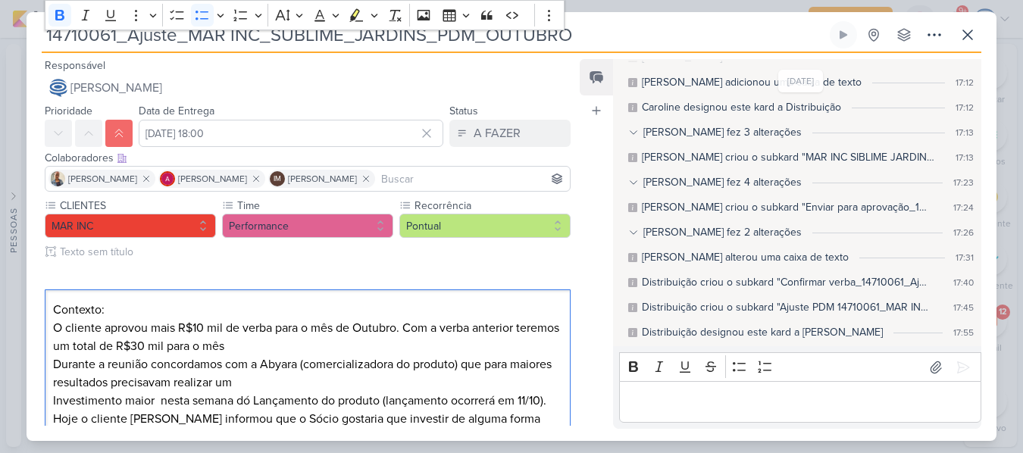
scroll to position [642, 0]
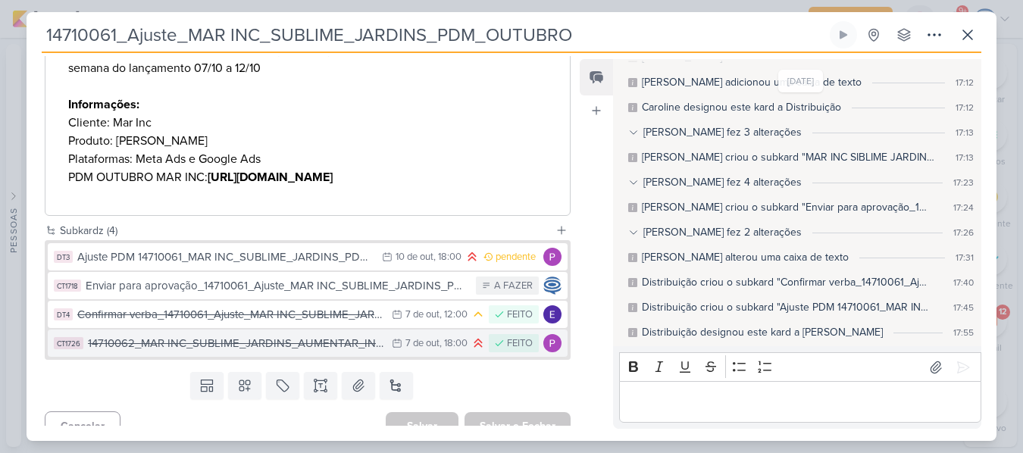
click at [294, 335] on div "14710062_MAR INC_SUBLIME_JARDINS_AUMENTAR_INVESTIMENTO_CAMPANHA" at bounding box center [236, 343] width 296 height 17
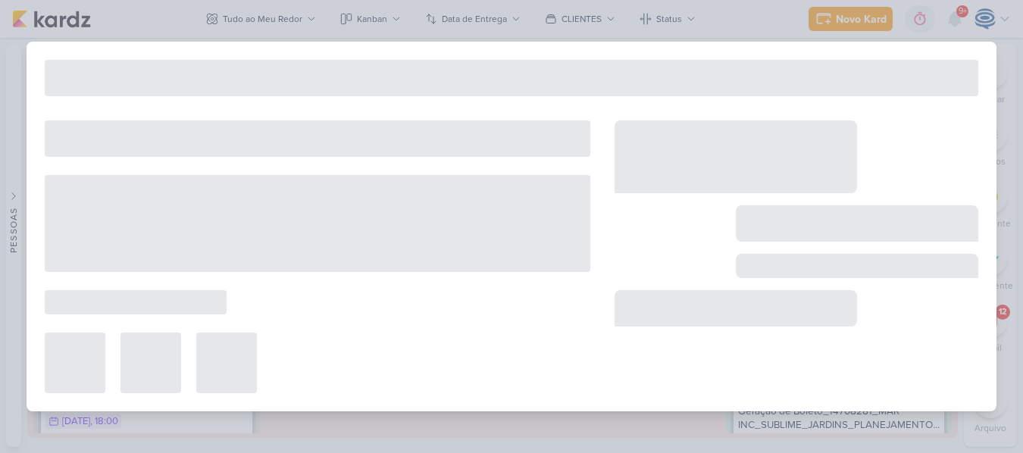
type input "14710062_MAR INC_SUBLIME_JARDINS_AUMENTAR_INVESTIMENTO_CAMPANHA"
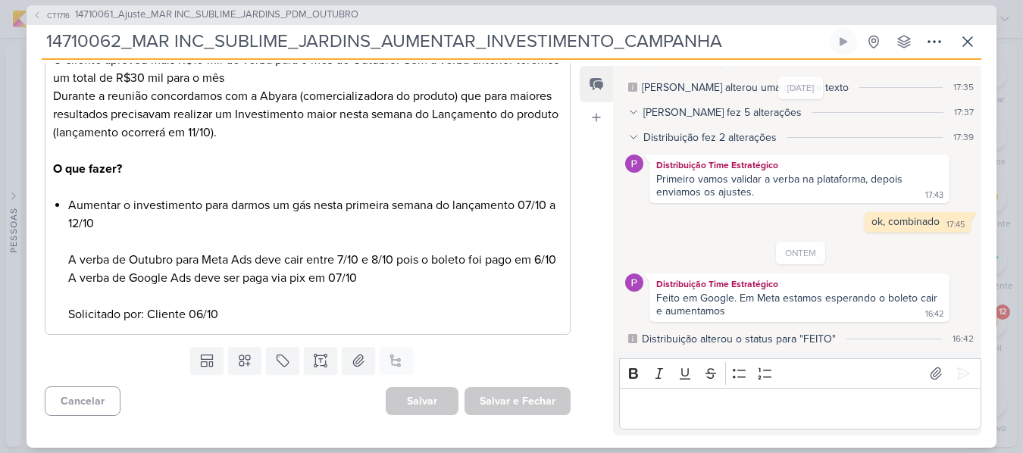
scroll to position [230, 0]
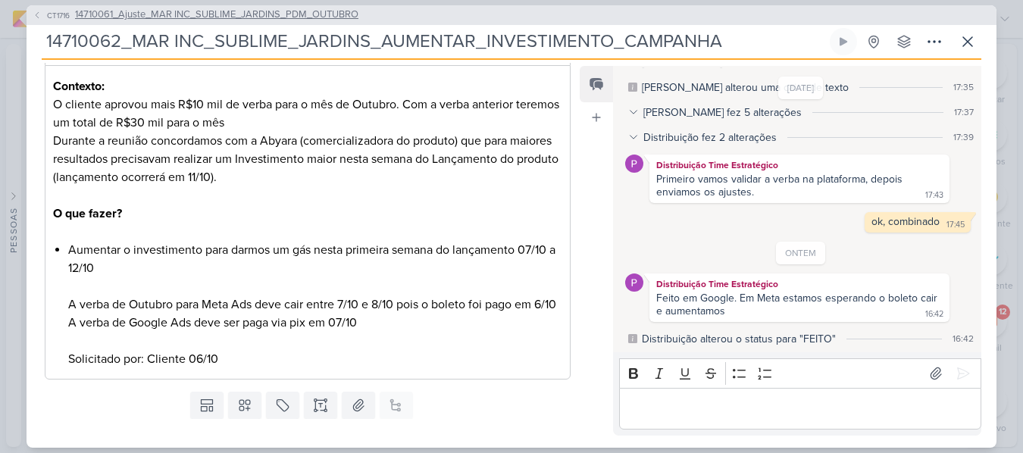
click at [293, 16] on span "14710061_Ajuste_MAR INC_SUBLIME_JARDINS_PDM_OUTUBRO" at bounding box center [216, 15] width 283 height 15
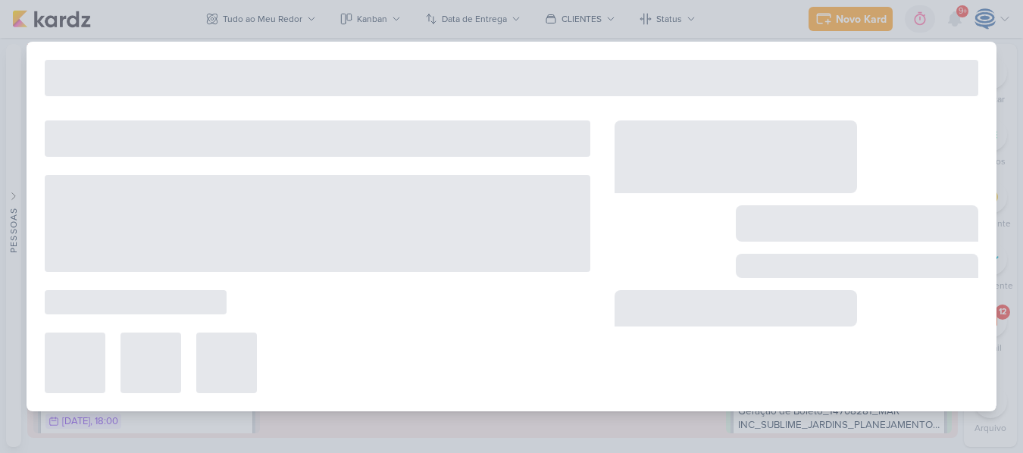
type input "14710061_Ajuste_MAR INC_SUBLIME_JARDINS_PDM_OUTUBRO"
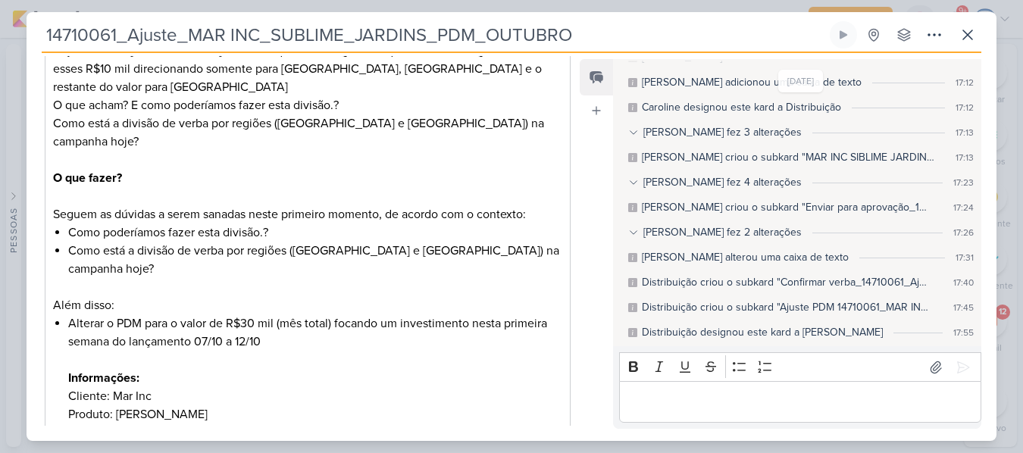
scroll to position [642, 0]
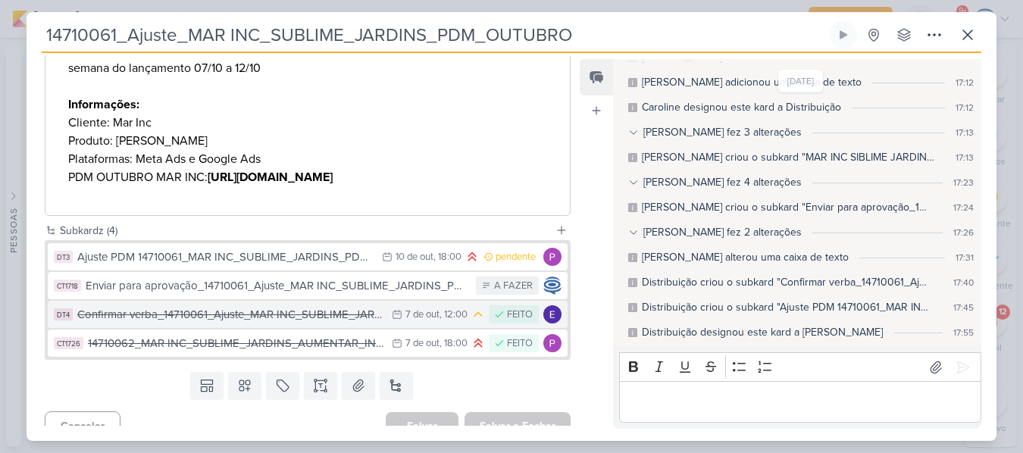
click at [197, 306] on div "Confirmar verba_14710061_Ajuste_MAR INC_SUBLIME_JARDINS_PDM_OUTUBRO" at bounding box center [230, 314] width 307 height 17
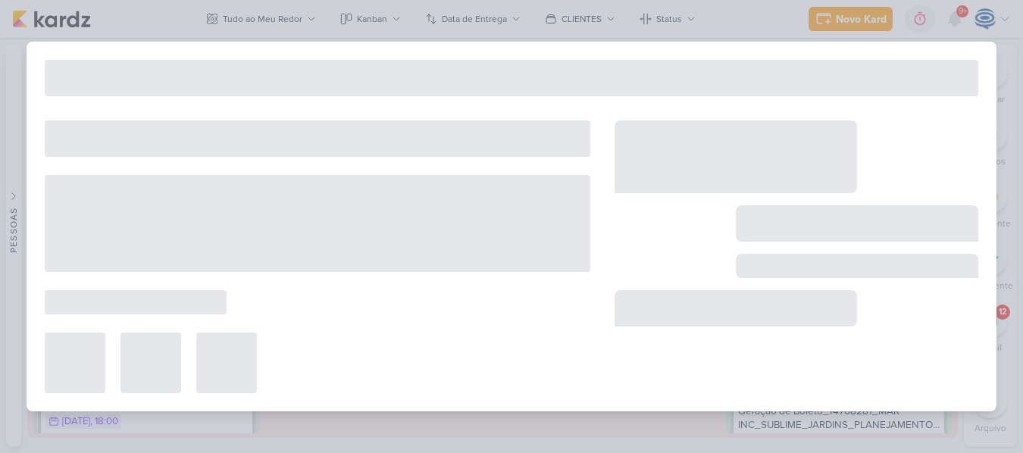
type input "Confirmar verba_14710061_Ajuste_MAR INC_SUBLIME_JARDINS_PDM_OUTUBRO"
type input "[DATE] 12:00"
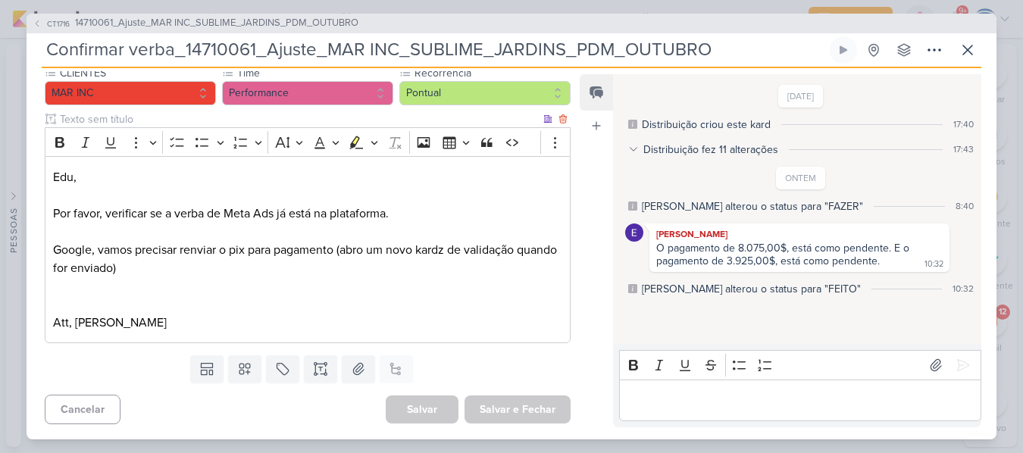
scroll to position [0, 0]
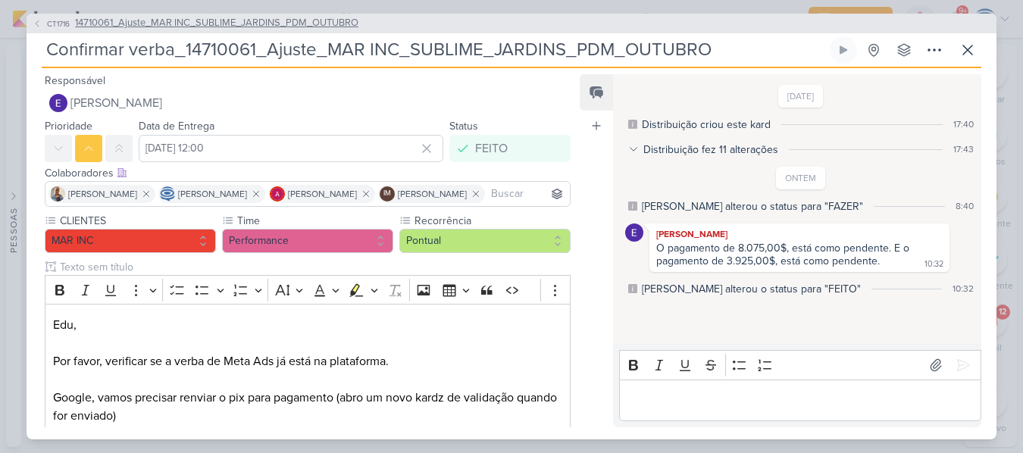
click at [218, 16] on span "14710061_Ajuste_MAR INC_SUBLIME_JARDINS_PDM_OUTUBRO" at bounding box center [216, 23] width 283 height 15
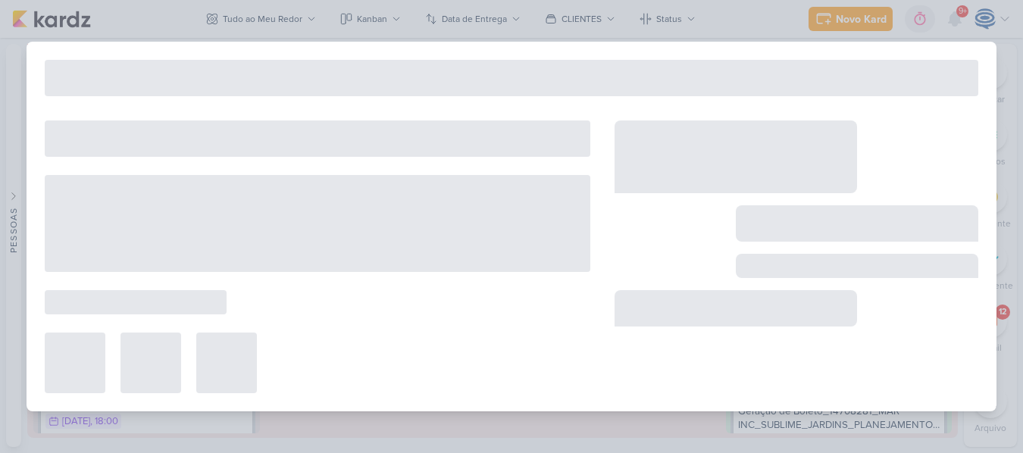
type input "14710061_Ajuste_MAR INC_SUBLIME_JARDINS_PDM_OUTUBRO"
type input "[DATE] 18:00"
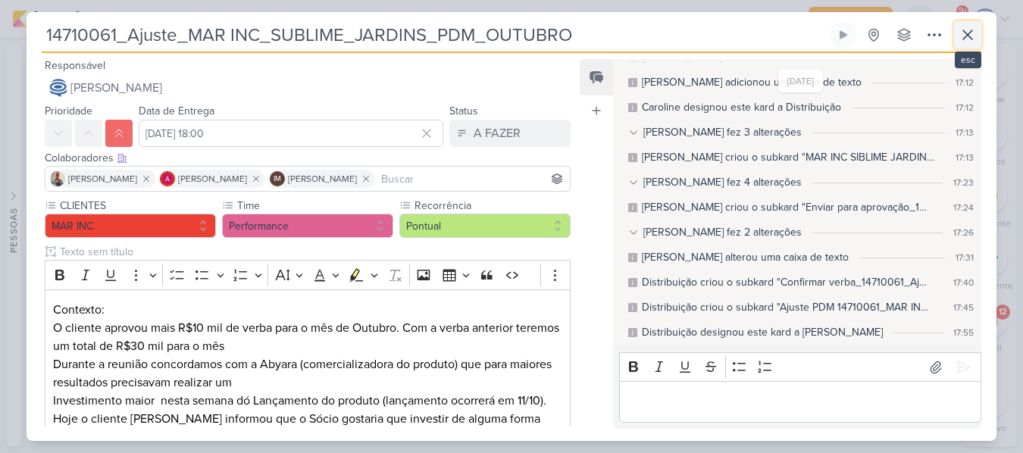
click at [960, 33] on icon at bounding box center [968, 35] width 18 height 18
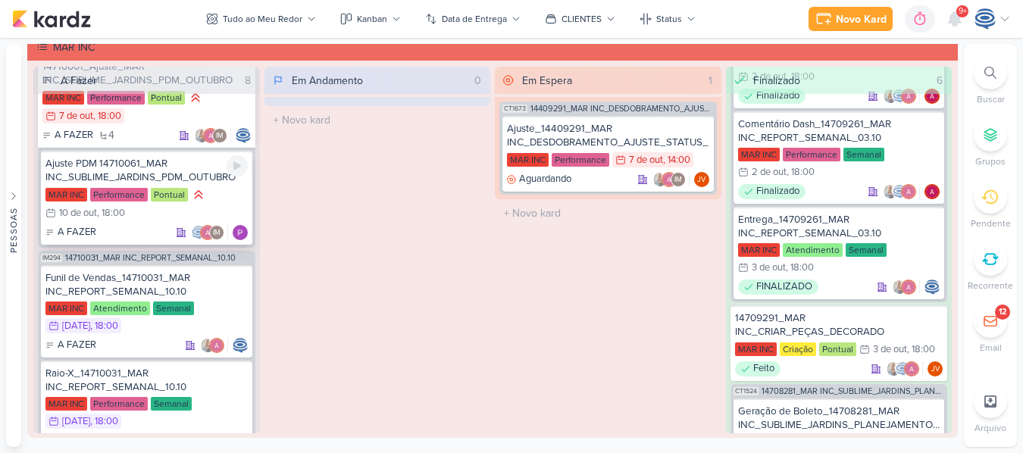
click at [188, 171] on div "Ajuste PDM 14710061_MAR INC_SUBLIME_JARDINS_PDM_OUTUBRO" at bounding box center [146, 170] width 202 height 27
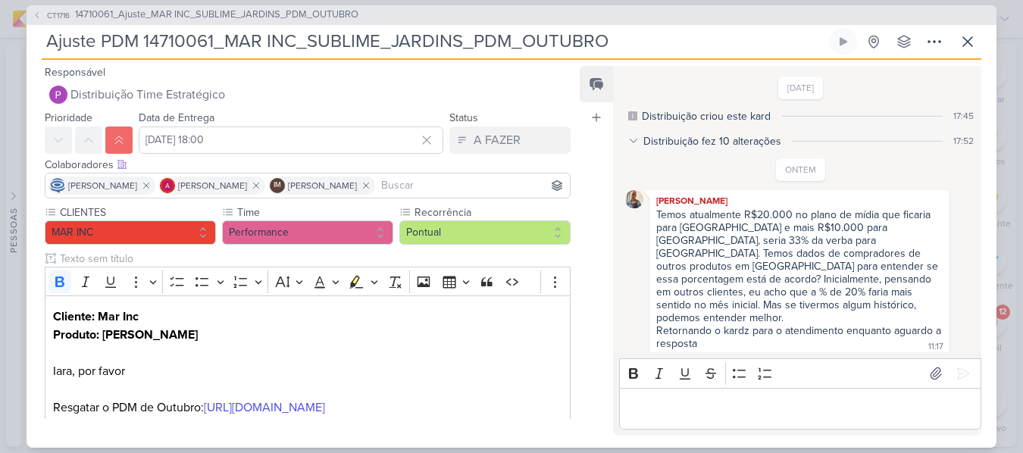
scroll to position [176, 0]
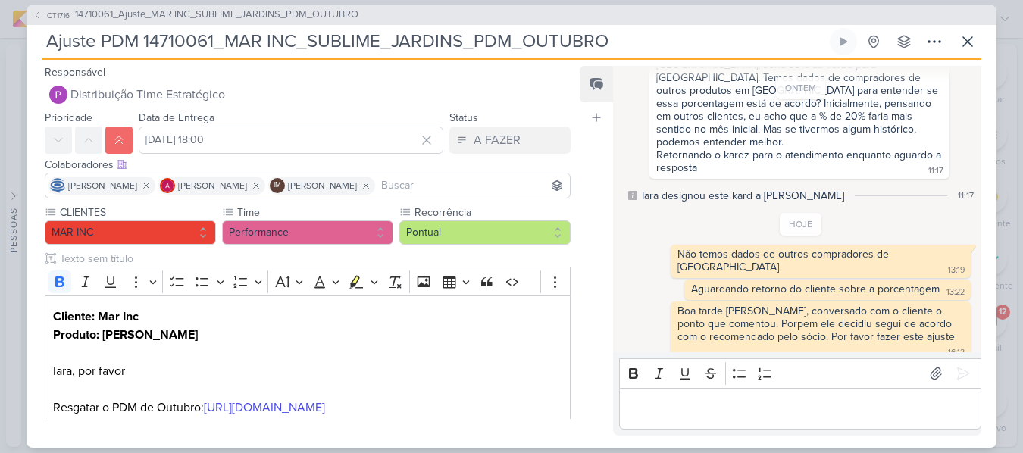
drag, startPoint x: 629, startPoint y: 42, endPoint x: 33, endPoint y: 53, distance: 595.8
click at [33, 53] on div "CT1716 14710061_Ajuste_MAR INC_SUBLIME_JARDINS_PDM_OUTUBRO Ajuste PDM 14710061_…" at bounding box center [512, 226] width 970 height 443
click at [210, 11] on span "14710061_Ajuste_MAR INC_SUBLIME_JARDINS_PDM_OUTUBRO" at bounding box center [216, 15] width 283 height 15
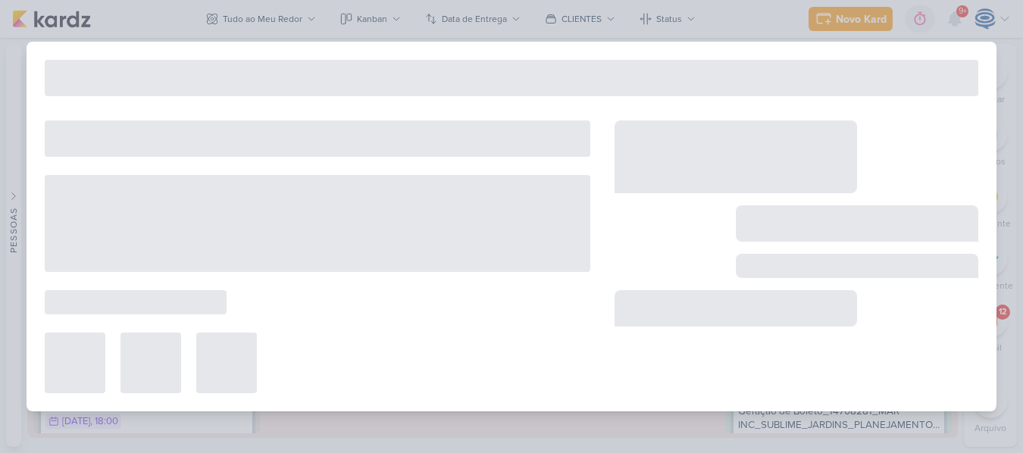
type input "14710061_Ajuste_MAR INC_SUBLIME_JARDINS_PDM_OUTUBRO"
type input "[DATE] 18:00"
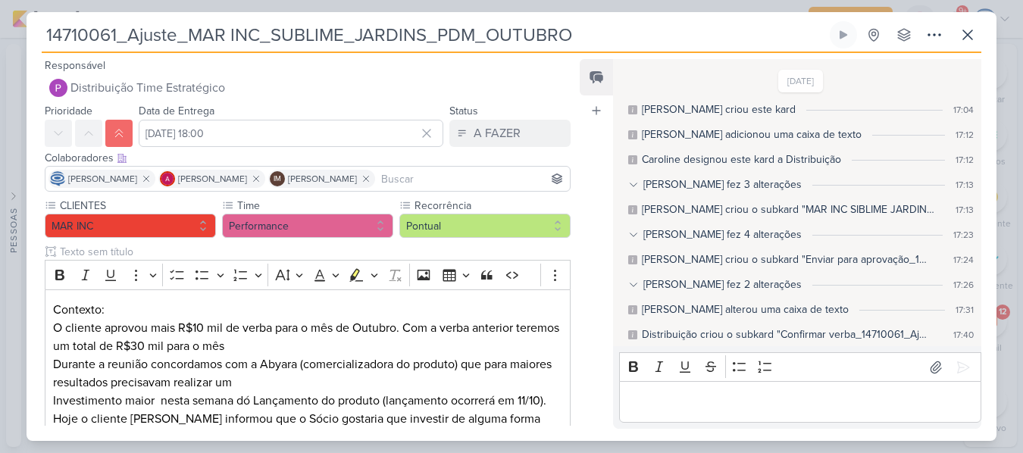
scroll to position [52, 0]
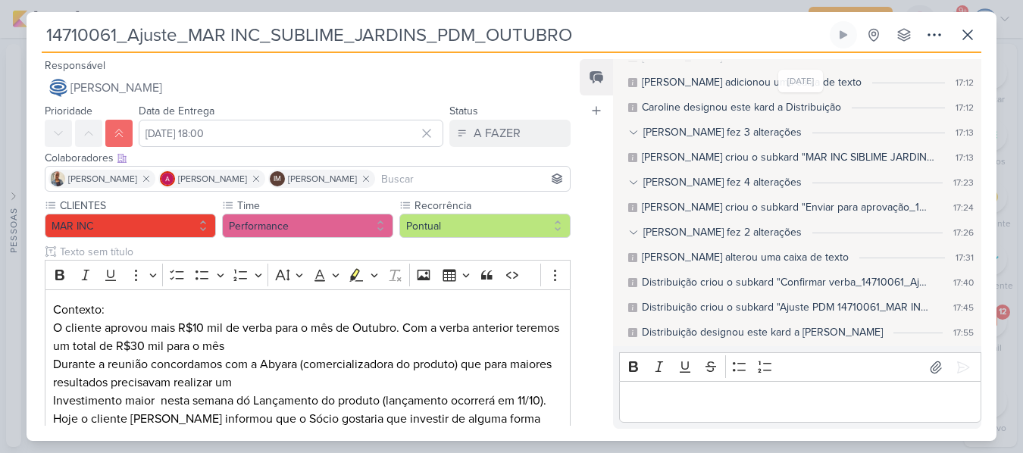
drag, startPoint x: 626, startPoint y: 33, endPoint x: 1, endPoint y: 74, distance: 626.5
click at [1, 74] on div "14710061_Ajuste_MAR INC_SUBLIME_JARDINS_PDM_OUTUBRO" at bounding box center [511, 226] width 1023 height 453
click at [976, 44] on button at bounding box center [967, 34] width 27 height 27
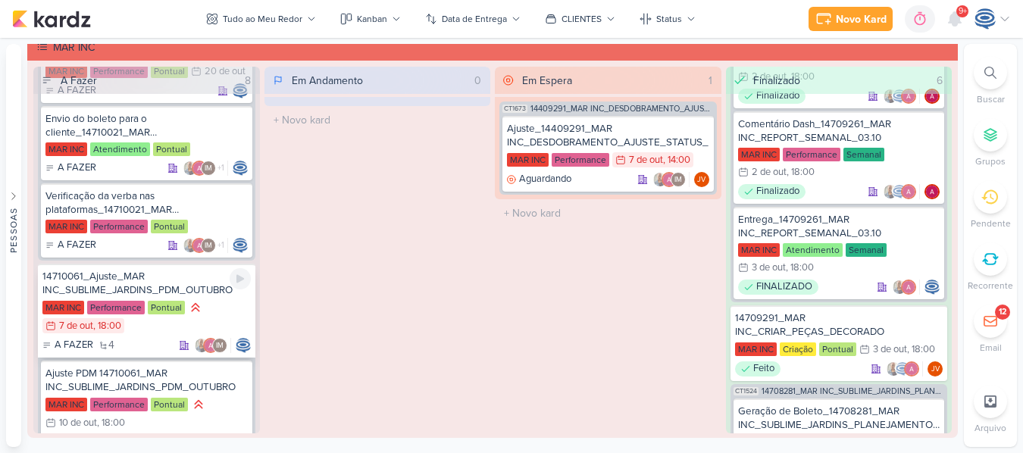
scroll to position [427, 0]
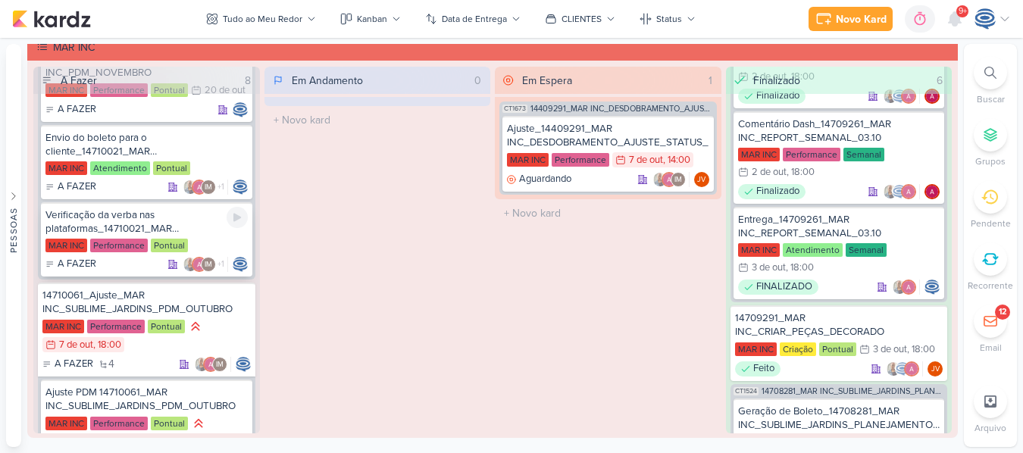
click at [192, 221] on div "Verificação da verba nas plataformas_14710021_MAR INC_PDM_NOVEMBRO" at bounding box center [146, 221] width 202 height 27
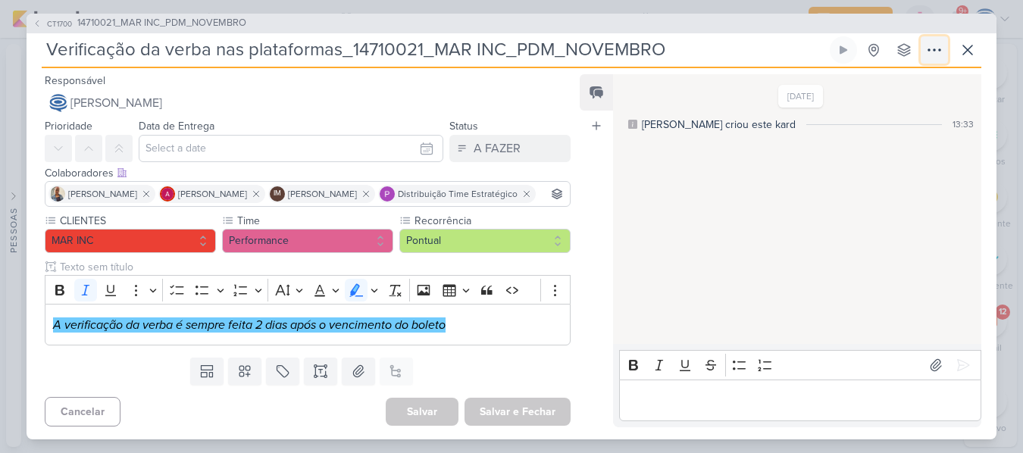
click at [941, 52] on icon at bounding box center [934, 50] width 18 height 18
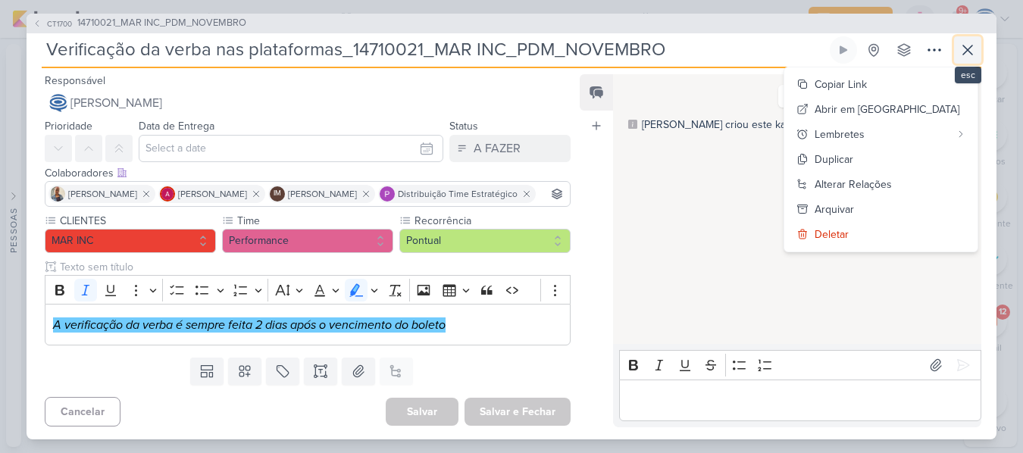
click at [968, 54] on icon at bounding box center [968, 50] width 18 height 18
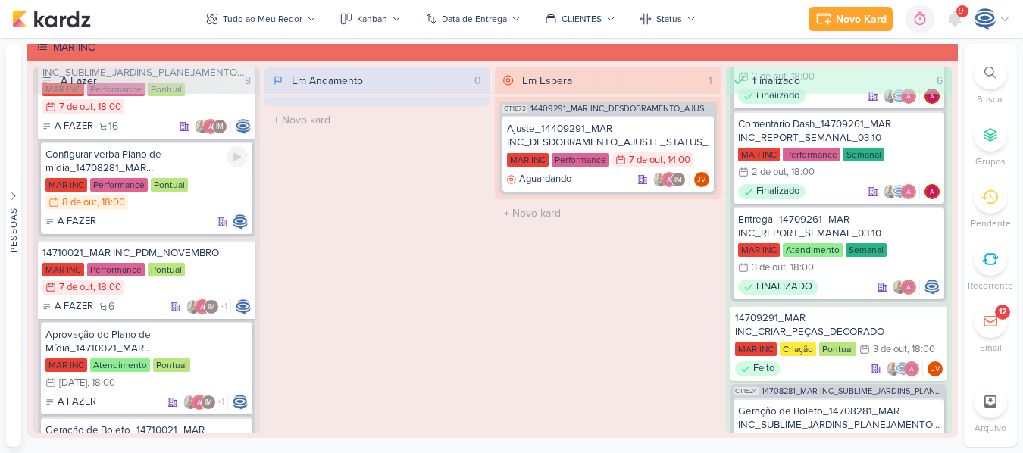
scroll to position [0, 0]
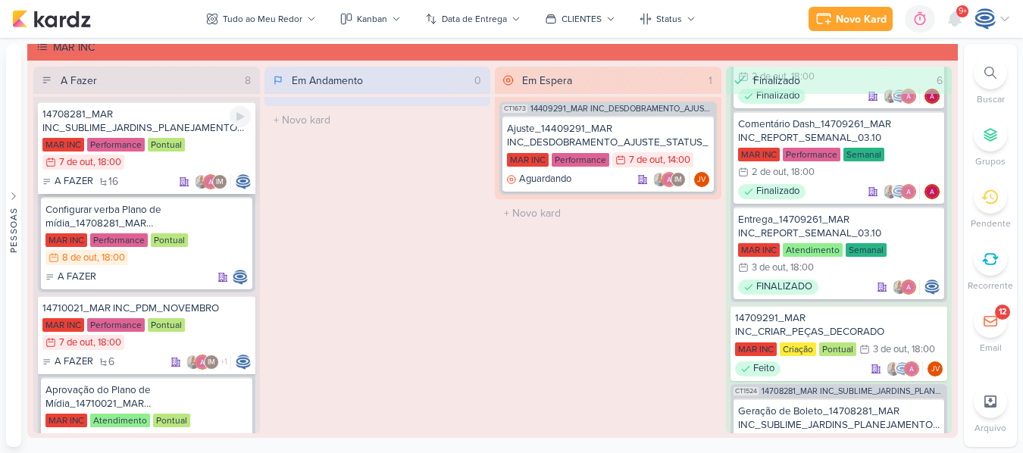
click at [193, 130] on div "14708281_MAR INC_SUBLIME_JARDINS_PLANEJAMENTO ESTRATÉGICO" at bounding box center [146, 121] width 208 height 27
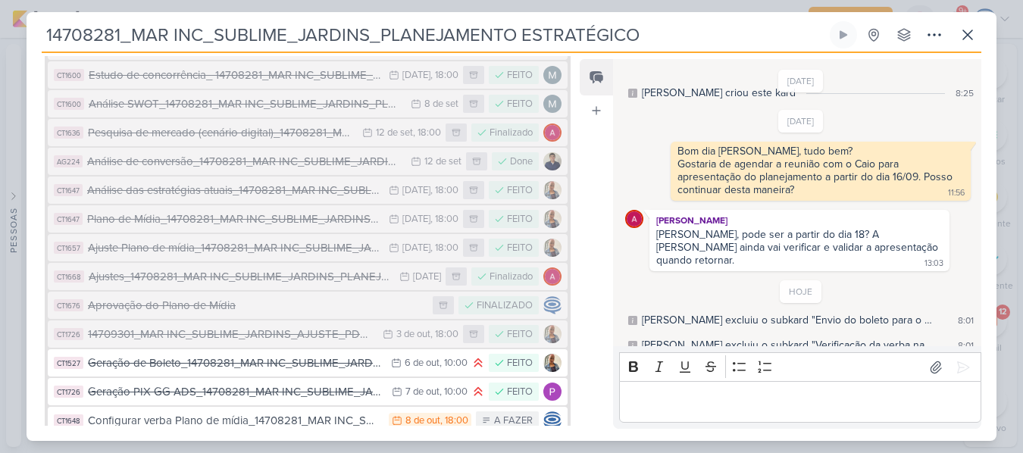
scroll to position [730, 0]
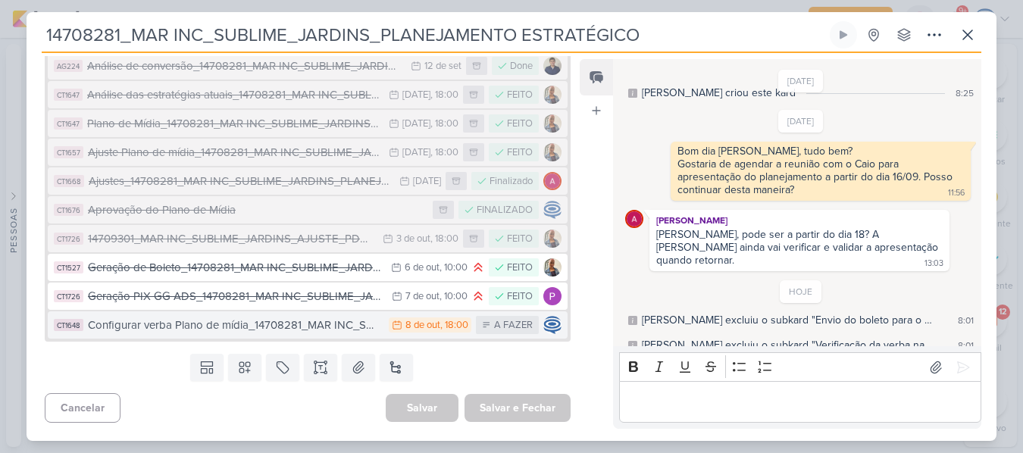
click at [227, 324] on div "Configurar verba Plano de mídia_14708281_MAR INC_SUBLIME_JARDINS_PLANEJAMENTO E…" at bounding box center [234, 325] width 293 height 17
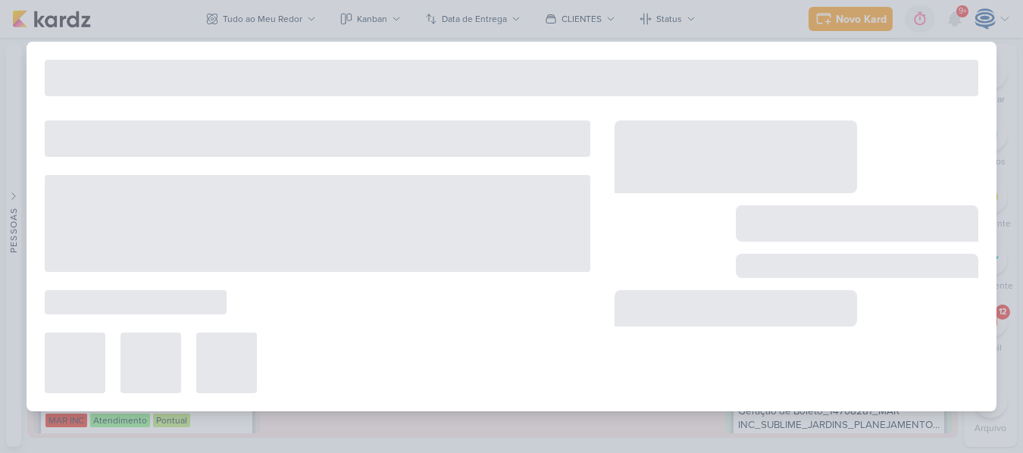
type input "Configurar verba Plano de mídia_14708281_MAR INC_SUBLIME_JARDINS_PLANEJAMENTO E…"
type input "[DATE] 18:00"
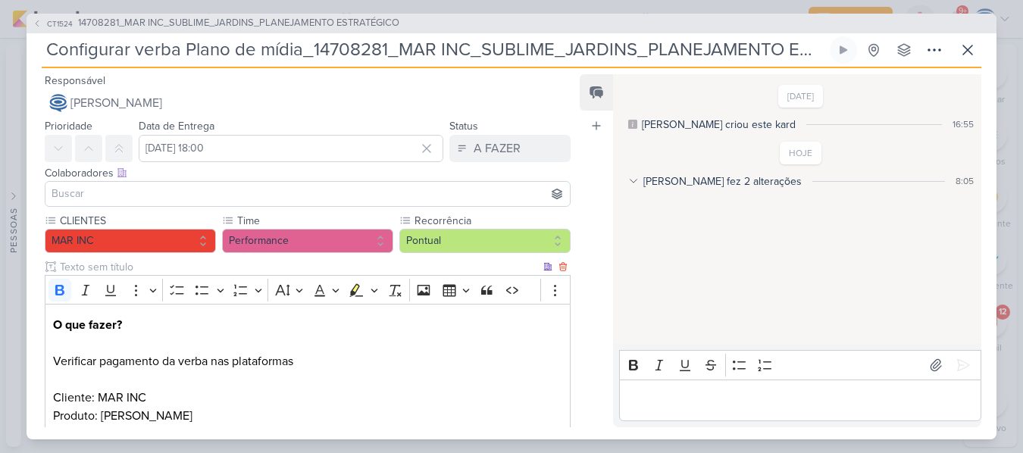
scroll to position [184, 0]
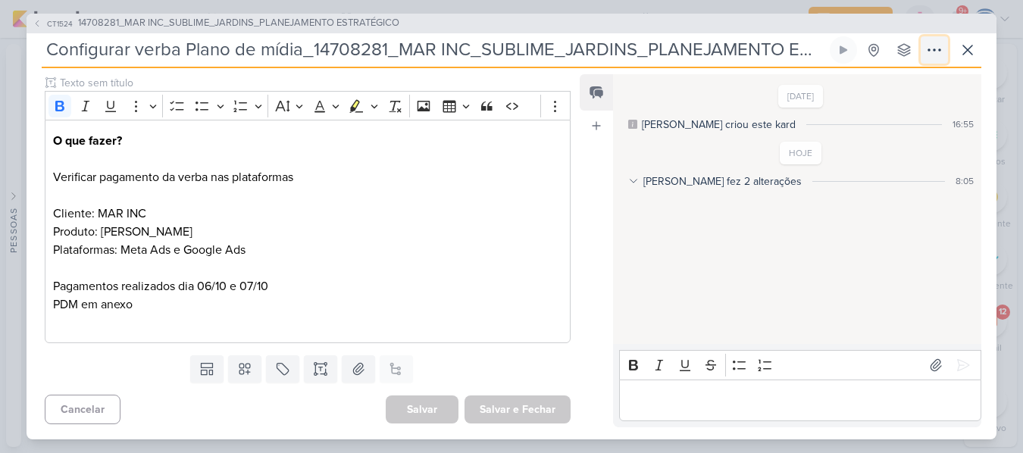
click at [931, 50] on icon at bounding box center [934, 50] width 18 height 18
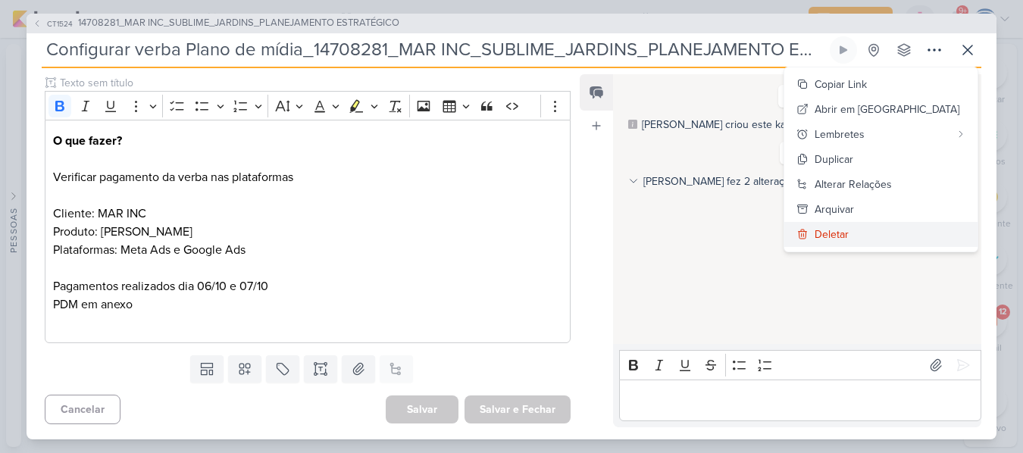
click at [849, 233] on div "Deletar" at bounding box center [832, 235] width 34 height 16
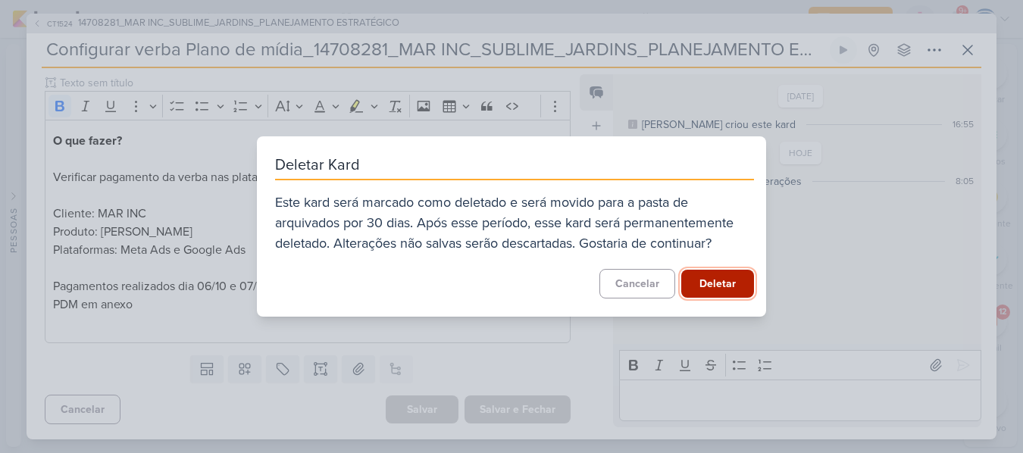
click at [706, 279] on button "Deletar" at bounding box center [717, 284] width 73 height 28
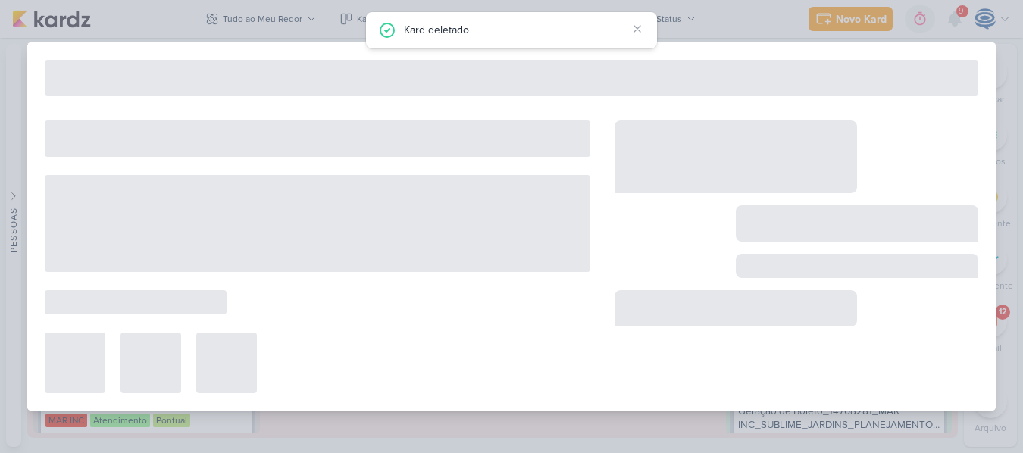
type input "14708281_MAR INC_SUBLIME_JARDINS_PLANEJAMENTO ESTRATÉGICO"
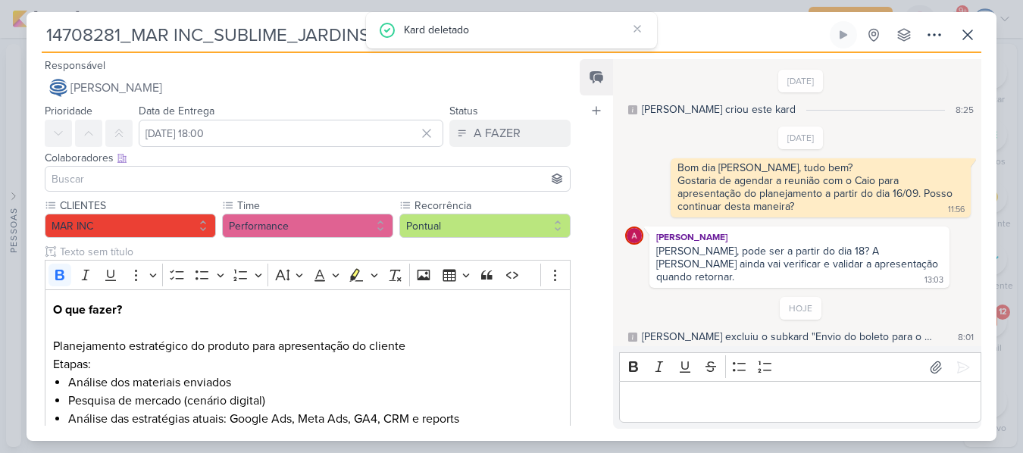
scroll to position [42, 0]
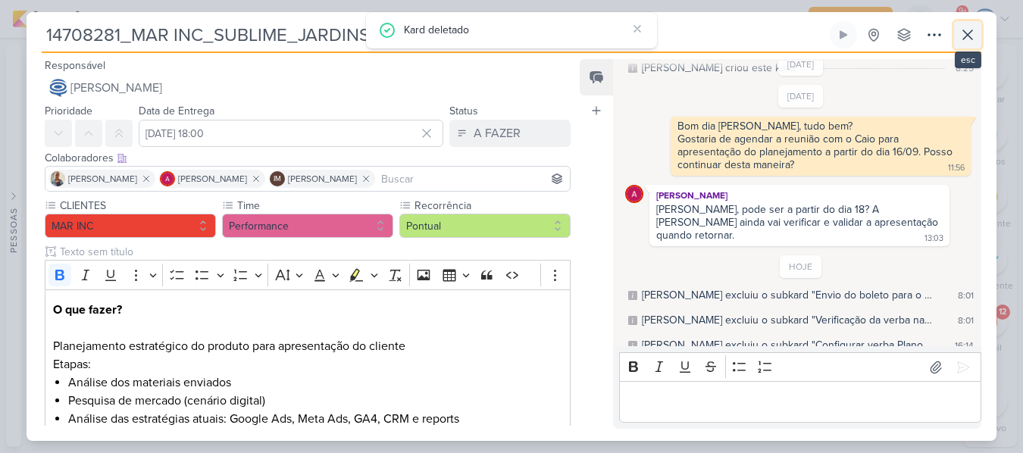
click at [962, 35] on icon at bounding box center [968, 35] width 18 height 18
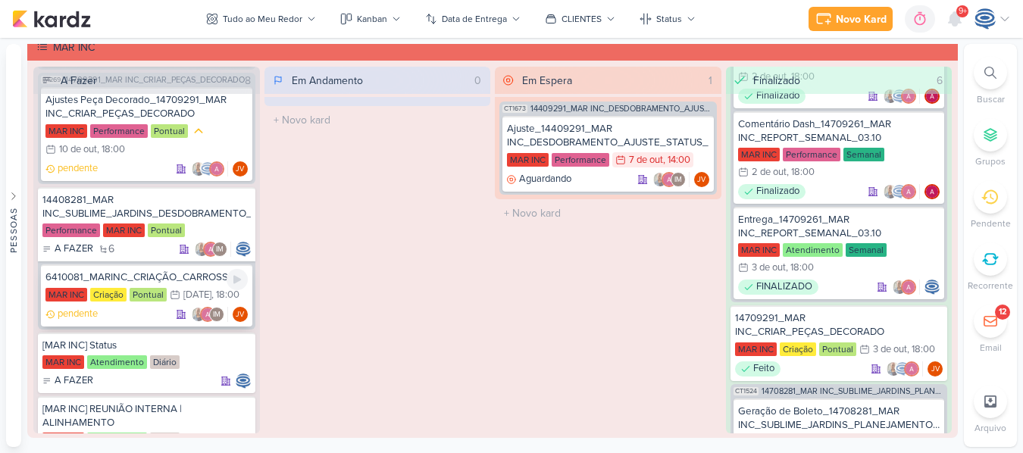
scroll to position [1288, 0]
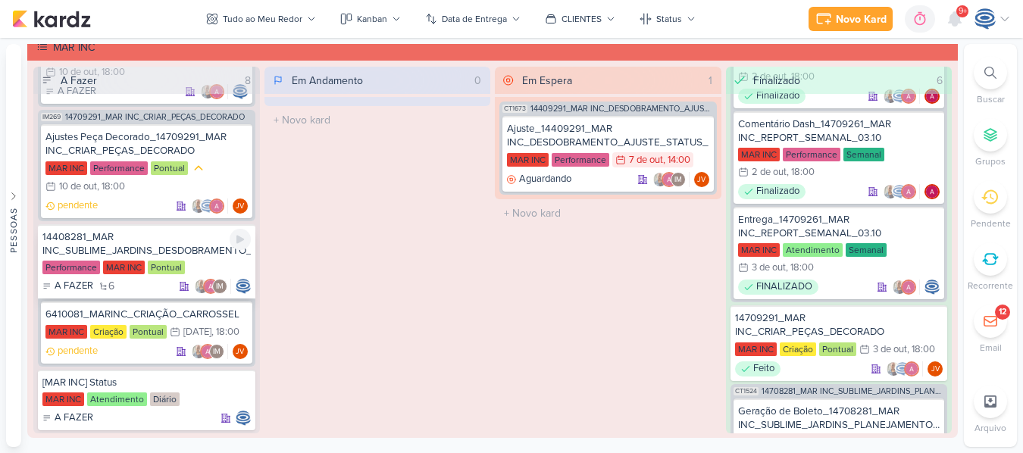
click at [142, 236] on div "14408281_MAR INC_SUBLIME_JARDINS_DESDOBRAMENTO_PEÇAS_META_ADS" at bounding box center [146, 243] width 208 height 27
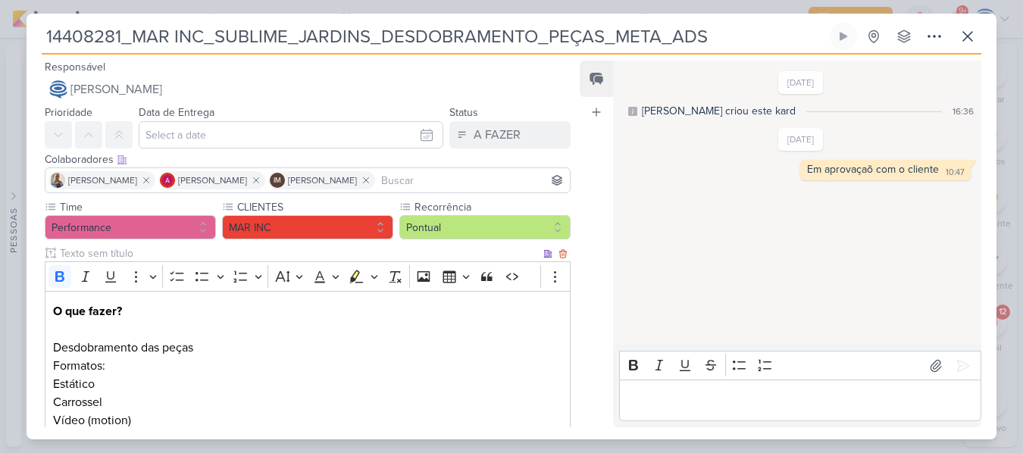
scroll to position [318, 0]
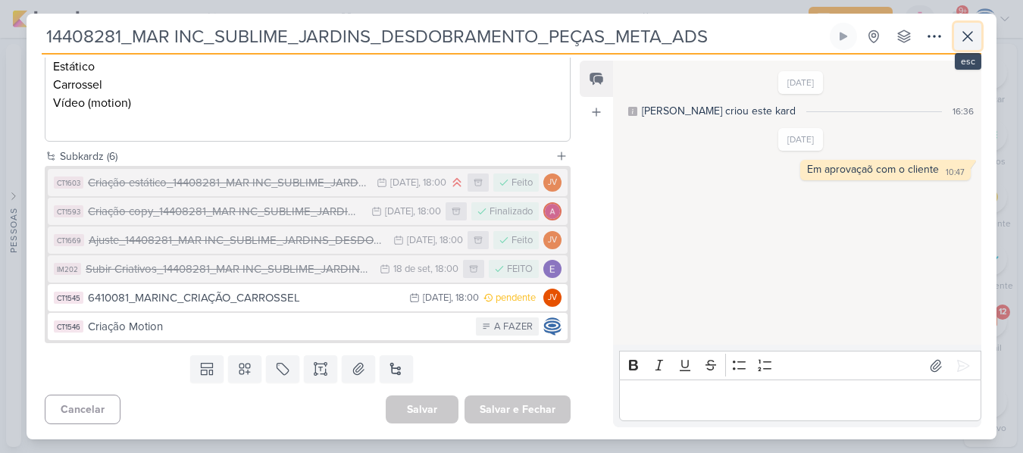
click at [965, 39] on icon at bounding box center [967, 36] width 9 height 9
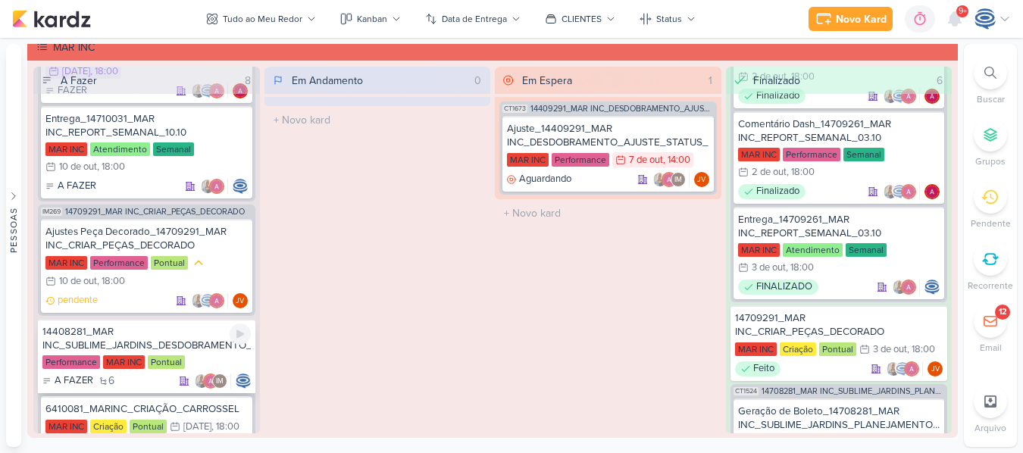
scroll to position [1175, 0]
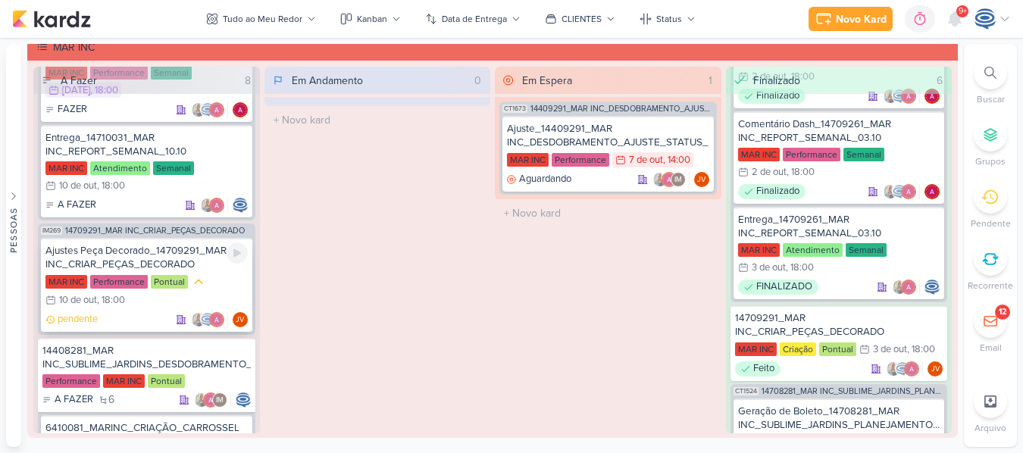
click at [200, 271] on div "Ajustes Peça Decorado_14709291_MAR INC_CRIAR_PEÇAS_DECORADO MAR INC Performance…" at bounding box center [146, 285] width 211 height 94
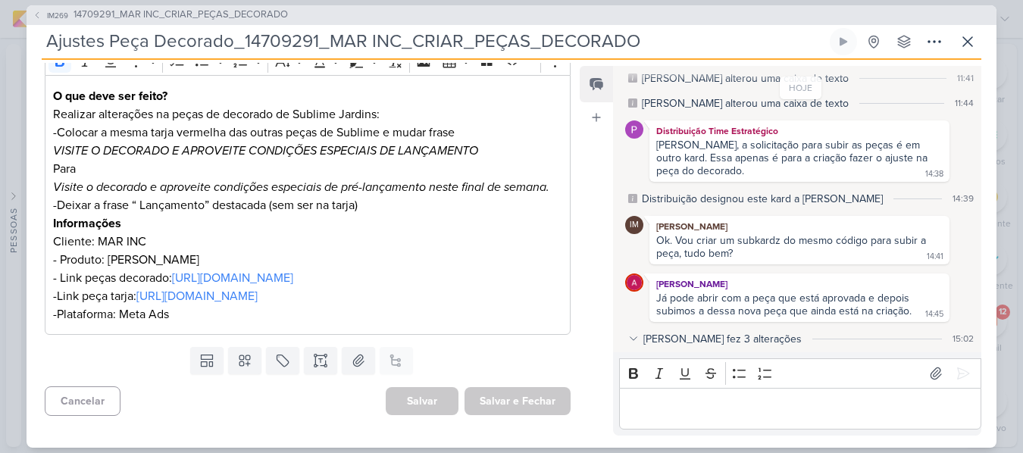
scroll to position [222, 0]
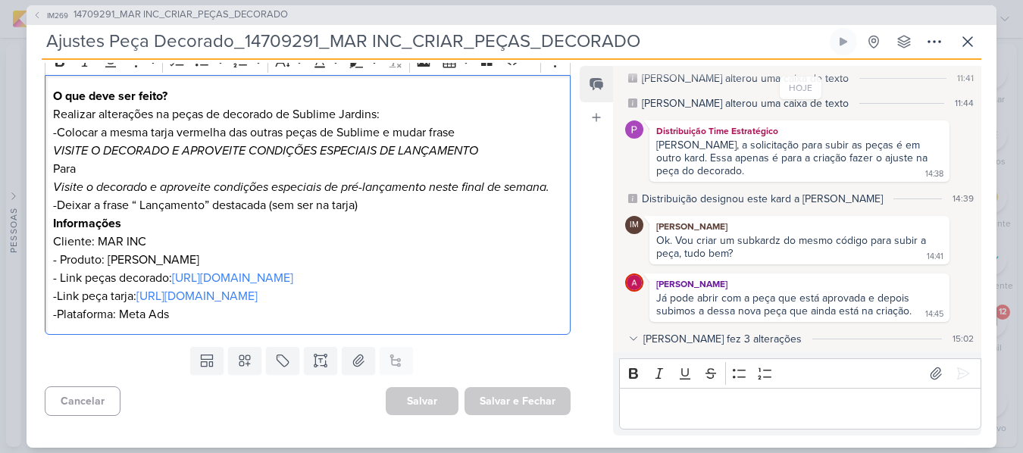
click at [382, 203] on p "- Deixar a frase “ Lançamento” destacada (sem ser na tarja)" at bounding box center [307, 205] width 509 height 18
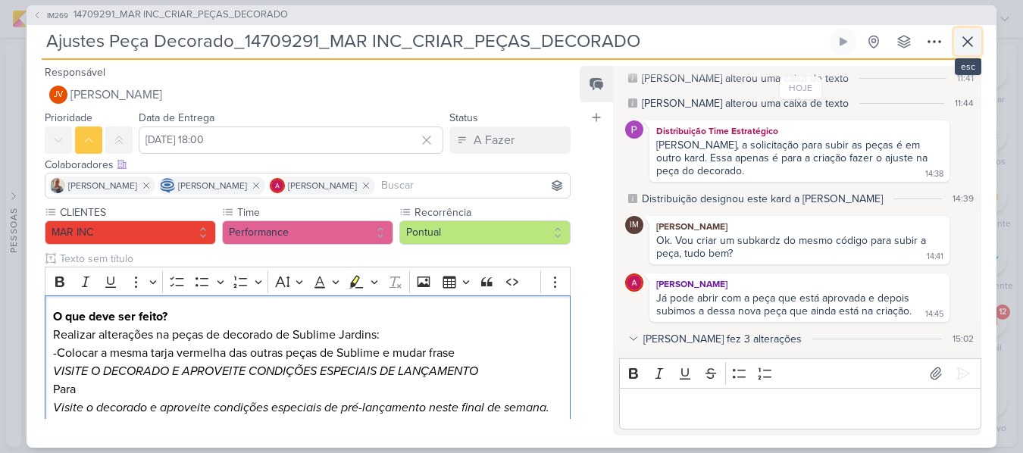
click at [974, 36] on icon at bounding box center [968, 42] width 18 height 18
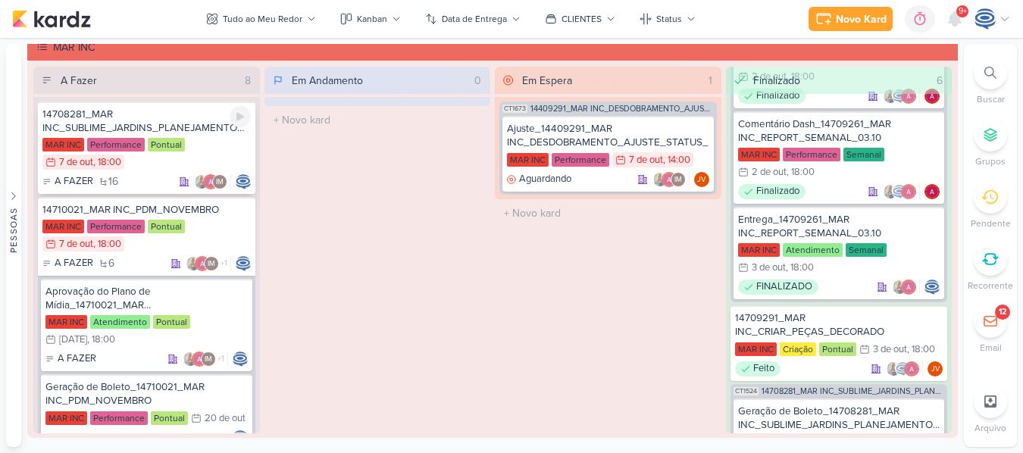
click at [203, 129] on div "14708281_MAR INC_SUBLIME_JARDINS_PLANEJAMENTO ESTRATÉGICO" at bounding box center [146, 121] width 208 height 27
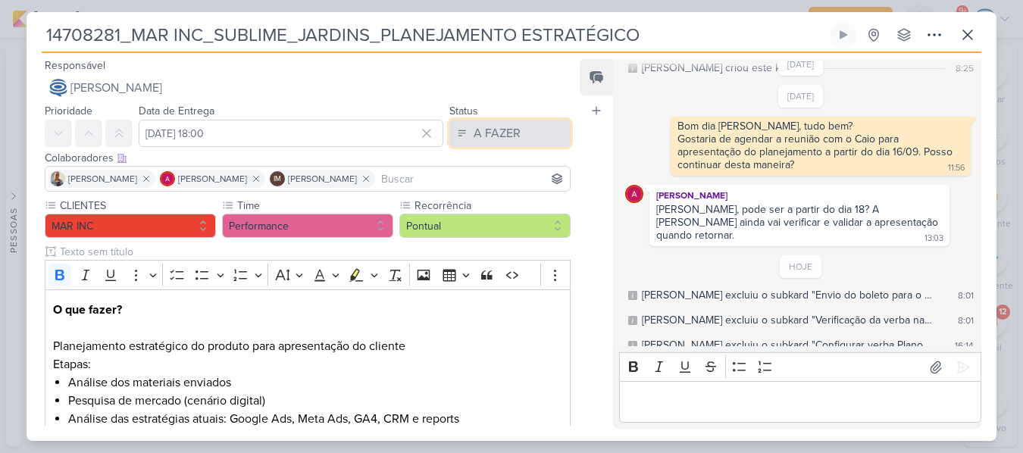
click at [509, 145] on button "A FAZER" at bounding box center [509, 133] width 121 height 27
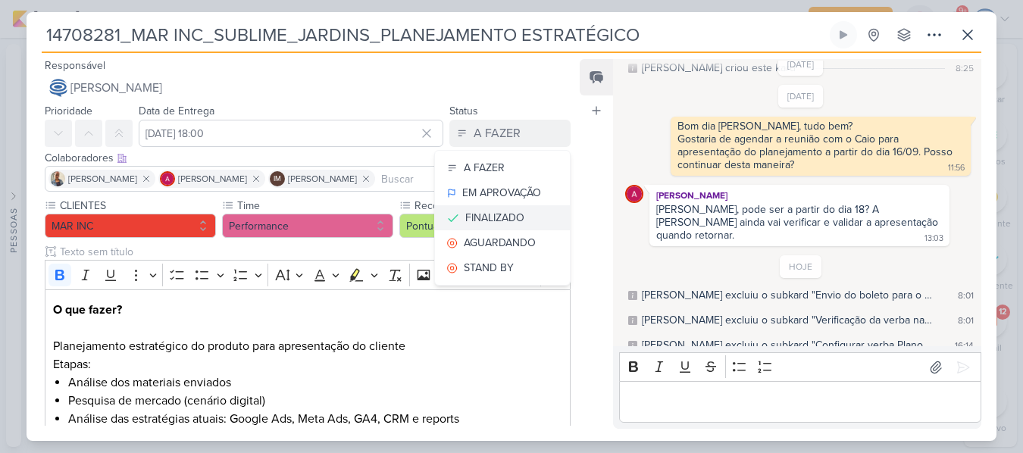
click at [486, 214] on div "FINALIZADO" at bounding box center [494, 218] width 59 height 16
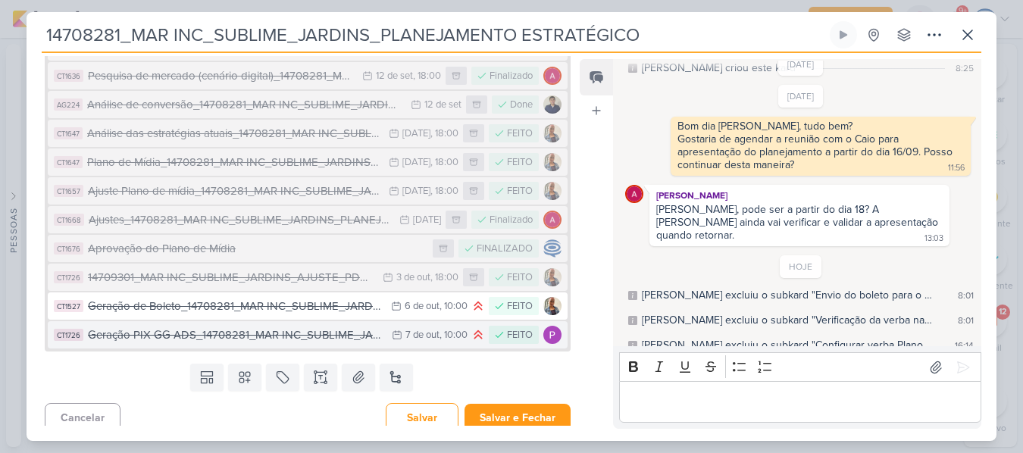
scroll to position [701, 0]
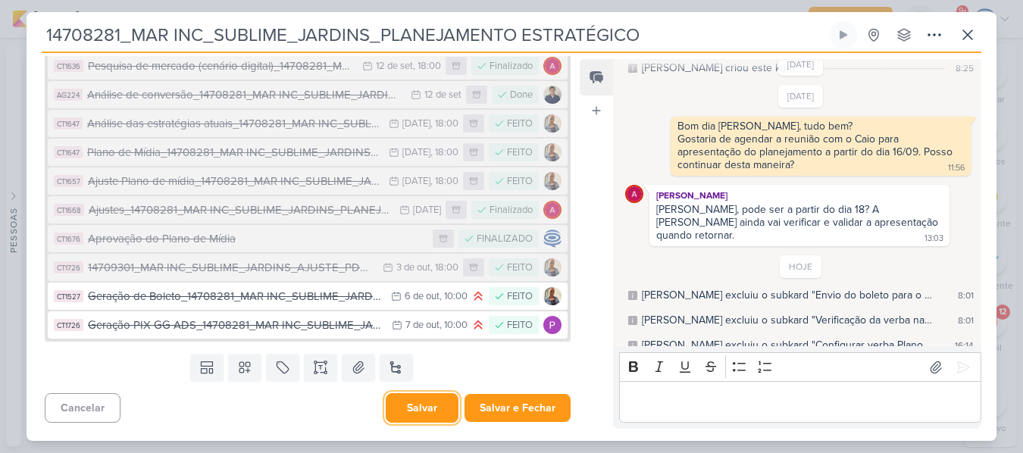
click at [418, 408] on button "Salvar" at bounding box center [422, 408] width 73 height 30
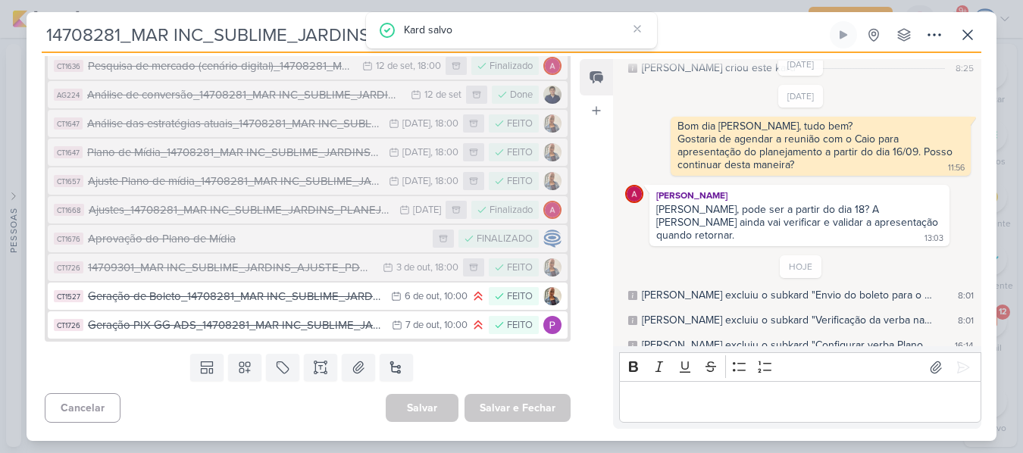
scroll to position [0, 0]
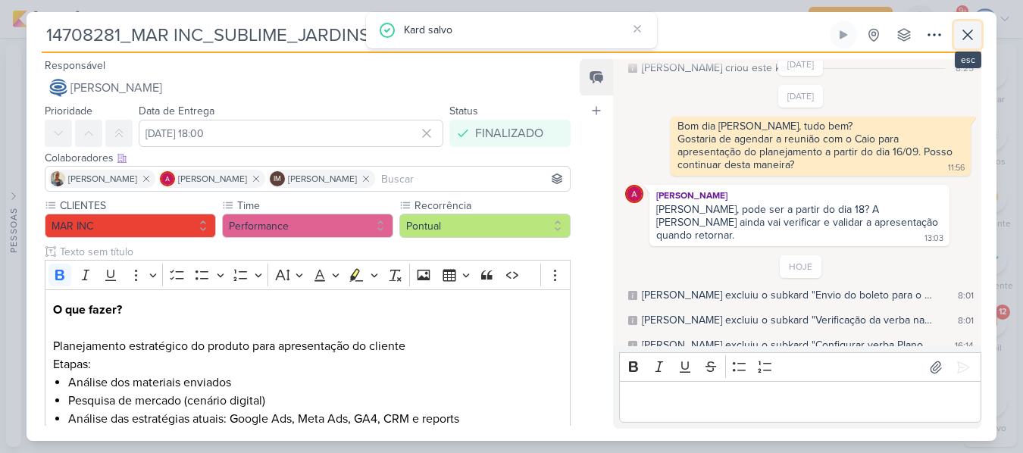
click at [975, 31] on icon at bounding box center [968, 35] width 18 height 18
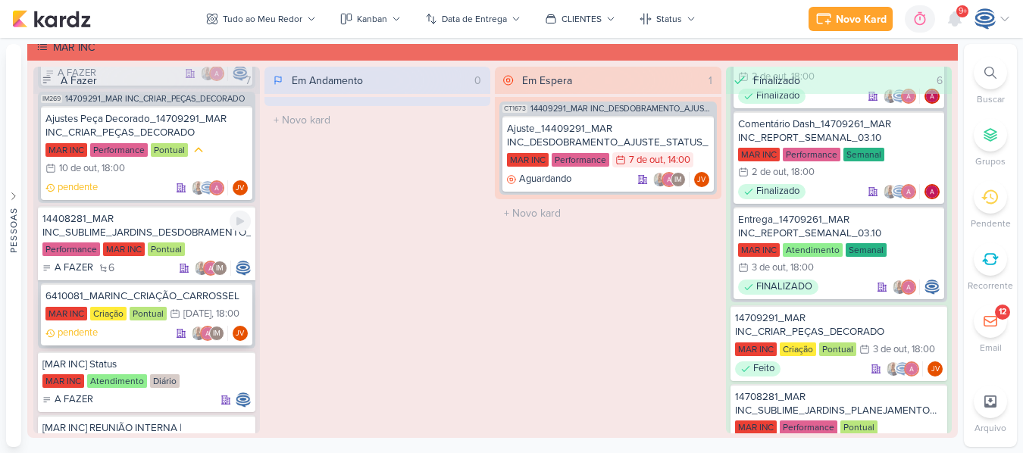
scroll to position [1210, 0]
click at [181, 233] on div "14408281_MAR INC_SUBLIME_JARDINS_DESDOBRAMENTO_PEÇAS_META_ADS" at bounding box center [146, 226] width 208 height 27
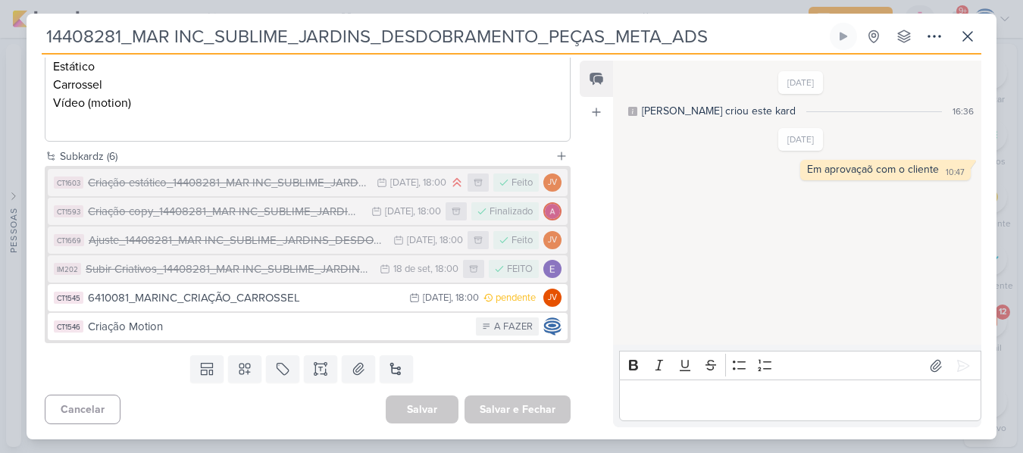
scroll to position [0, 0]
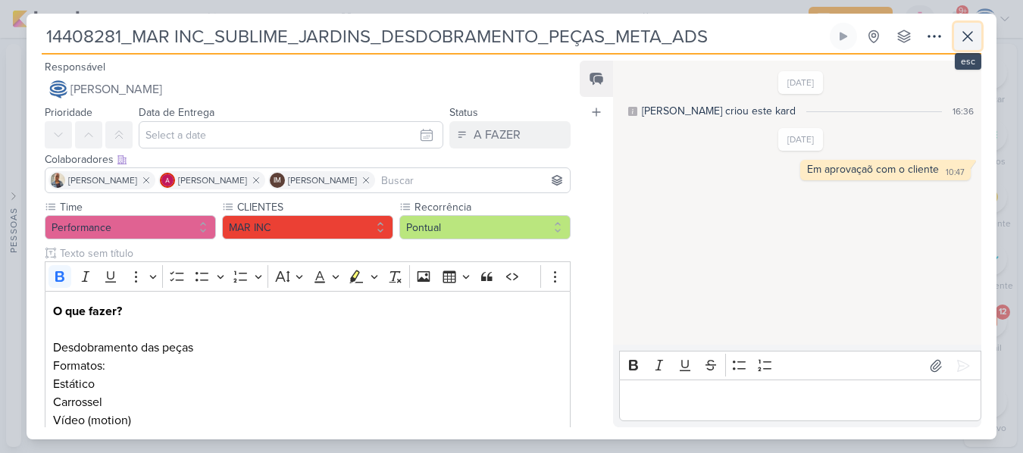
click at [968, 34] on icon at bounding box center [968, 36] width 18 height 18
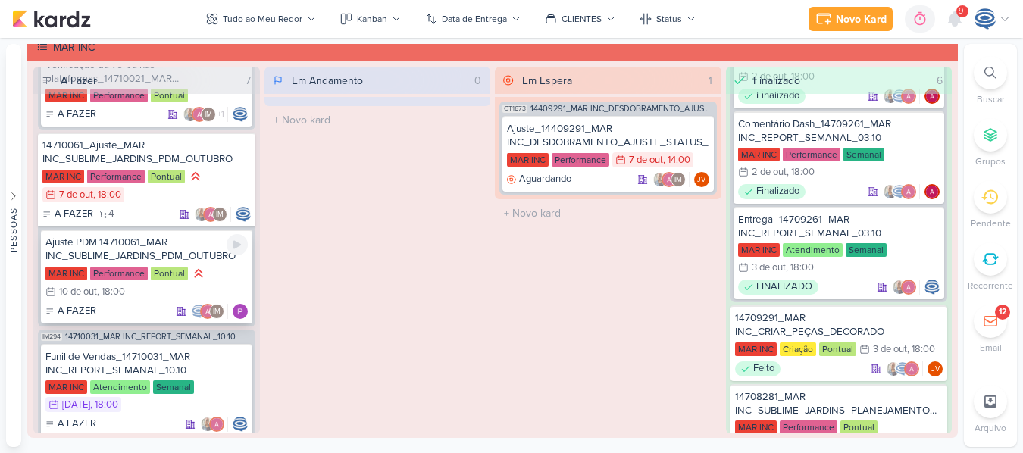
scroll to position [382, 0]
click at [182, 243] on div "Ajuste PDM 14710061_MAR INC_SUBLIME_JARDINS_PDM_OUTUBRO" at bounding box center [146, 249] width 202 height 27
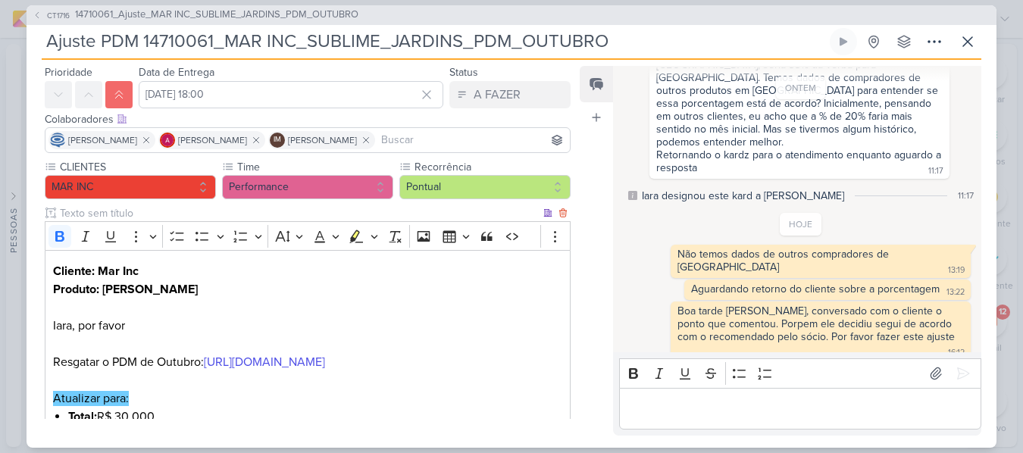
scroll to position [0, 0]
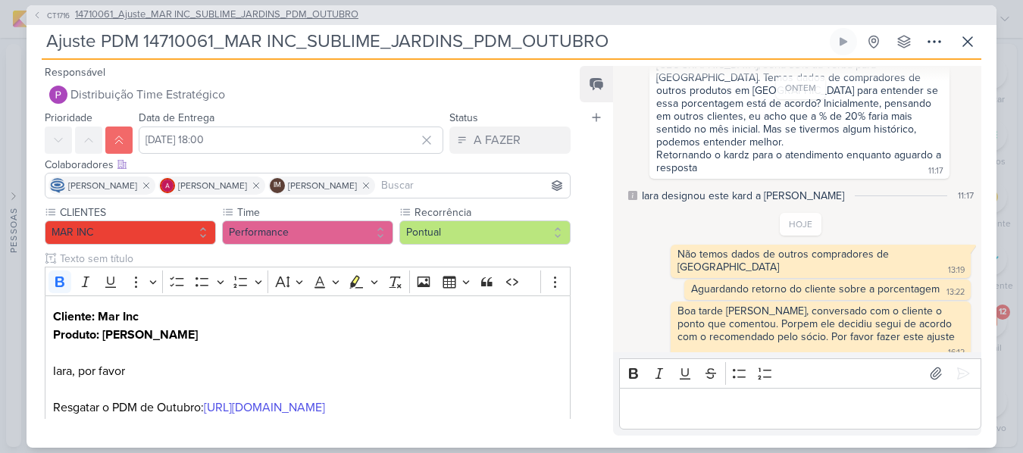
click at [274, 17] on span "14710061_Ajuste_MAR INC_SUBLIME_JARDINS_PDM_OUTUBRO" at bounding box center [216, 15] width 283 height 15
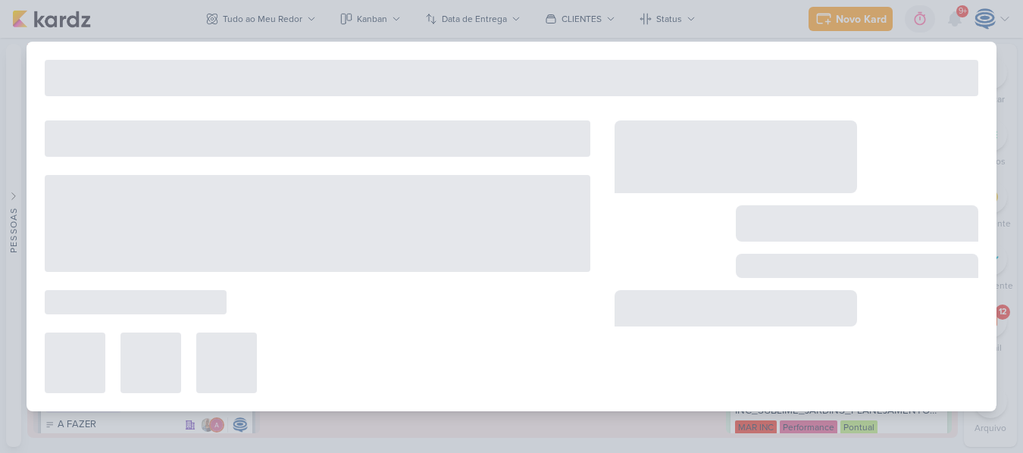
type input "14710061_Ajuste_MAR INC_SUBLIME_JARDINS_PDM_OUTUBRO"
type input "[DATE] 18:00"
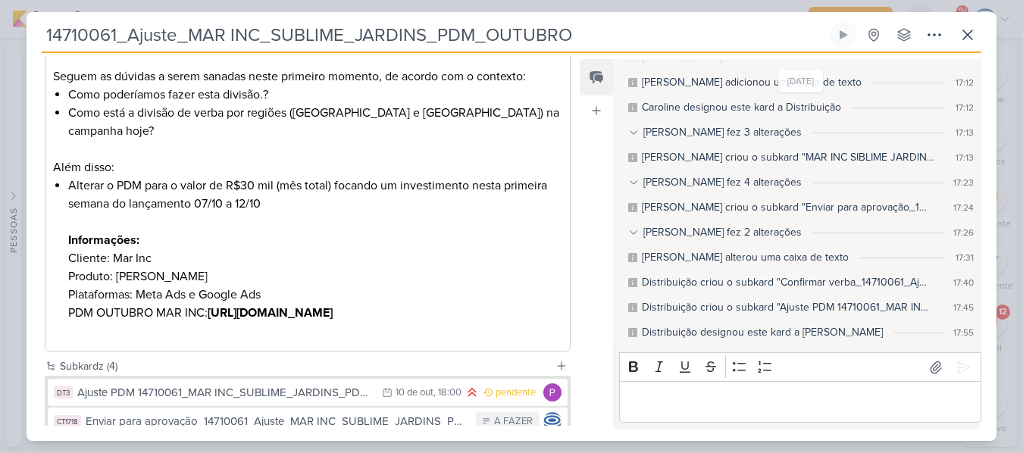
scroll to position [642, 0]
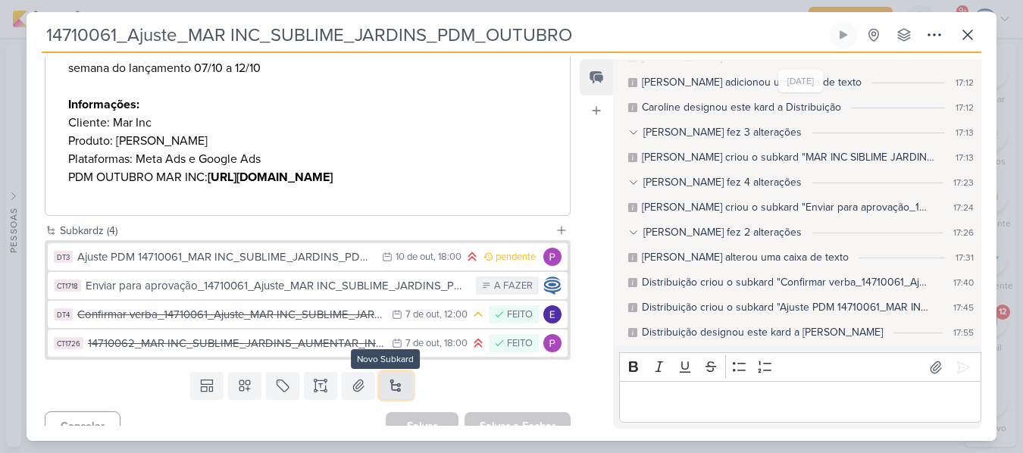
click at [399, 372] on button at bounding box center [396, 385] width 33 height 27
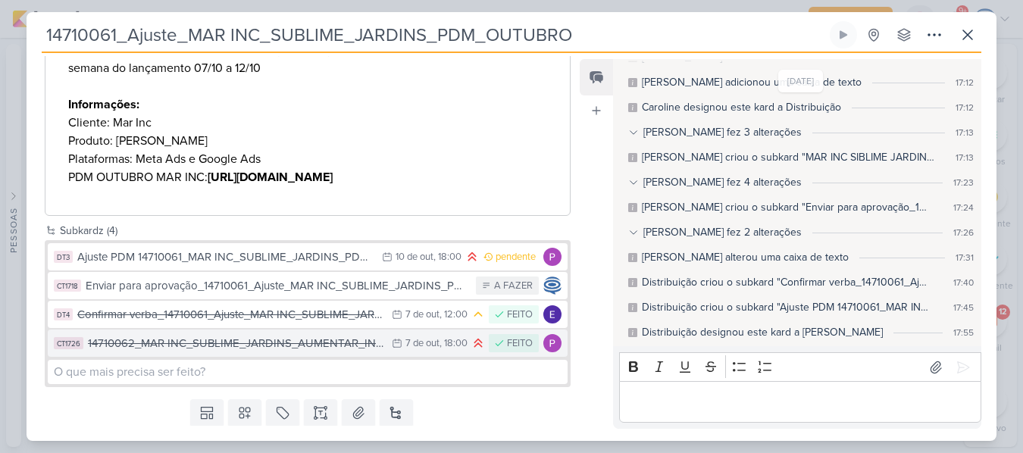
click at [280, 335] on div "14710062_MAR INC_SUBLIME_JARDINS_AUMENTAR_INVESTIMENTO_CAMPANHA" at bounding box center [236, 343] width 296 height 17
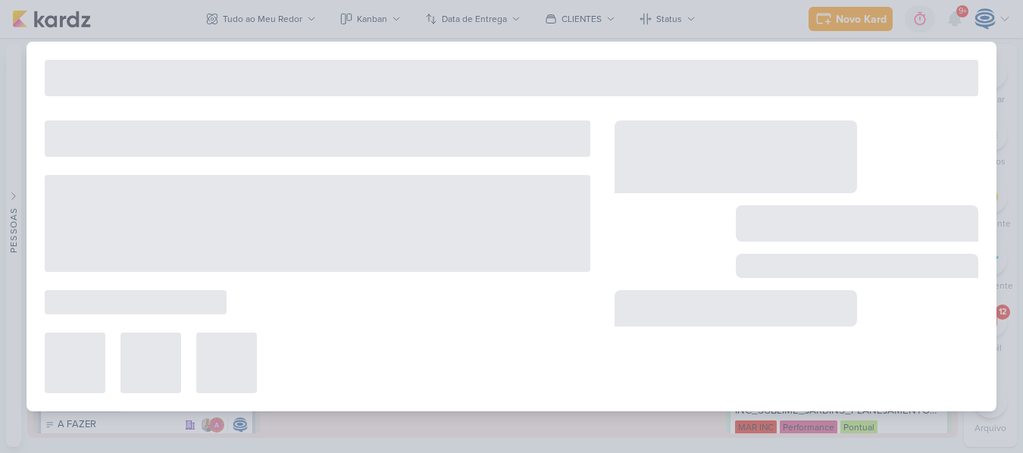
type input "14710062_MAR INC_SUBLIME_JARDINS_AUMENTAR_INVESTIMENTO_CAMPANHA"
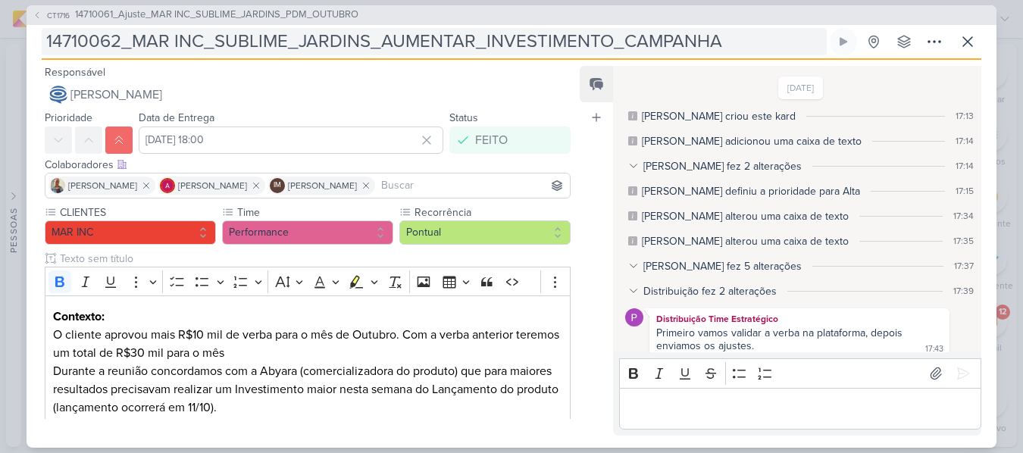
scroll to position [154, 0]
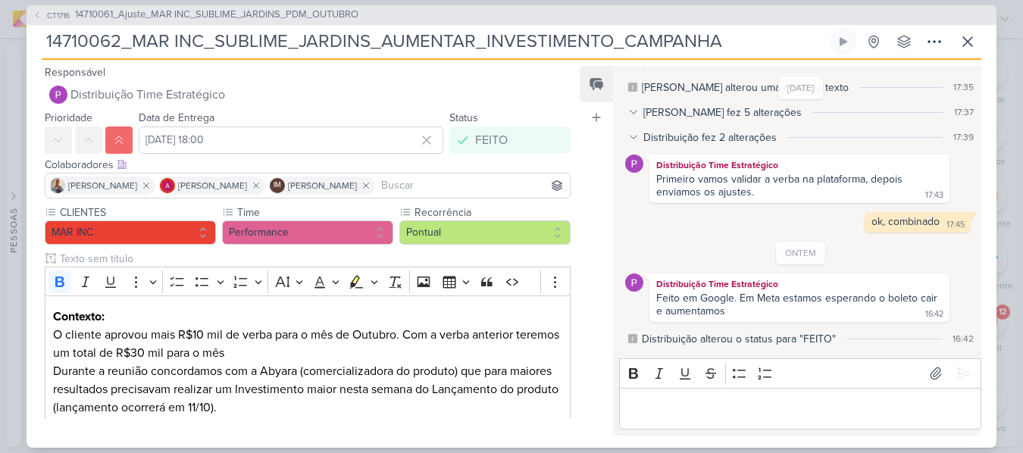
drag, startPoint x: 728, startPoint y: 45, endPoint x: 22, endPoint y: 36, distance: 706.4
click at [22, 36] on div "CT1716 14710061_Ajuste_MAR INC_SUBLIME_JARDINS_PDM_OUTUBRO 14710062_MAR INC_SUB…" at bounding box center [511, 226] width 1023 height 453
click at [198, 11] on span "14710061_Ajuste_MAR INC_SUBLIME_JARDINS_PDM_OUTUBRO" at bounding box center [216, 15] width 283 height 15
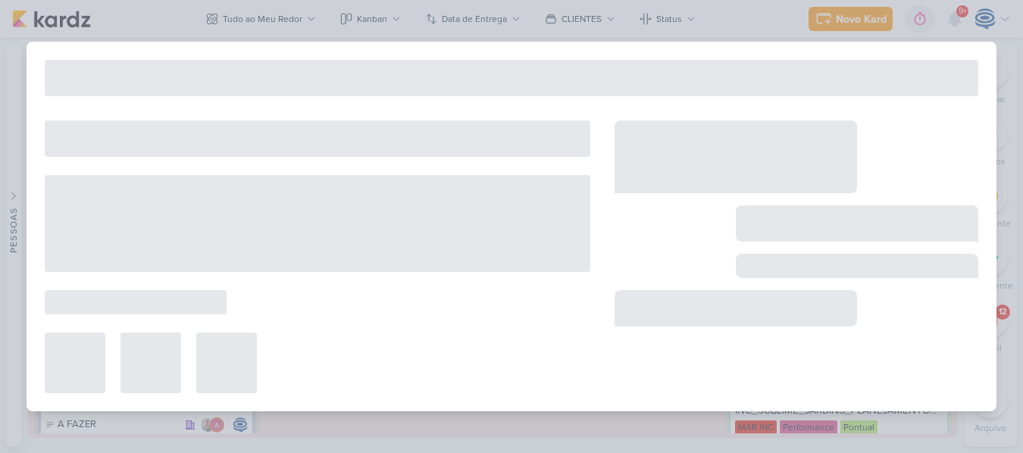
type input "14710061_Ajuste_MAR INC_SUBLIME_JARDINS_PDM_OUTUBRO"
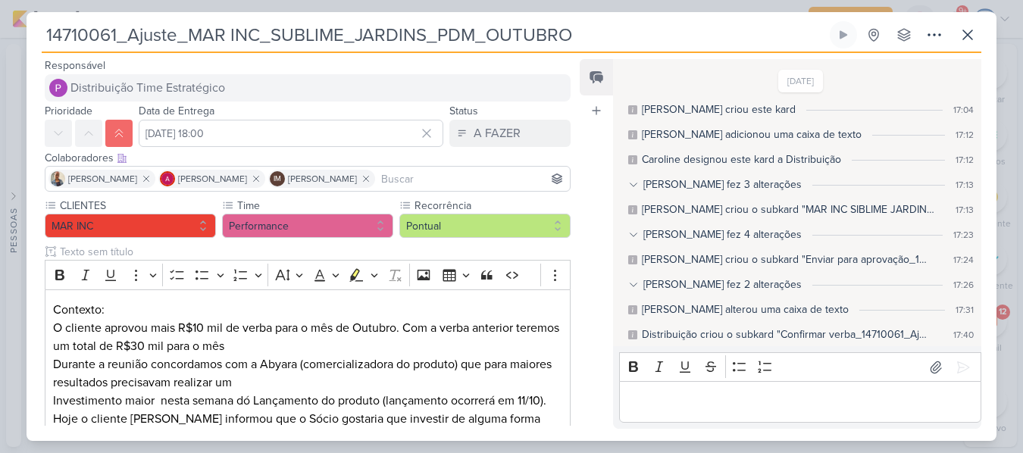
scroll to position [52, 0]
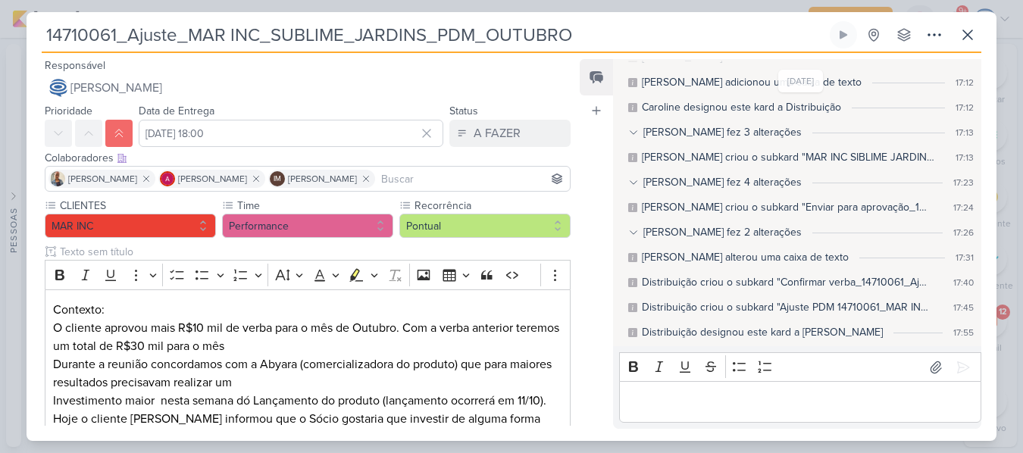
drag, startPoint x: 571, startPoint y: 34, endPoint x: 34, endPoint y: 33, distance: 536.6
click at [34, 33] on div "14710061_Ajuste_MAR INC_SUBLIME_JARDINS_PDM_OUTUBRO Criado por mim nenhum grupo…" at bounding box center [512, 231] width 970 height 420
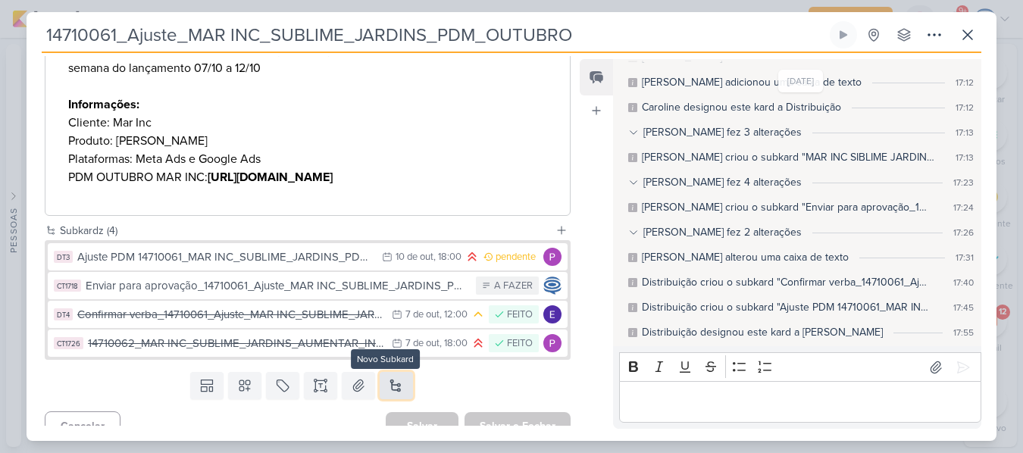
click at [393, 372] on button at bounding box center [396, 385] width 33 height 27
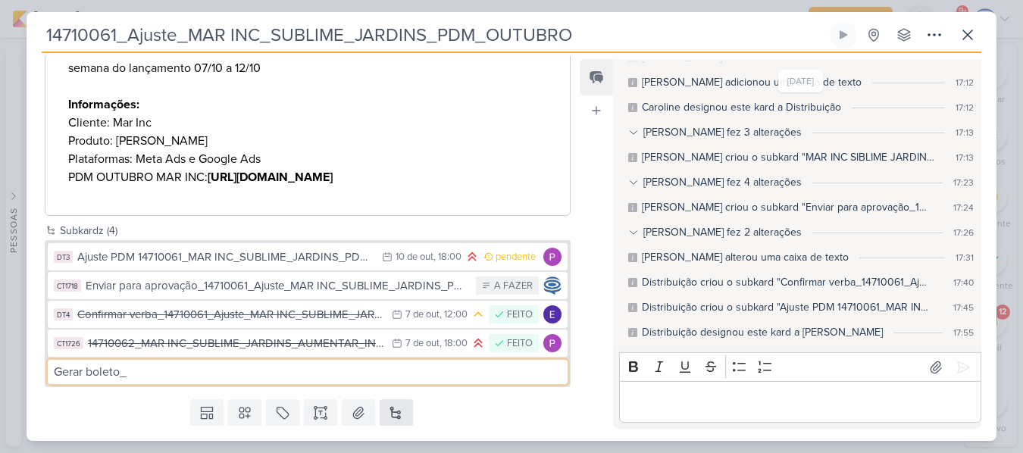
paste input "14710061_Ajuste_MAR INC_SUBLIME_JARDINS_PDM_OUTUBRO"
type input "Gerar boleto_14710061_Ajuste_MAR INC_SUBLIME_JARDINS_PDM_OUTUBRO"
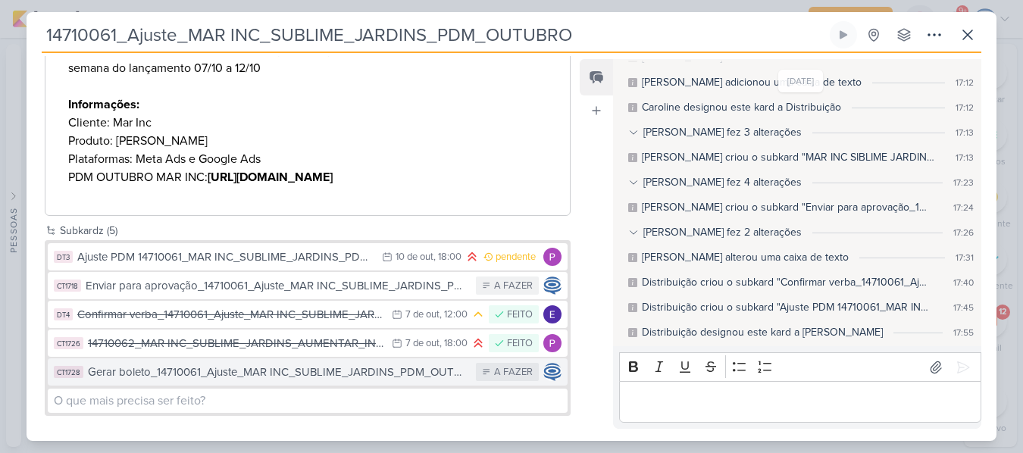
click at [410, 364] on div "Gerar boleto_14710061_Ajuste_MAR INC_SUBLIME_JARDINS_PDM_OUTUBRO" at bounding box center [278, 372] width 380 height 17
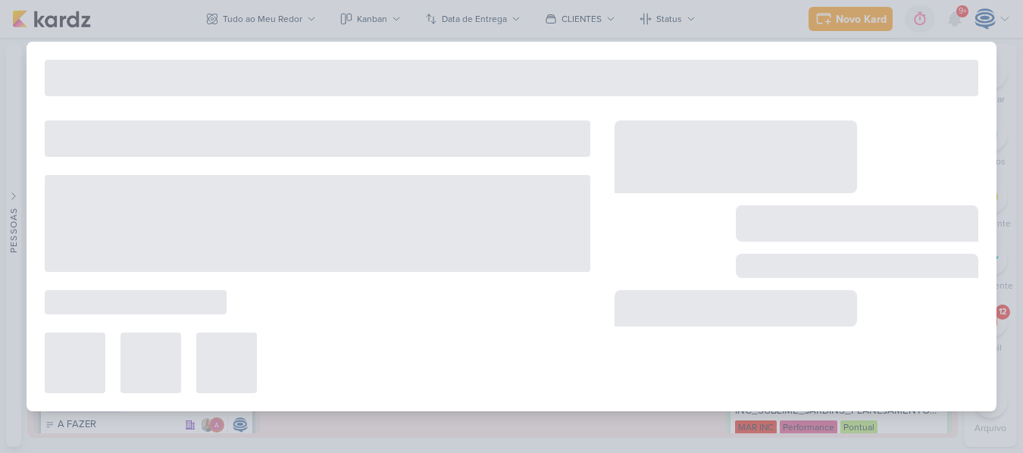
type input "Gerar boleto_14710061_Ajuste_MAR INC_SUBLIME_JARDINS_PDM_OUTUBRO"
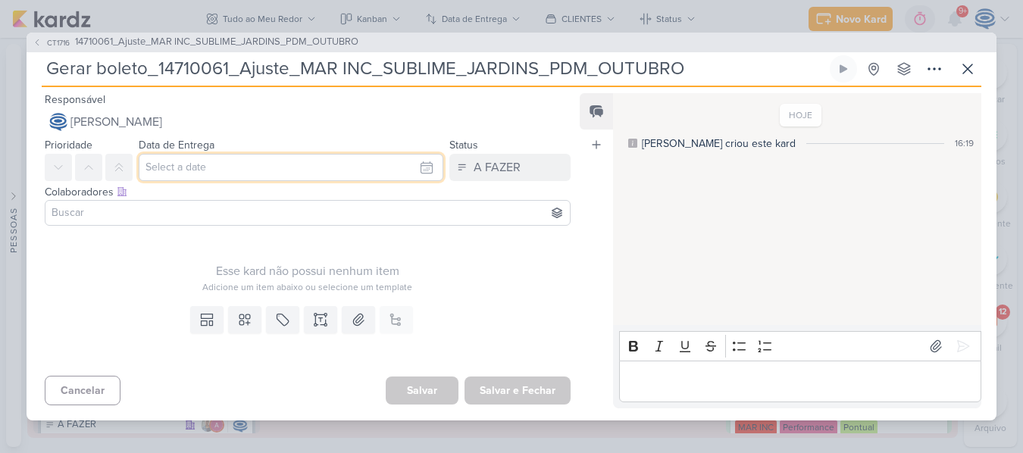
click at [346, 170] on input "text" at bounding box center [291, 167] width 305 height 27
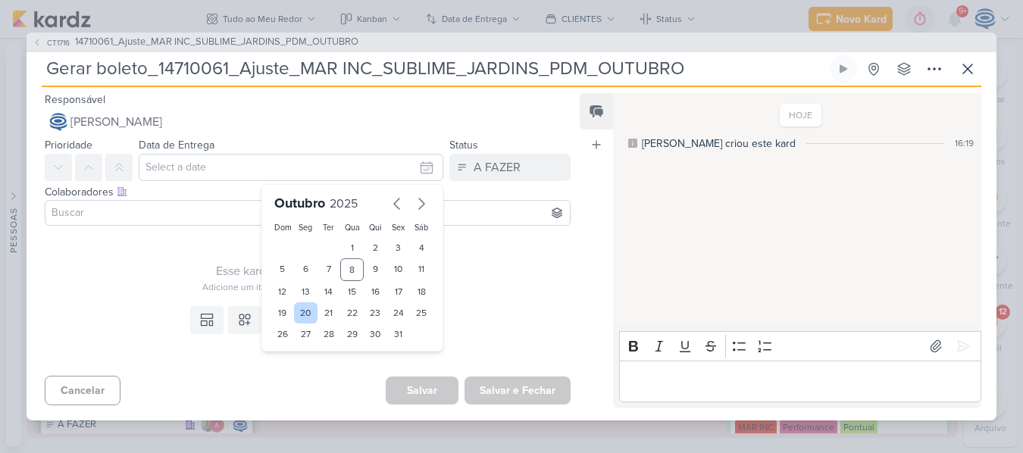
click at [298, 308] on div "20" at bounding box center [305, 312] width 23 height 21
type input "[DATE] 23:59"
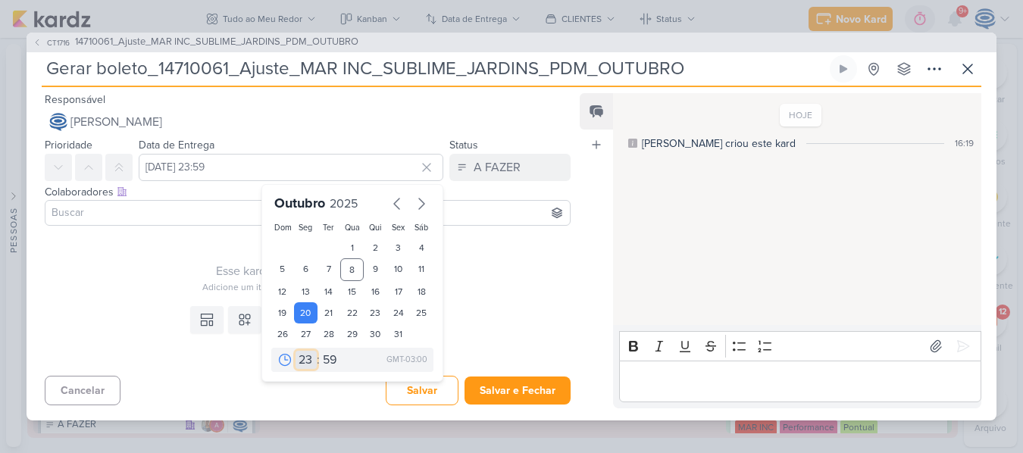
click at [299, 357] on select "00 01 02 03 04 05 06 07 08 09 10 11 12 13 14 15 16 17 18 19 20 21 22 23" at bounding box center [306, 360] width 21 height 18
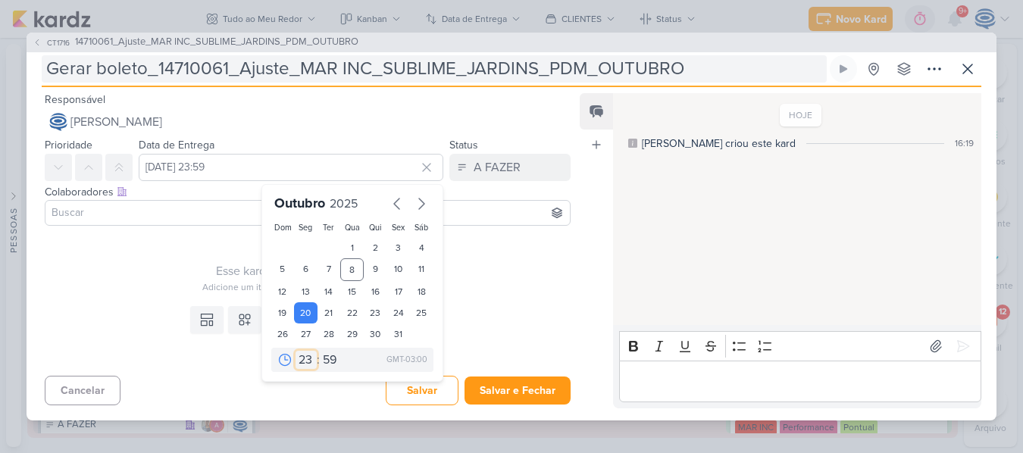
select select "10"
click at [296, 351] on select "00 01 02 03 04 05 06 07 08 09 10 11 12 13 14 15 16 17 18 19 20 21 22 23" at bounding box center [306, 360] width 21 height 18
type input "[DATE] 10:59"
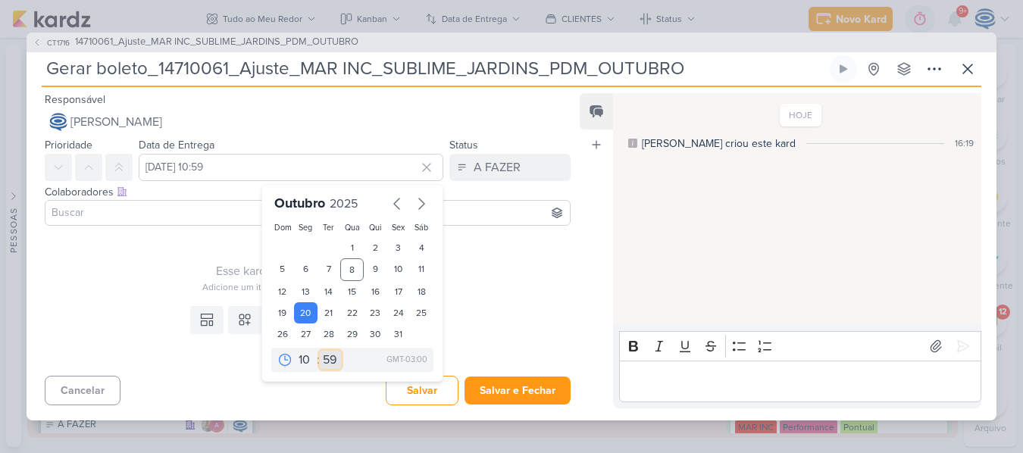
click at [325, 355] on select "00 05 10 15 20 25 30 35 40 45 50 55 59" at bounding box center [330, 360] width 21 height 18
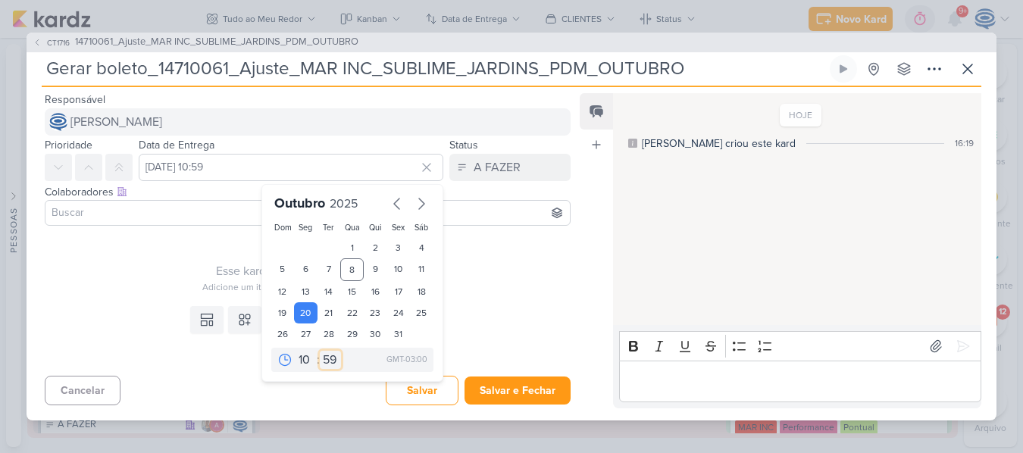
select select "0"
click at [320, 351] on select "00 05 10 15 20 25 30 35 40 45 50 55 59" at bounding box center [330, 360] width 21 height 18
type input "[DATE] 10:00"
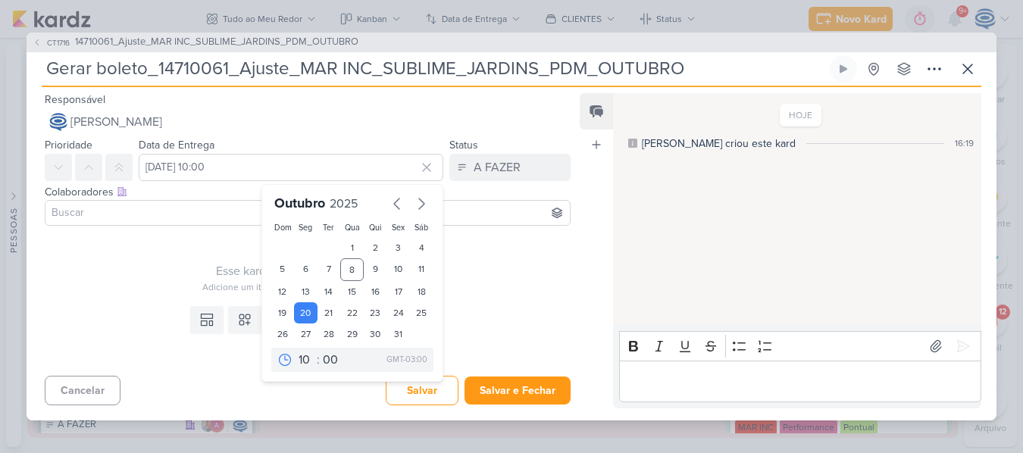
click at [155, 255] on div "Esse kard não possui nenhum item Adicione um item abaixo ou selecione um templa…" at bounding box center [308, 263] width 526 height 62
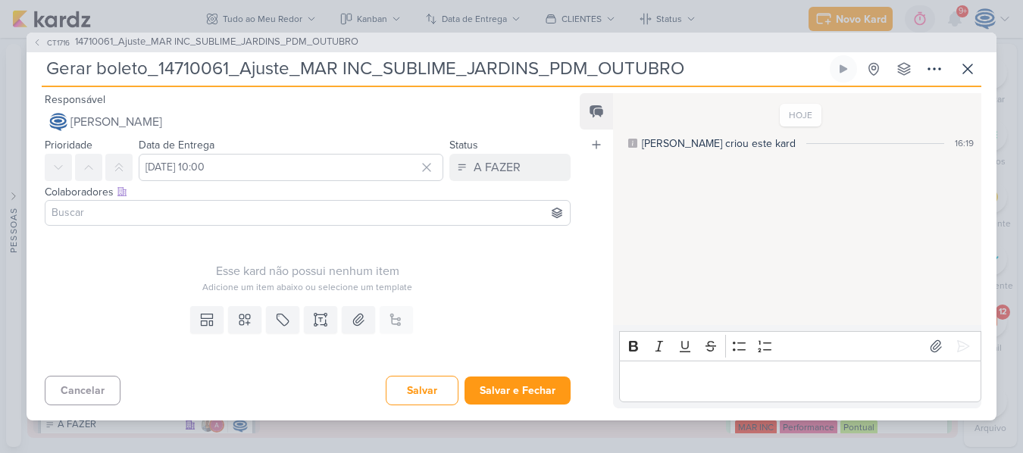
click at [343, 206] on input at bounding box center [308, 213] width 518 height 18
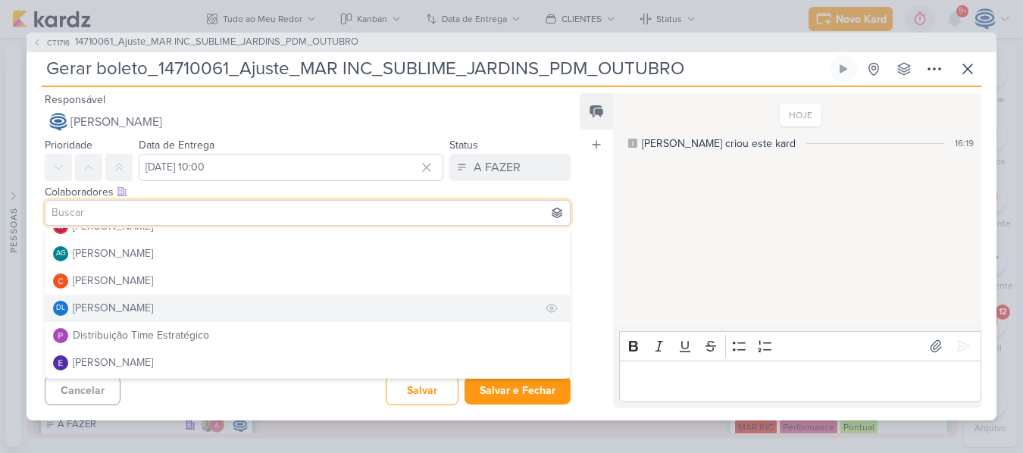
scroll to position [12, 0]
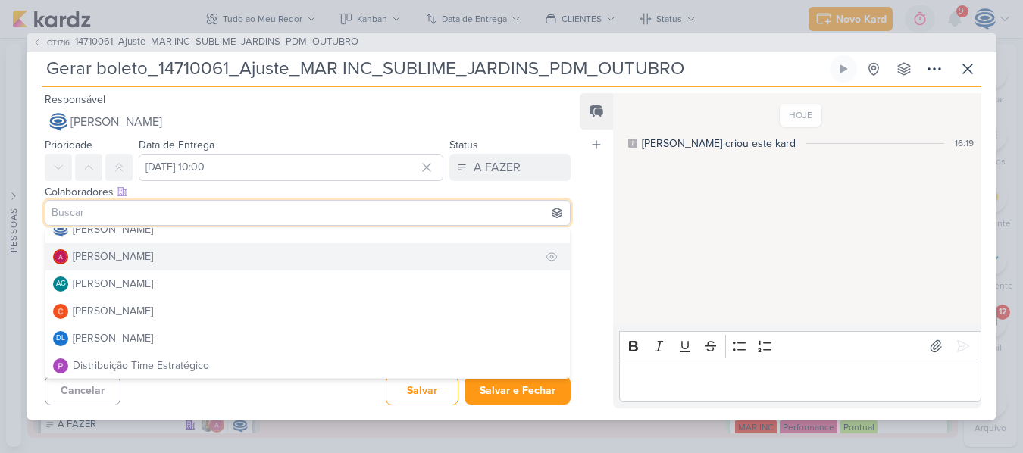
click at [135, 264] on div "[PERSON_NAME]" at bounding box center [113, 257] width 80 height 16
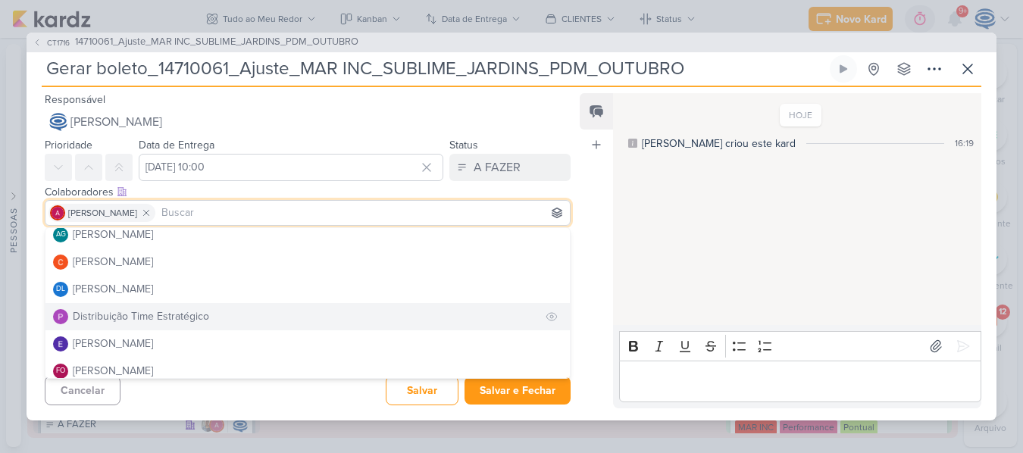
scroll to position [62, 0]
click at [146, 326] on button "Distribuição Time Estratégico" at bounding box center [307, 315] width 524 height 27
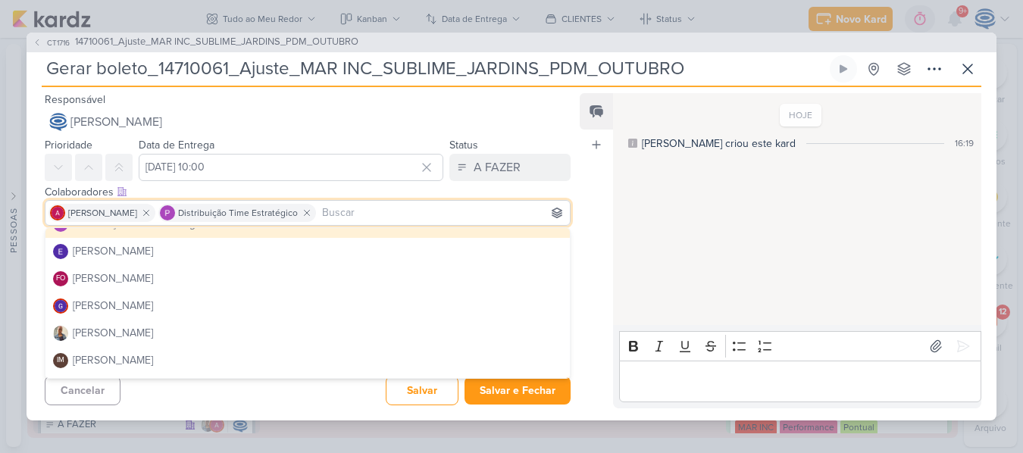
scroll to position [67, 0]
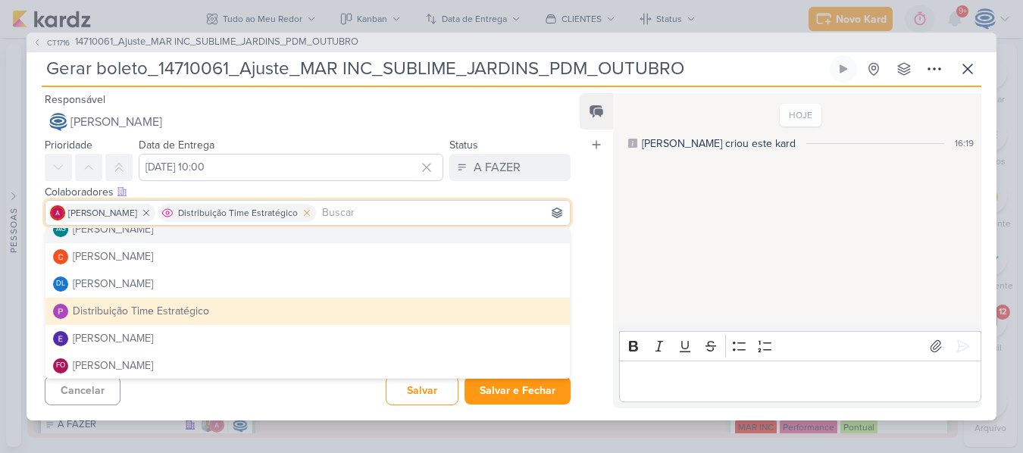
click at [307, 214] on icon at bounding box center [307, 213] width 11 height 11
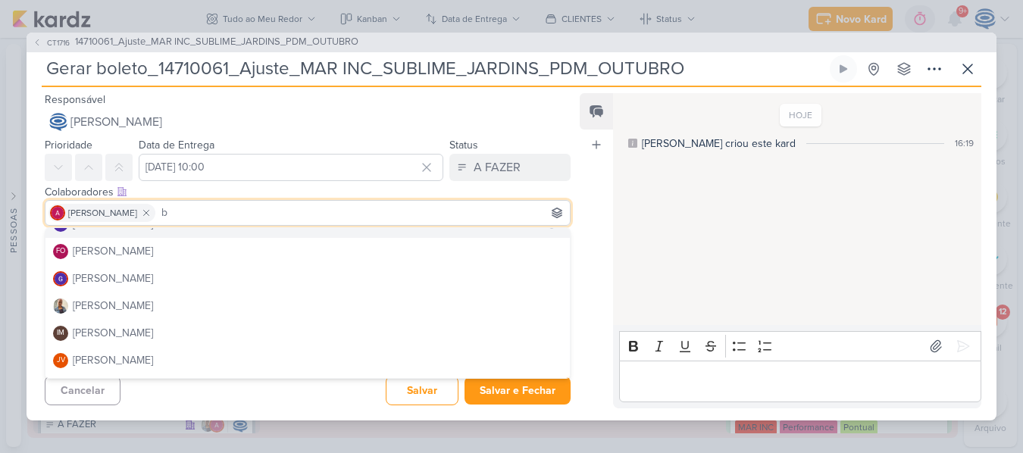
scroll to position [183, 0]
type input "b"
click at [153, 329] on div "[PERSON_NAME]" at bounding box center [113, 331] width 80 height 16
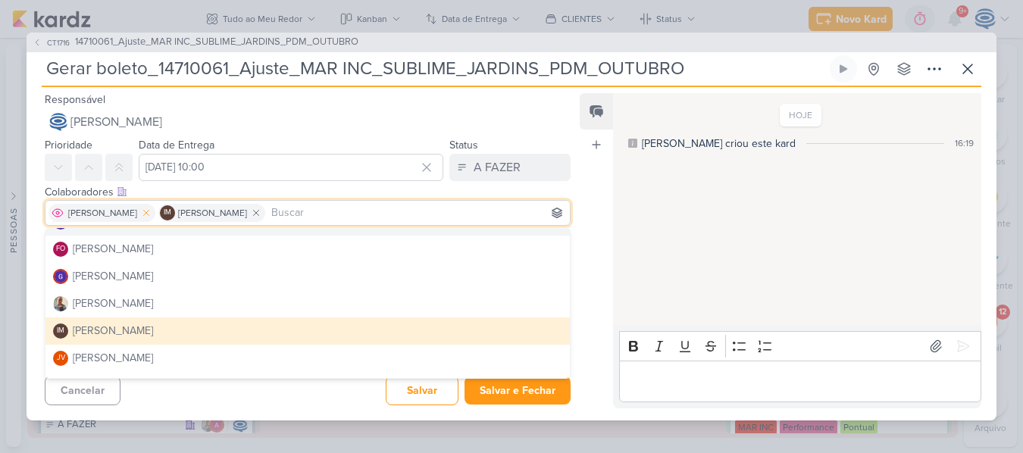
click at [149, 211] on icon at bounding box center [146, 213] width 11 height 11
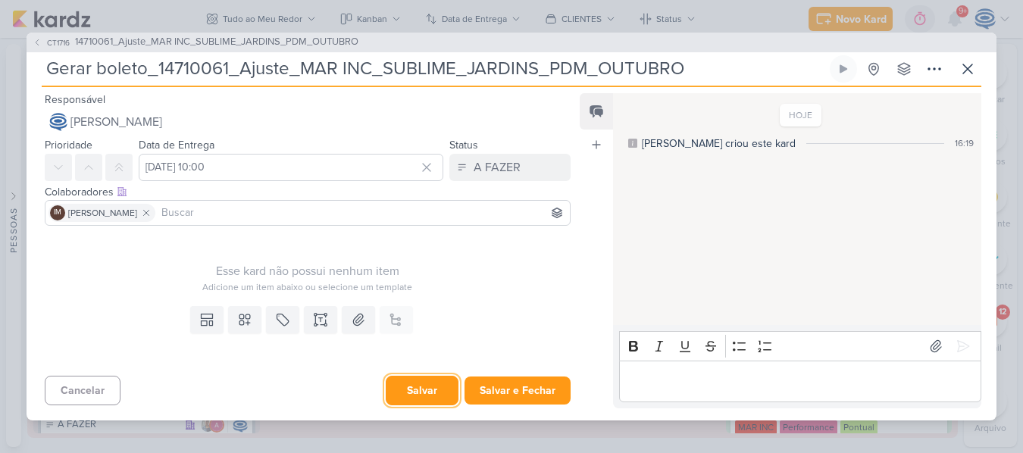
click at [411, 390] on button "Salvar" at bounding box center [422, 391] width 73 height 30
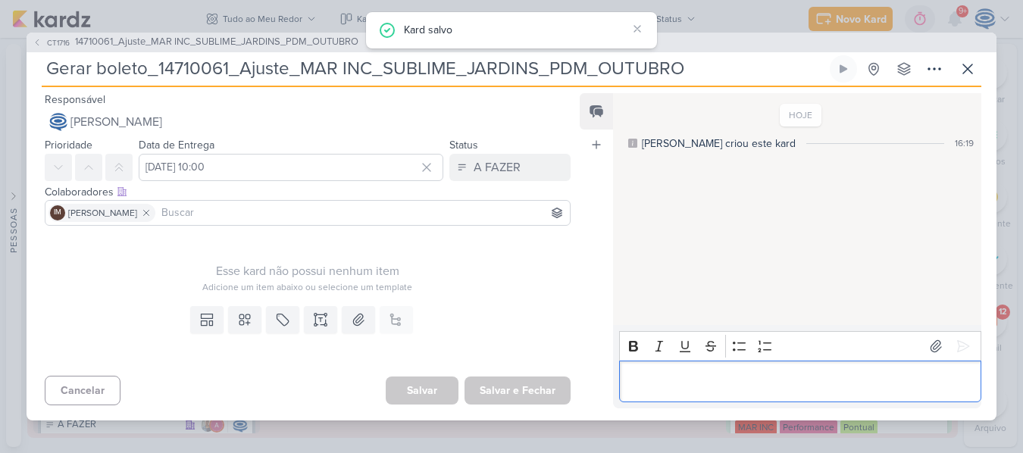
click at [690, 382] on p "Editor editing area: main" at bounding box center [800, 381] width 346 height 18
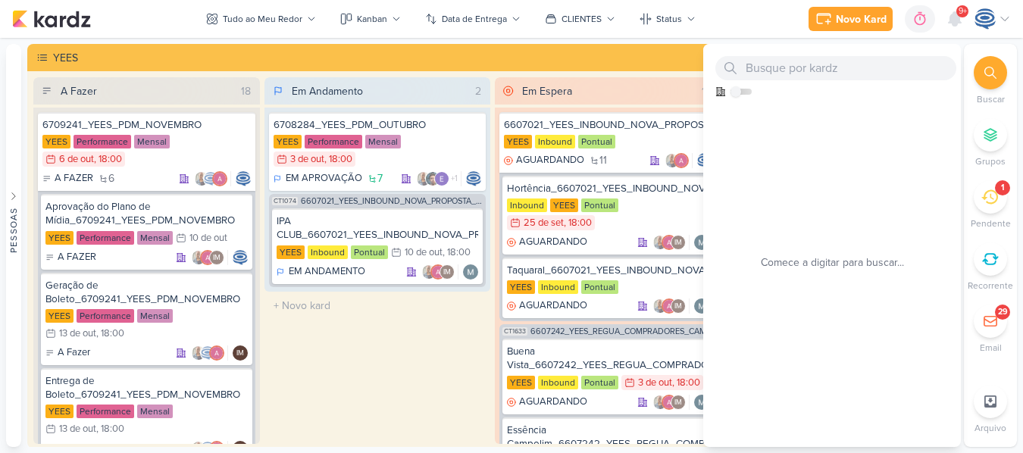
click at [978, 205] on div "1" at bounding box center [990, 196] width 33 height 33
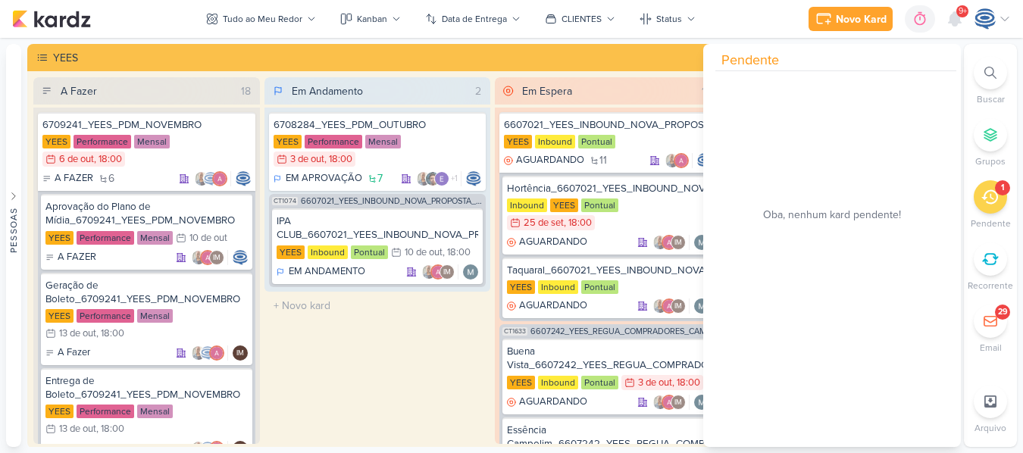
click at [975, 188] on div "1" at bounding box center [990, 196] width 33 height 33
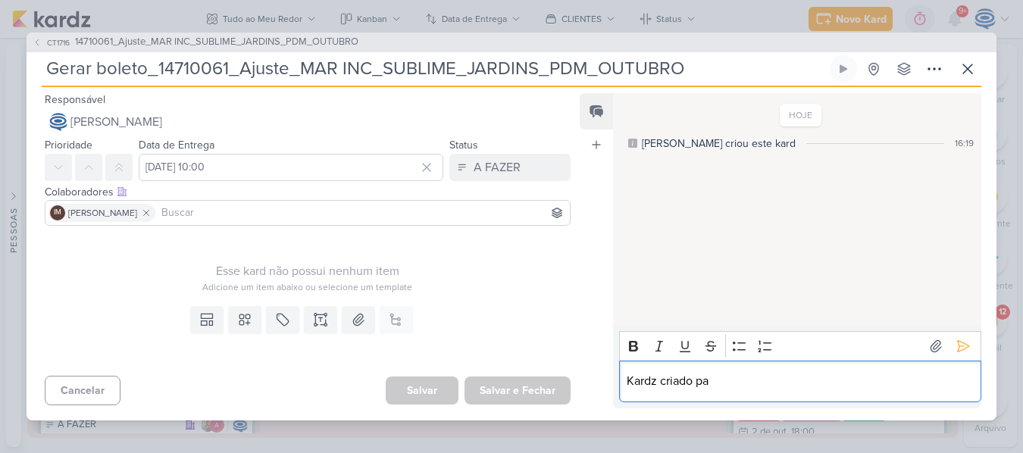
scroll to position [546, 0]
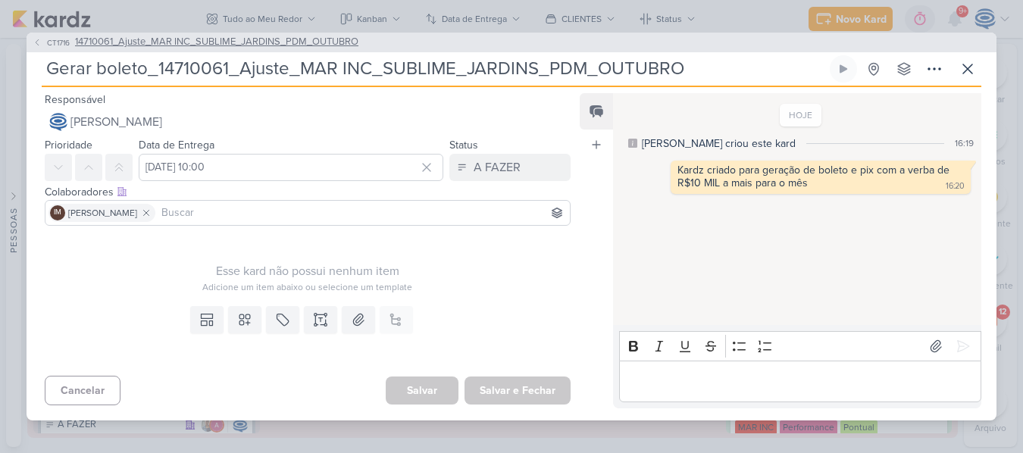
click at [342, 35] on span "14710061_Ajuste_MAR INC_SUBLIME_JARDINS_PDM_OUTUBRO" at bounding box center [216, 42] width 283 height 15
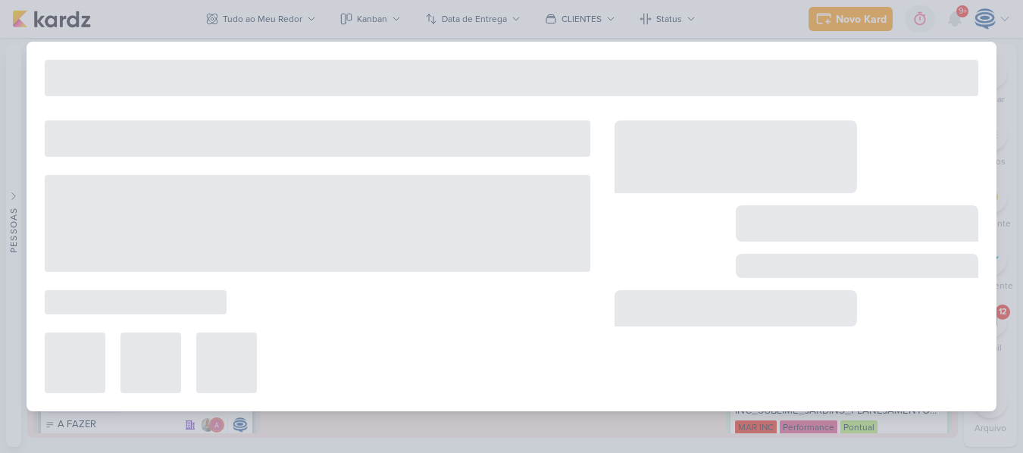
type input "14710061_Ajuste_MAR INC_SUBLIME_JARDINS_PDM_OUTUBRO"
type input "[DATE] 18:00"
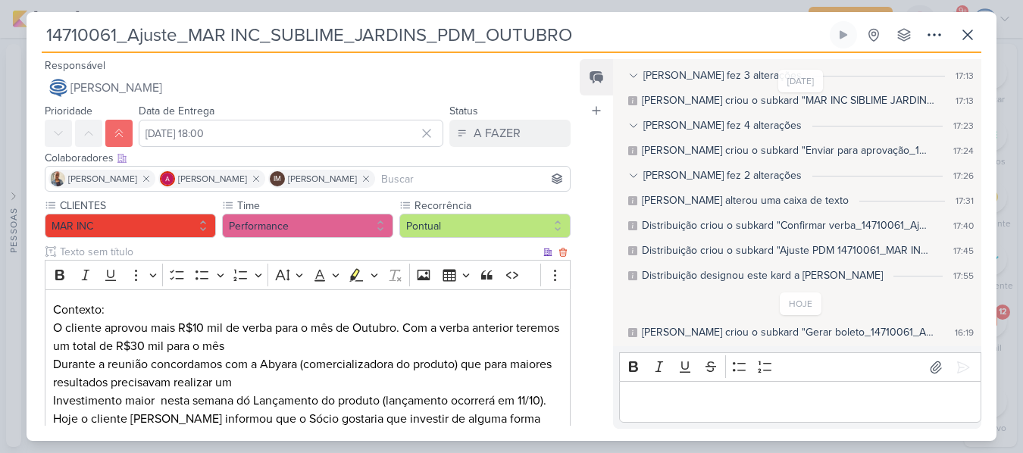
scroll to position [671, 0]
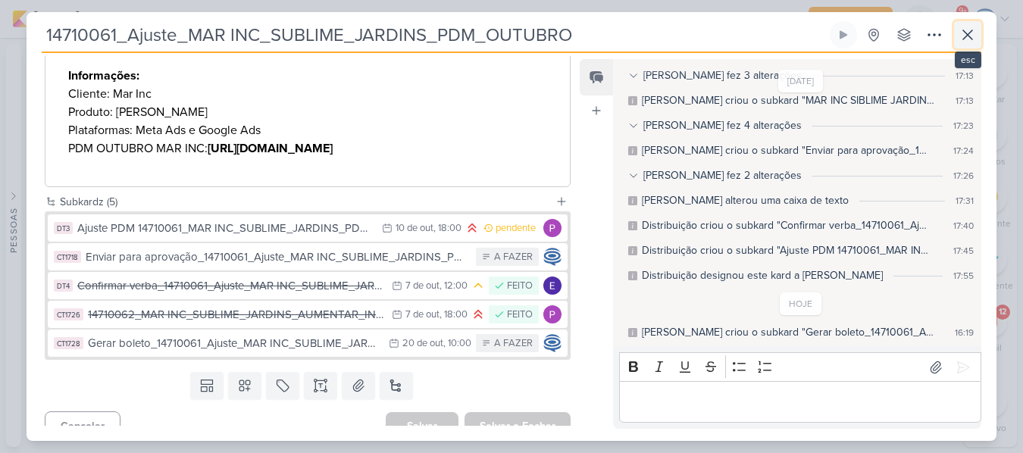
click at [969, 42] on icon at bounding box center [968, 35] width 18 height 18
